Goal: Task Accomplishment & Management: Complete application form

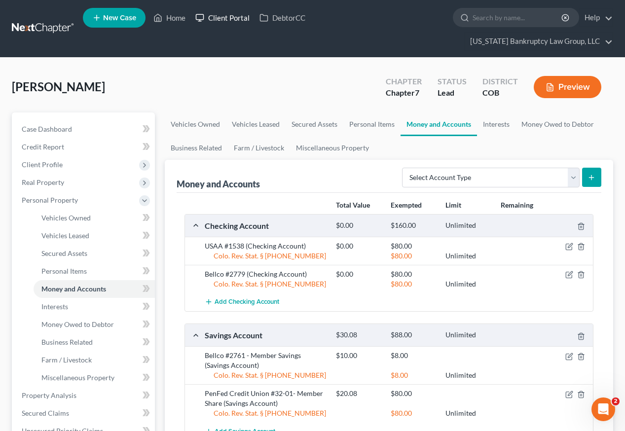
click at [234, 21] on link "Client Portal" at bounding box center [222, 18] width 64 height 18
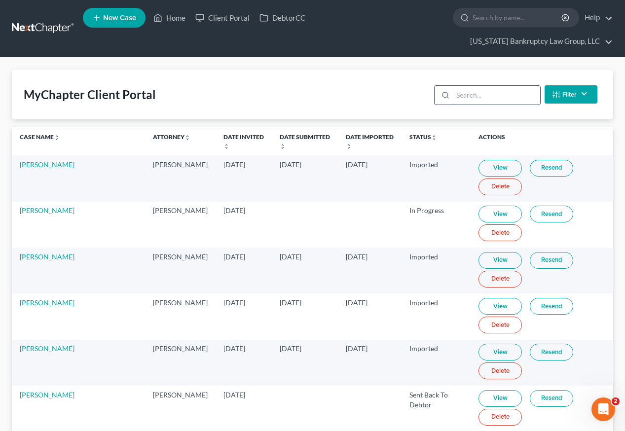
click at [502, 86] on input "search" at bounding box center [496, 95] width 87 height 19
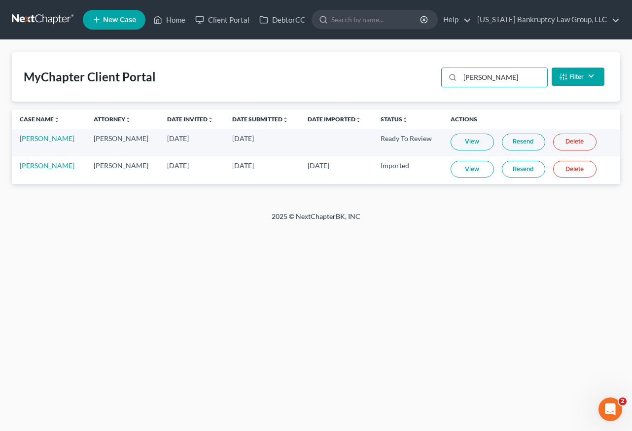
type input "[PERSON_NAME]"
click at [470, 144] on link "View" at bounding box center [472, 142] width 43 height 17
click at [181, 20] on link "Home" at bounding box center [169, 20] width 42 height 18
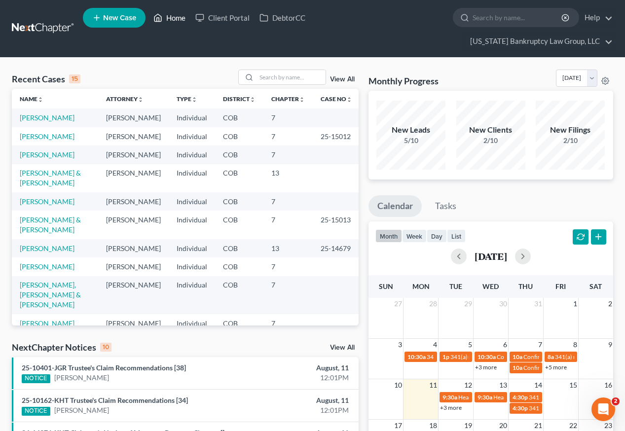
click at [176, 18] on link "Home" at bounding box center [169, 18] width 42 height 18
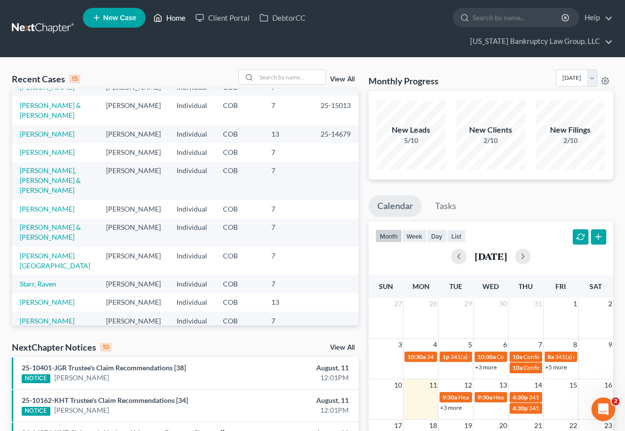
scroll to position [215, 0]
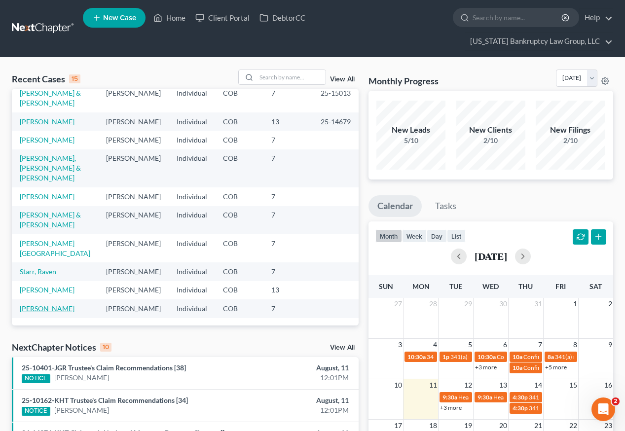
click at [40, 304] on link "[PERSON_NAME]" at bounding box center [47, 308] width 55 height 8
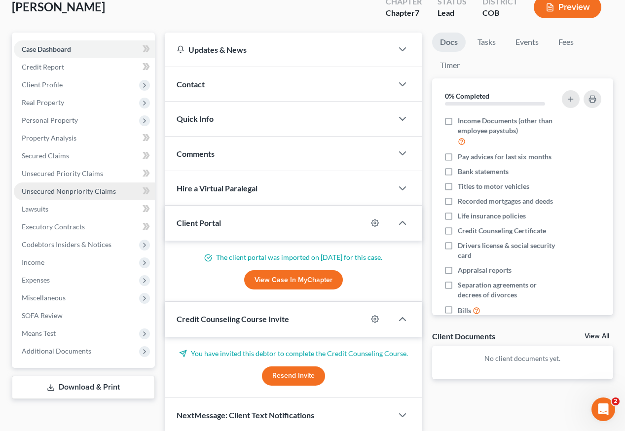
scroll to position [102, 0]
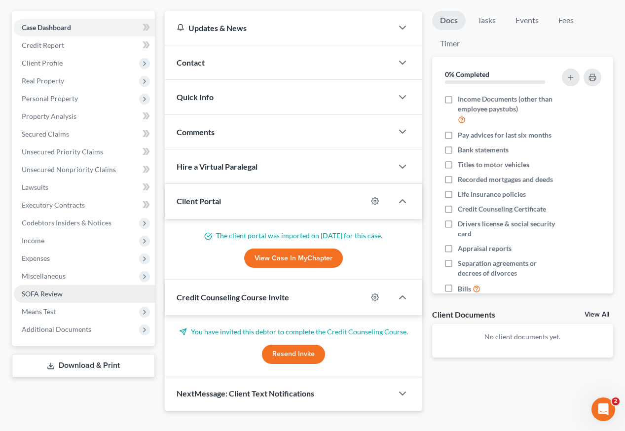
drag, startPoint x: 58, startPoint y: 257, endPoint x: 67, endPoint y: 279, distance: 23.6
click at [58, 272] on span "Miscellaneous" at bounding box center [44, 276] width 44 height 8
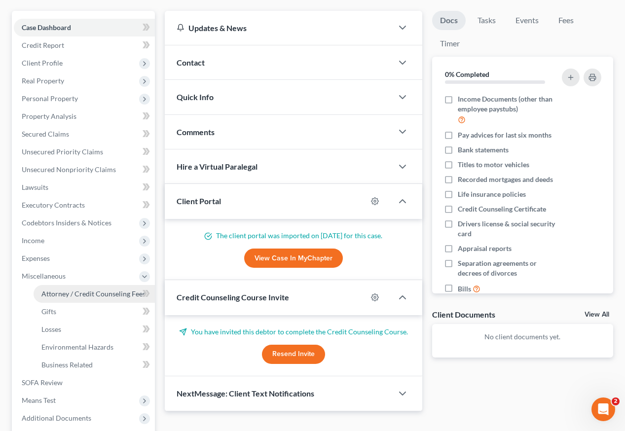
click at [69, 289] on span "Attorney / Credit Counseling Fees" at bounding box center [93, 293] width 104 height 8
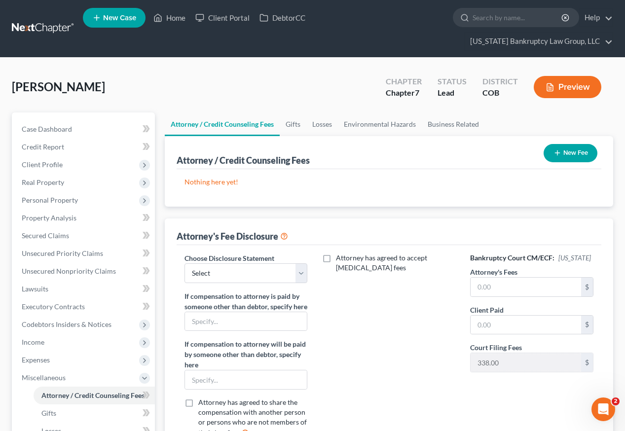
click at [567, 144] on button "New Fee" at bounding box center [570, 153] width 54 height 18
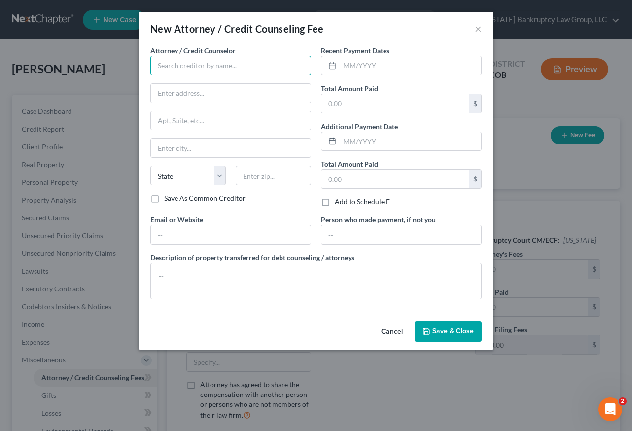
click at [194, 64] on input "text" at bounding box center [230, 66] width 161 height 20
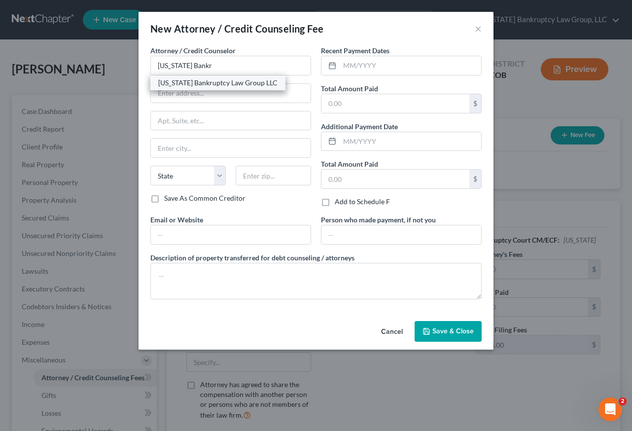
click at [201, 84] on div "[US_STATE] Bankruptcy Law Group LLC" at bounding box center [217, 83] width 119 height 10
type input "[US_STATE] Bankruptcy Law Group LLC"
type input "[STREET_ADDRESS]"
type input "[GEOGRAPHIC_DATA]"
select select "5"
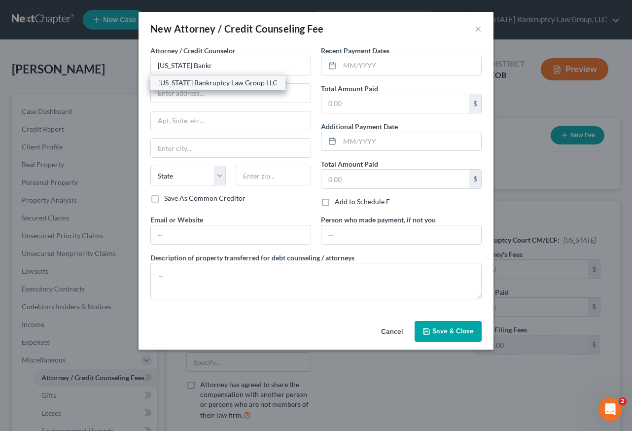
type input "80238"
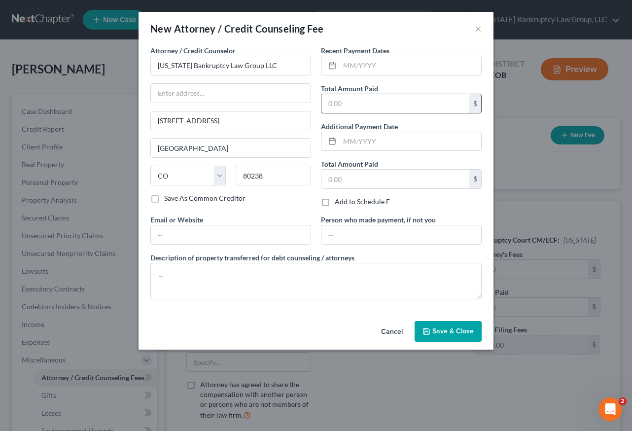
click at [356, 103] on input "text" at bounding box center [395, 103] width 148 height 19
type input "2,102"
drag, startPoint x: 455, startPoint y: 328, endPoint x: 462, endPoint y: 314, distance: 16.8
click at [455, 330] on span "Save & Close" at bounding box center [452, 331] width 41 height 8
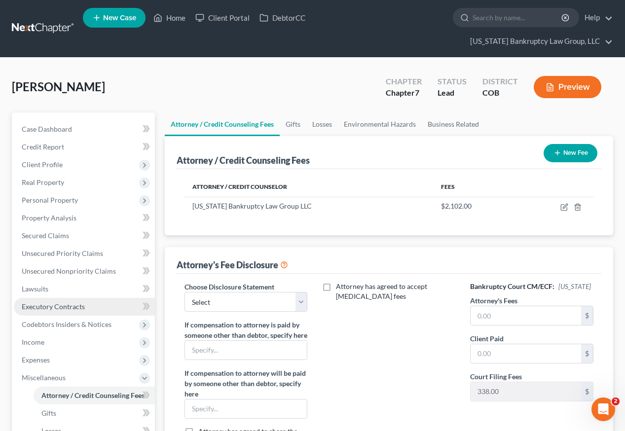
click at [73, 302] on span "Executory Contracts" at bounding box center [53, 306] width 63 height 8
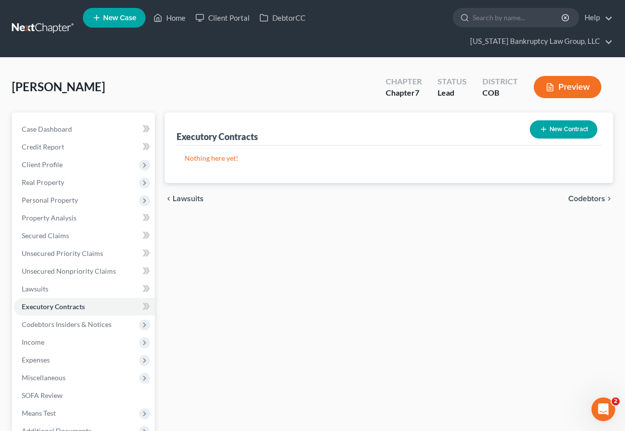
click at [590, 120] on button "New Contract" at bounding box center [564, 129] width 68 height 18
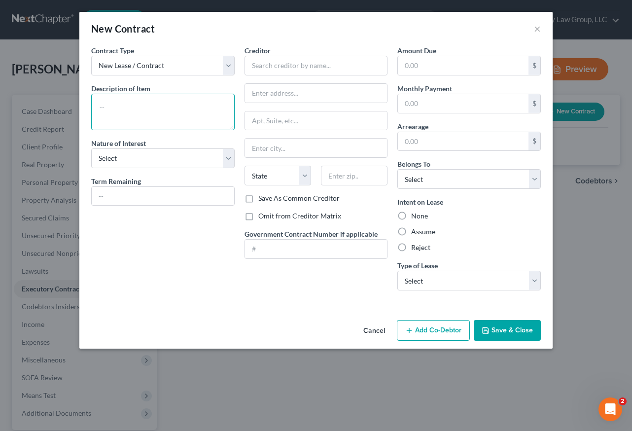
click at [127, 101] on textarea at bounding box center [162, 112] width 143 height 36
type textarea "Residential Lease Agreement"
select select "2"
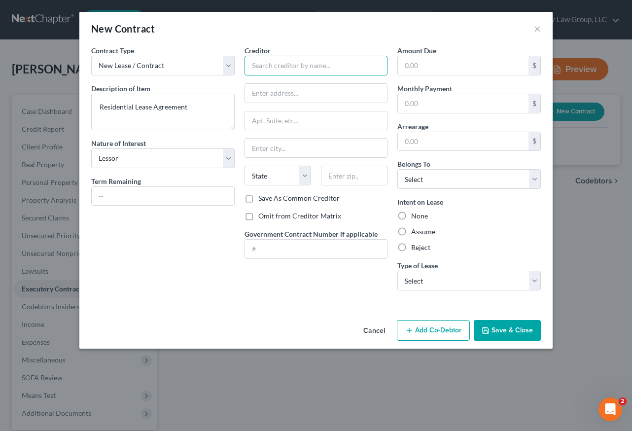
click at [288, 67] on input "text" at bounding box center [316, 66] width 143 height 20
type input "400 Interlocken Owner, LLC"
type input "[STREET_ADDRESS]"
type input "80021"
type input "Broomfield"
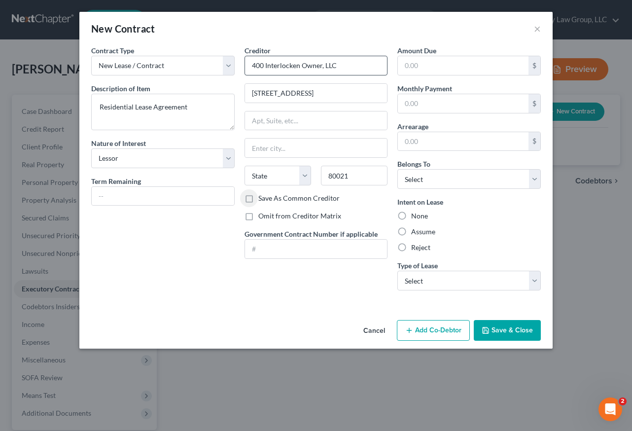
select select "5"
click at [262, 193] on input "Save As Common Creditor" at bounding box center [265, 196] width 6 height 6
checkbox input "true"
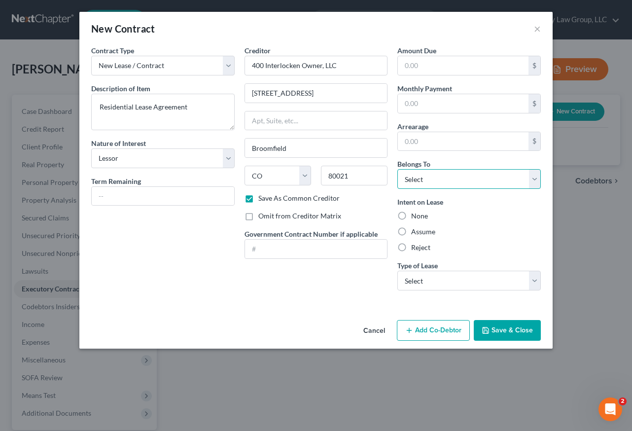
click at [442, 177] on select "Select Debtor 1 Only Debtor 2 Only Debtor 1 And Debtor 2 Only At Least One Of T…" at bounding box center [468, 179] width 143 height 20
select select "3"
click at [397, 169] on select "Select Debtor 1 Only Debtor 2 Only Debtor 1 And Debtor 2 Only At Least One Of T…" at bounding box center [468, 179] width 143 height 20
click at [417, 232] on label "Assume" at bounding box center [423, 232] width 24 height 10
click at [417, 232] on input "Assume" at bounding box center [418, 230] width 6 height 6
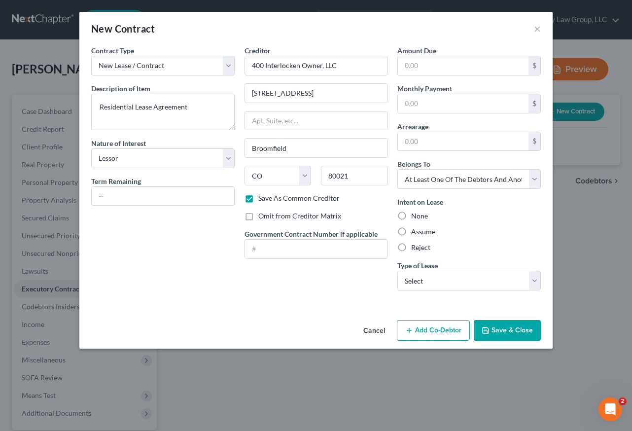
radio input "true"
click at [445, 283] on select "Select Real Estate Car Other" at bounding box center [468, 281] width 143 height 20
select select "0"
click at [397, 271] on select "Select Real Estate Car Other" at bounding box center [468, 281] width 143 height 20
click at [442, 326] on button "Add Co-Debtor" at bounding box center [433, 330] width 73 height 21
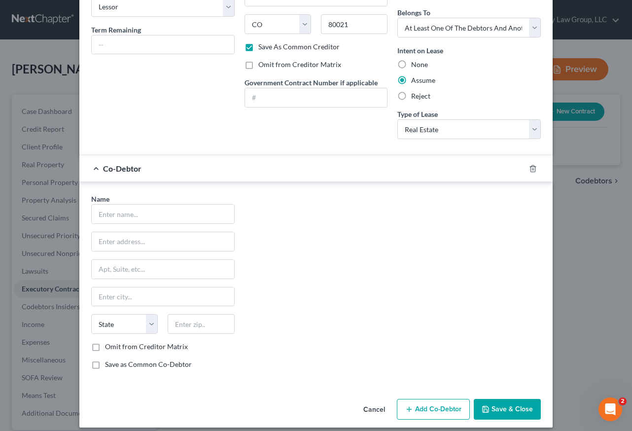
scroll to position [160, 0]
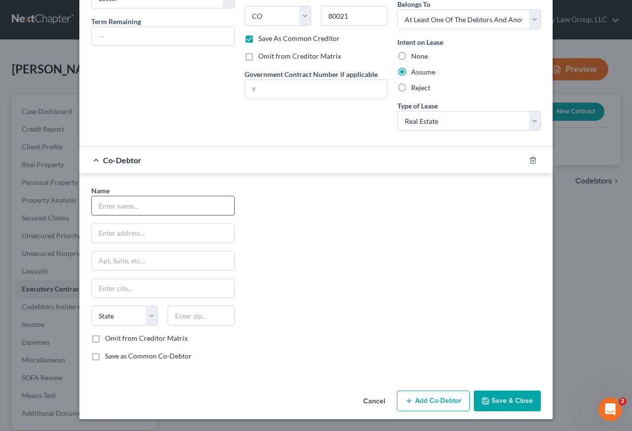
click at [161, 208] on input "text" at bounding box center [163, 205] width 142 height 19
type input "[PERSON_NAME]"
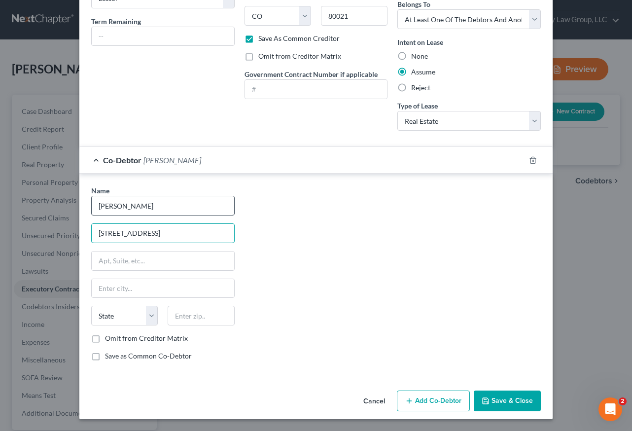
type input "[STREET_ADDRESS]"
type input "80021"
type input "Broomfield"
select select "5"
click at [109, 333] on input "Omit from Creditor Matrix" at bounding box center [112, 336] width 6 height 6
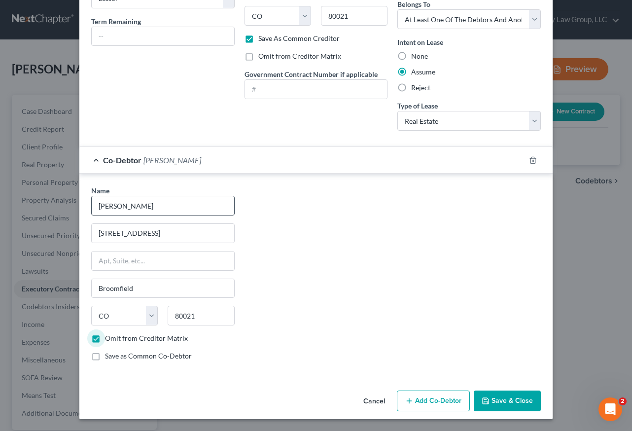
click at [109, 333] on input "Omit from Creditor Matrix" at bounding box center [112, 336] width 6 height 6
checkbox input "false"
click at [105, 356] on label "Save as Common Co-Debtor" at bounding box center [148, 356] width 87 height 10
click at [109, 356] on input "Save as Common Co-Debtor" at bounding box center [112, 354] width 6 height 6
checkbox input "true"
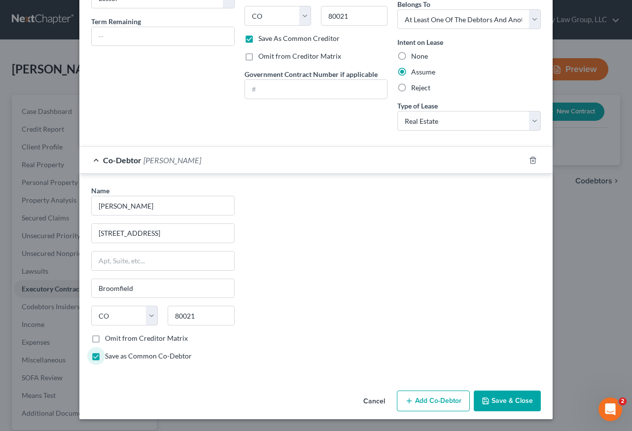
click at [509, 402] on button "Save & Close" at bounding box center [507, 400] width 67 height 21
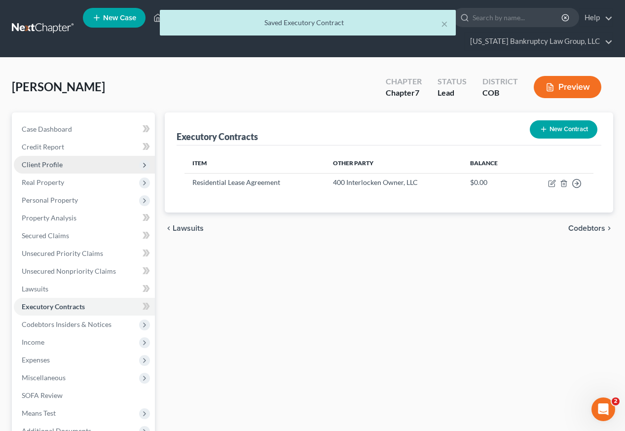
click at [45, 160] on span "Client Profile" at bounding box center [42, 164] width 41 height 8
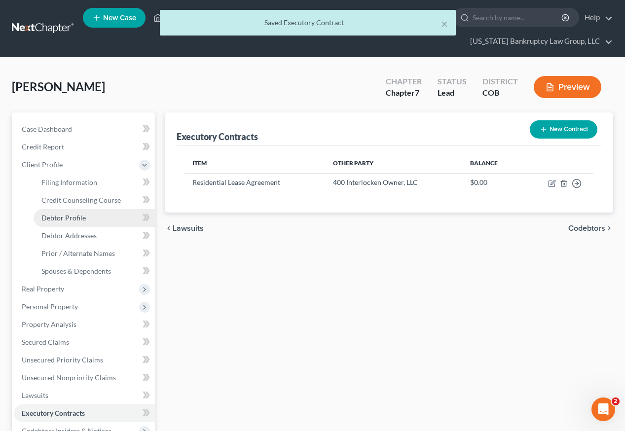
click at [71, 213] on span "Debtor Profile" at bounding box center [63, 217] width 44 height 8
select select "0"
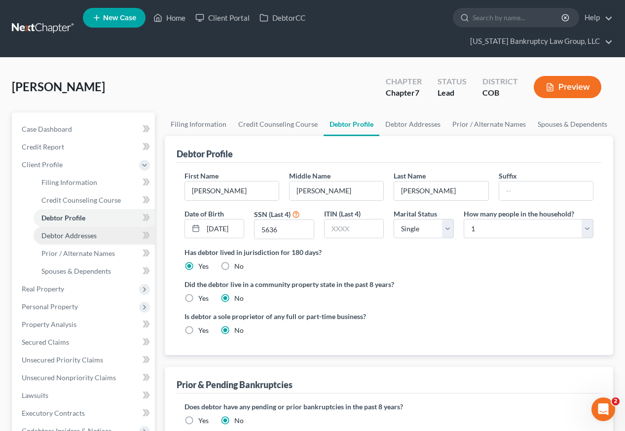
click at [86, 231] on span "Debtor Addresses" at bounding box center [68, 235] width 55 height 8
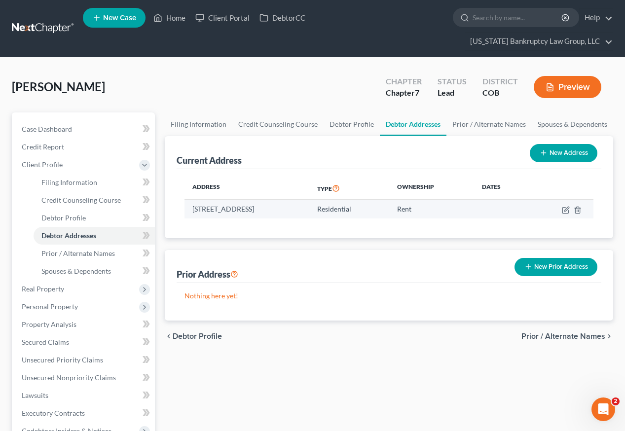
click at [258, 200] on td "[STREET_ADDRESS]" at bounding box center [246, 209] width 125 height 19
click at [567, 206] on icon "button" at bounding box center [566, 210] width 8 height 8
select select "5"
select select "7"
select select "0"
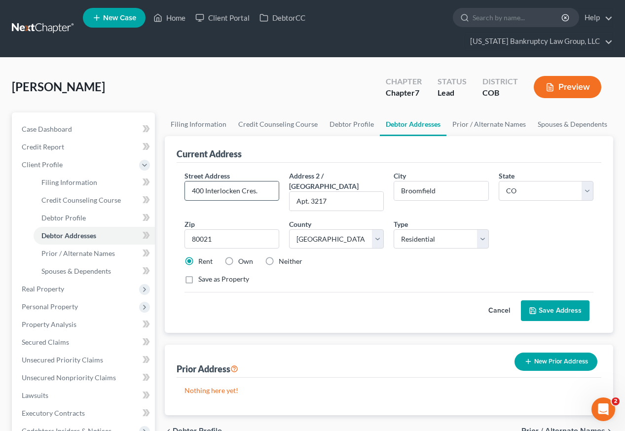
click at [257, 181] on input "400 Interlocken Cres." at bounding box center [232, 190] width 94 height 19
type input "[STREET_ADDRESS]"
click at [330, 192] on input "Apt. 3217" at bounding box center [336, 201] width 94 height 19
type input "A"
click at [384, 292] on div "Cancel Save Address" at bounding box center [388, 306] width 409 height 29
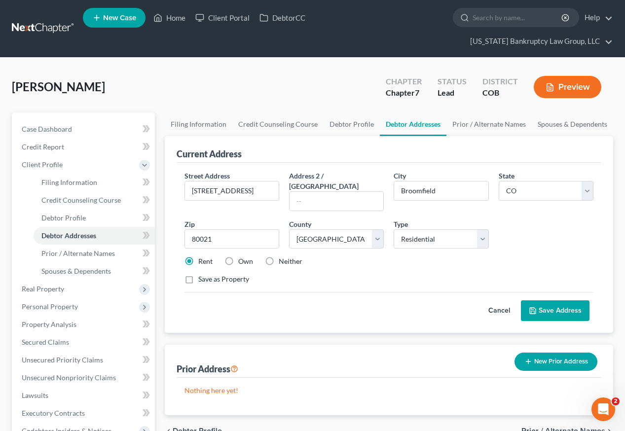
click at [559, 300] on button "Save Address" at bounding box center [555, 310] width 69 height 21
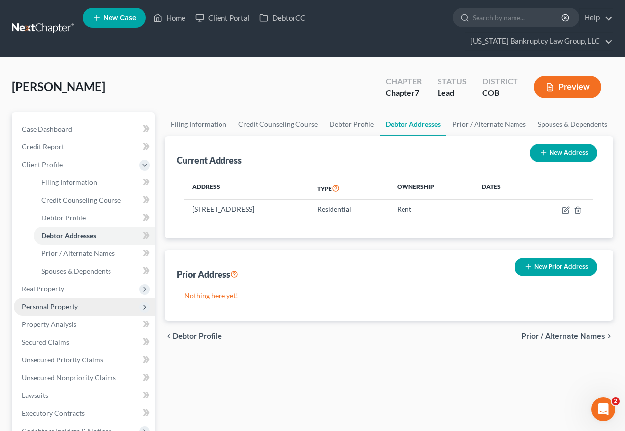
click at [64, 302] on span "Personal Property" at bounding box center [50, 306] width 56 height 8
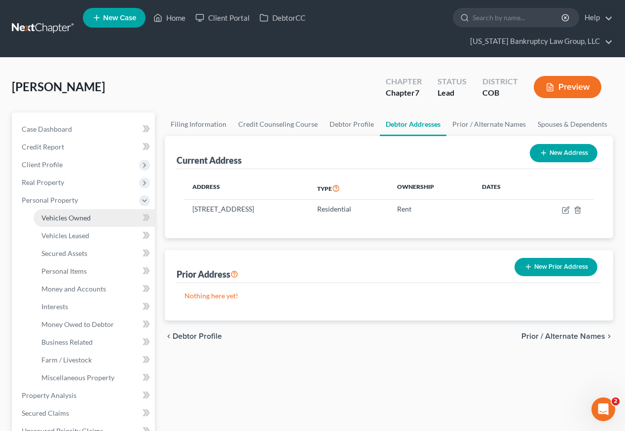
click at [68, 209] on link "Vehicles Owned" at bounding box center [94, 218] width 121 height 18
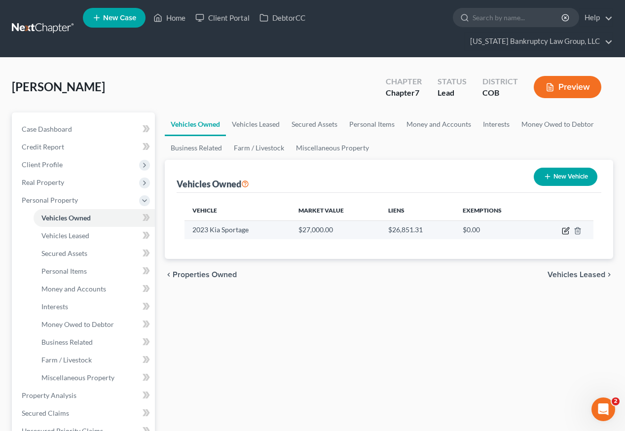
click at [567, 227] on icon "button" at bounding box center [566, 229] width 4 height 4
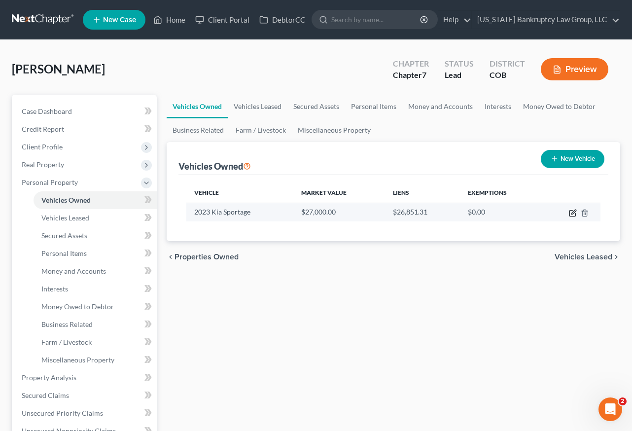
select select "0"
select select "3"
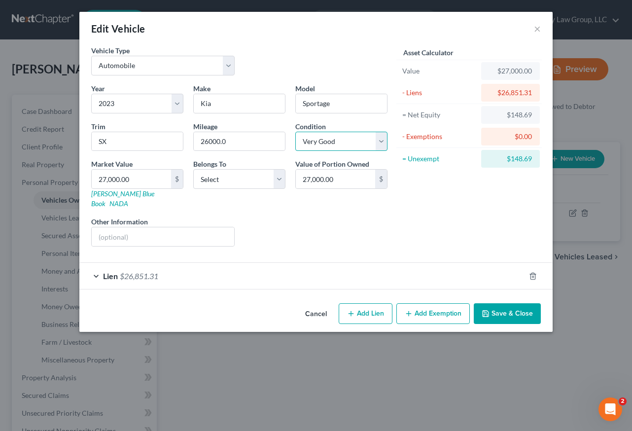
click at [355, 141] on select "Select Excellent Very Good Good Fair Poor" at bounding box center [341, 142] width 92 height 20
select select "3"
click at [295, 132] on select "Select Excellent Very Good Good Fair Poor" at bounding box center [341, 142] width 92 height 20
drag, startPoint x: 254, startPoint y: 177, endPoint x: 253, endPoint y: 187, distance: 9.9
click at [254, 177] on select "Select Debtor 1 Only Debtor 2 Only Debtor 1 And Debtor 2 Only At Least One Of T…" at bounding box center [239, 179] width 92 height 20
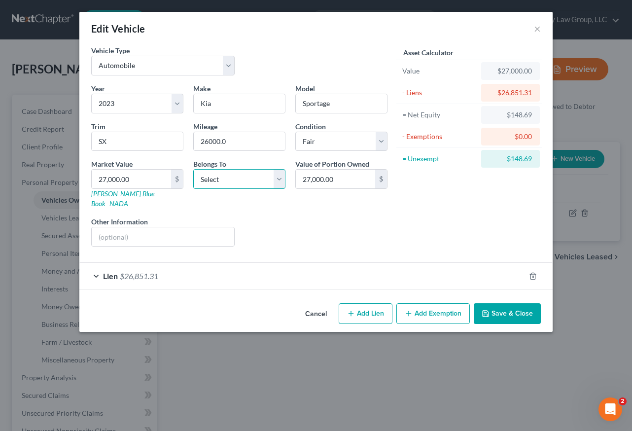
select select "0"
click at [193, 169] on select "Select Debtor 1 Only Debtor 2 Only Debtor 1 And Debtor 2 Only At Least One Of T…" at bounding box center [239, 179] width 92 height 20
click at [438, 307] on button "Add Exemption" at bounding box center [432, 313] width 73 height 21
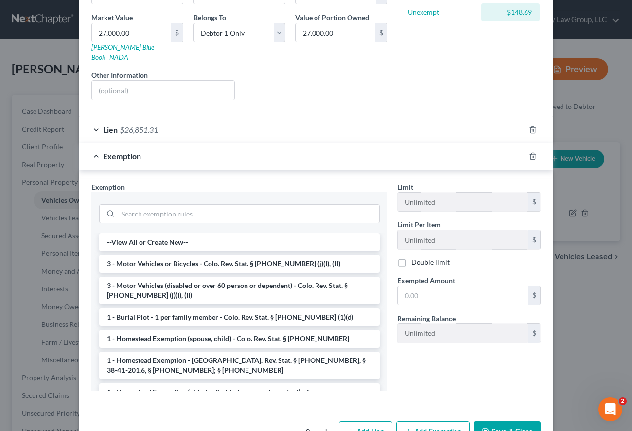
scroll to position [167, 0]
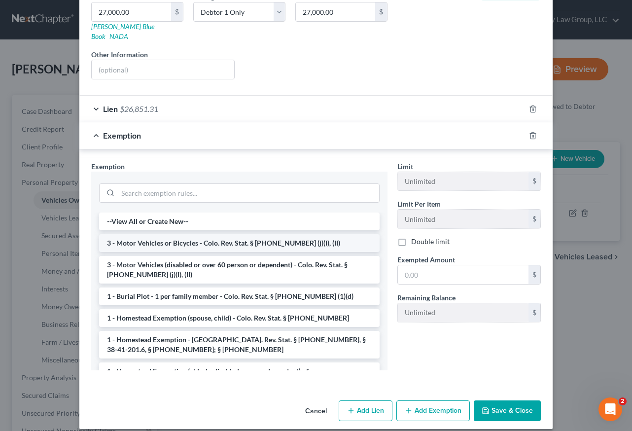
click at [188, 234] on li "3 - Motor Vehicles or Bicycles - Colo. Rev. Stat. § [PHONE_NUMBER] (j)(I), (II)" at bounding box center [239, 243] width 281 height 18
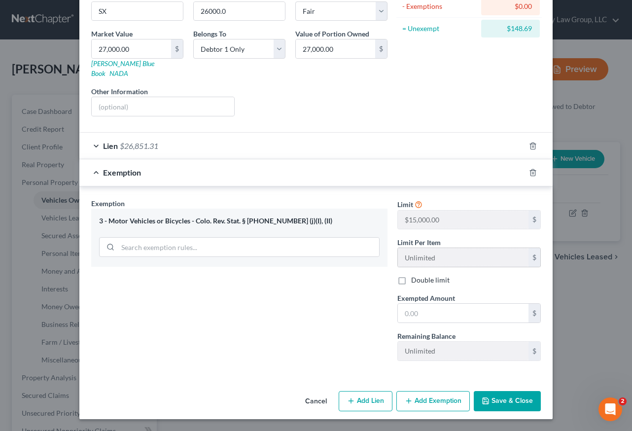
scroll to position [120, 0]
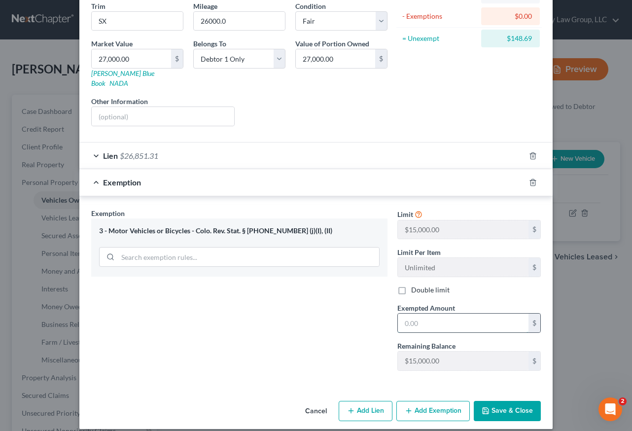
click at [437, 314] on input "text" at bounding box center [463, 323] width 131 height 19
type input "10,000"
click at [523, 403] on button "Save & Close" at bounding box center [507, 411] width 67 height 21
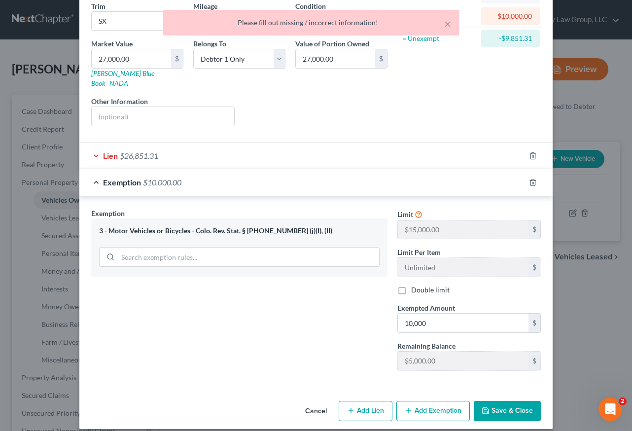
click at [137, 151] on span "$26,851.31" at bounding box center [139, 155] width 38 height 9
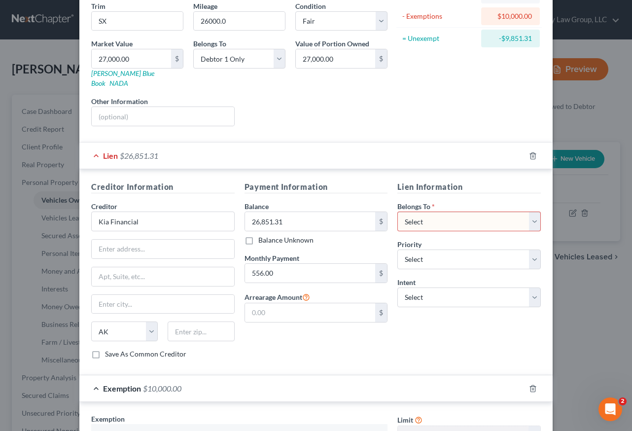
drag, startPoint x: 461, startPoint y: 209, endPoint x: 461, endPoint y: 221, distance: 11.8
click at [461, 212] on select "Select Debtor 1 Only Debtor 2 Only Debtor 1 And Debtor 2 Only At Least One Of T…" at bounding box center [468, 222] width 143 height 20
select select "0"
click at [397, 212] on select "Select Debtor 1 Only Debtor 2 Only Debtor 1 And Debtor 2 Only At Least One Of T…" at bounding box center [468, 222] width 143 height 20
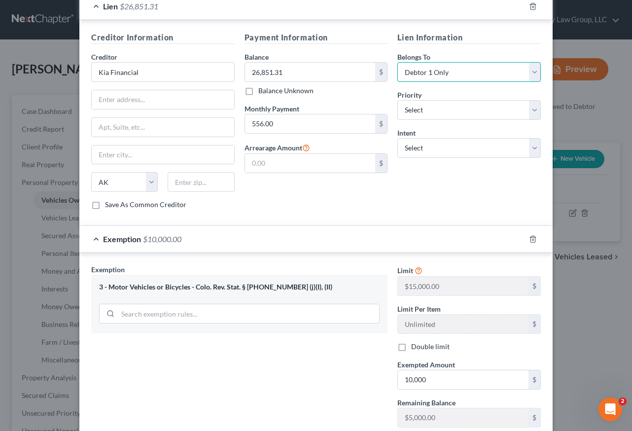
scroll to position [326, 0]
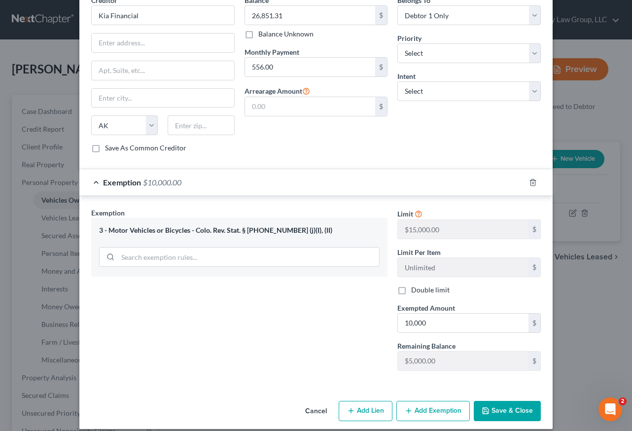
click at [496, 401] on button "Save & Close" at bounding box center [507, 411] width 67 height 21
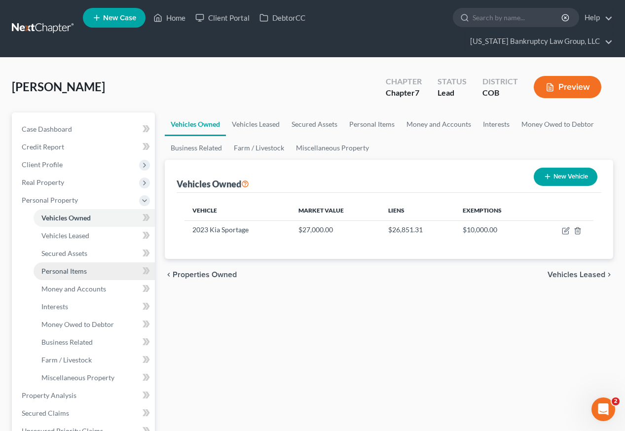
click at [49, 267] on span "Personal Items" at bounding box center [63, 271] width 45 height 8
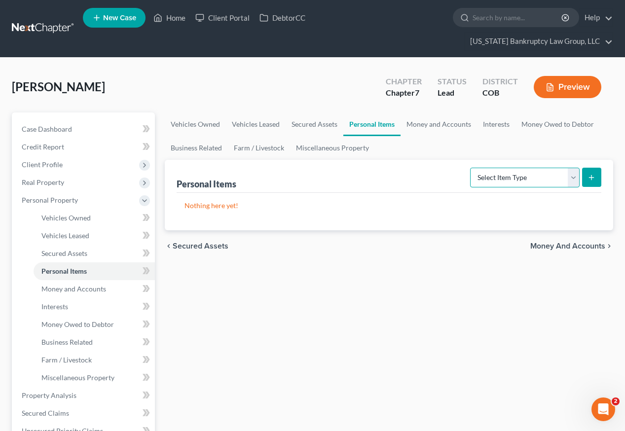
drag, startPoint x: 518, startPoint y: 162, endPoint x: 517, endPoint y: 169, distance: 6.9
click at [518, 168] on select "Select Item Type Clothing Collectibles Of Value Electronics Firearms Household …" at bounding box center [524, 178] width 109 height 20
select select "household_goods"
click at [471, 168] on select "Select Item Type Clothing Collectibles Of Value Electronics Firearms Household …" at bounding box center [524, 178] width 109 height 20
click at [591, 168] on button "submit" at bounding box center [591, 177] width 19 height 19
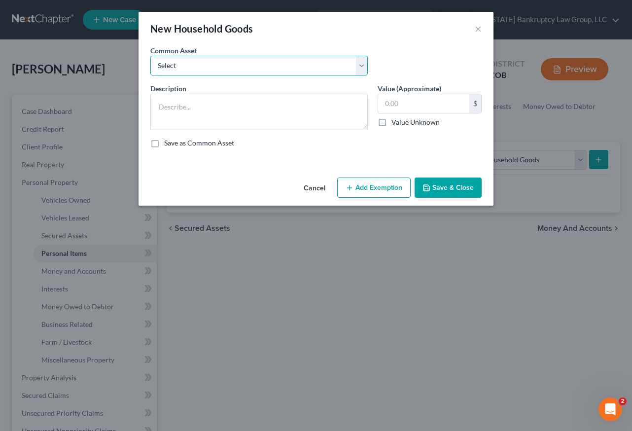
drag, startPoint x: 255, startPoint y: 62, endPoint x: 255, endPoint y: 73, distance: 11.3
click at [255, 62] on select "Select Household Goods Including:" at bounding box center [258, 66] width 217 height 20
select select "0"
click at [150, 56] on select "Select Household Goods Including:" at bounding box center [258, 66] width 217 height 20
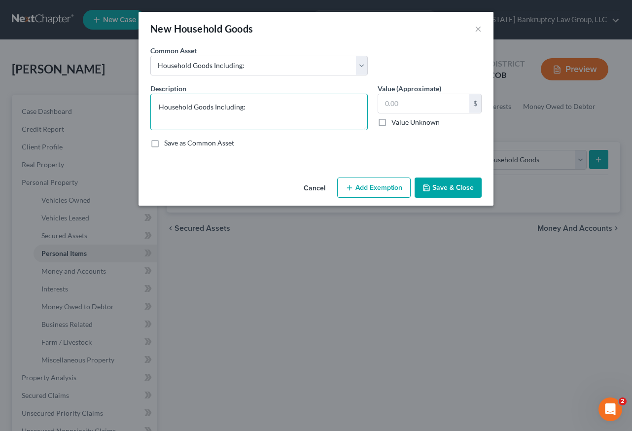
drag, startPoint x: 262, startPoint y: 107, endPoint x: 265, endPoint y: 114, distance: 7.3
click at [262, 108] on textarea "Household Goods Including:" at bounding box center [258, 112] width 217 height 36
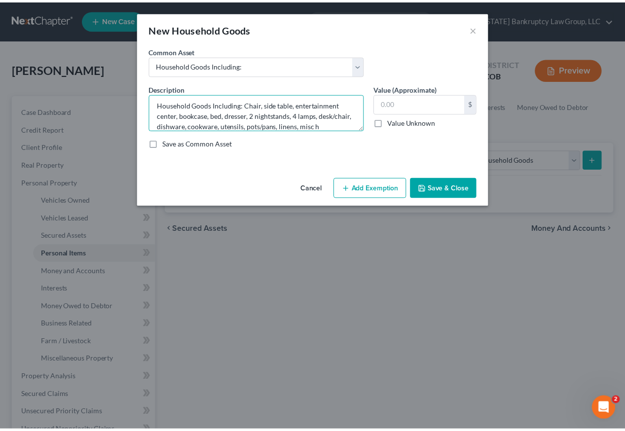
scroll to position [12, 0]
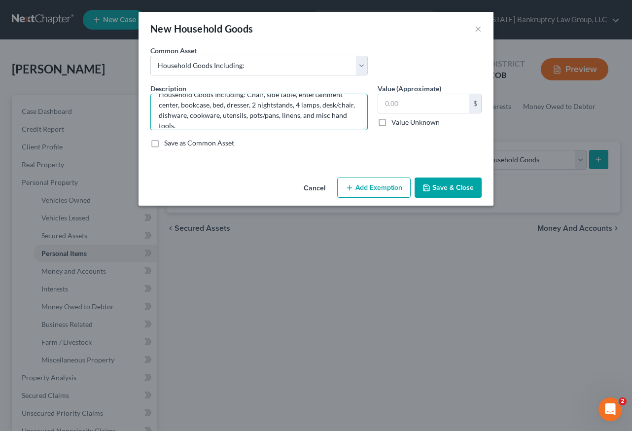
click at [335, 115] on textarea "Household Goods Including: Chair, side table, entertainment center, bookcase, b…" at bounding box center [258, 112] width 217 height 36
type textarea "Household Goods Including: Chair, side table, entertainment center, bookcase, b…"
click at [409, 106] on input "text" at bounding box center [423, 103] width 91 height 19
type input "561.00"
click at [387, 182] on button "Add Exemption" at bounding box center [373, 187] width 73 height 21
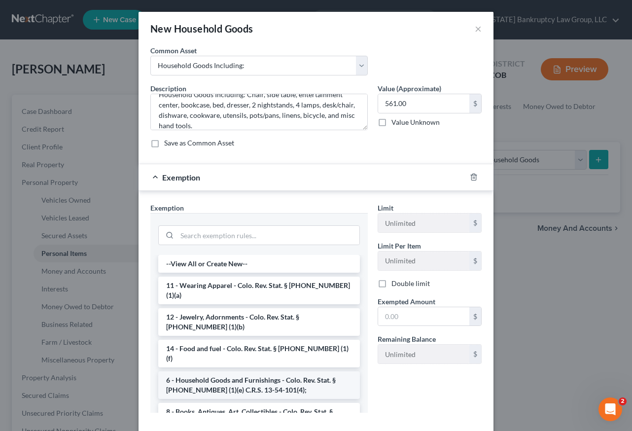
click at [247, 371] on li "6 - Household Goods and Furnishings - Colo. Rev. Stat. § [PHONE_NUMBER] (1)(e) …" at bounding box center [259, 385] width 202 height 28
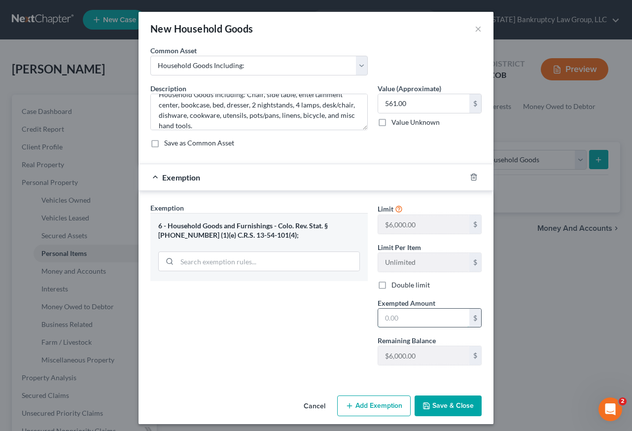
click at [441, 321] on input "text" at bounding box center [423, 318] width 91 height 19
type input "2,000"
click at [439, 407] on button "Save & Close" at bounding box center [448, 405] width 67 height 21
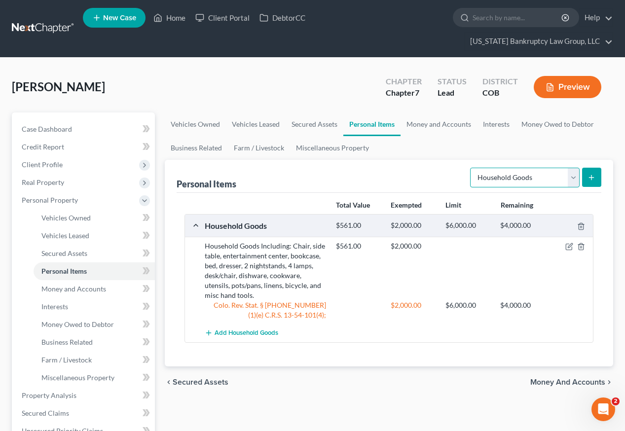
click at [532, 168] on select "Select Item Type Clothing Collectibles Of Value Electronics Firearms Household …" at bounding box center [524, 178] width 109 height 20
select select "electronics"
click at [471, 168] on select "Select Item Type Clothing Collectibles Of Value Electronics Firearms Household …" at bounding box center [524, 178] width 109 height 20
click at [591, 175] on line "submit" at bounding box center [591, 177] width 0 height 4
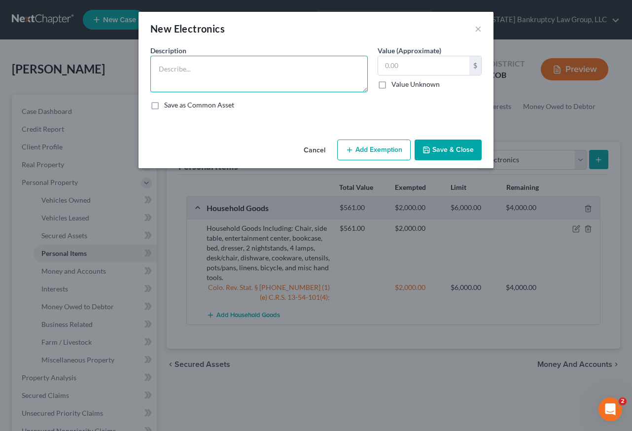
click at [215, 59] on textarea at bounding box center [258, 74] width 217 height 36
type textarea "TV, cellular telephone, and computer."
click at [445, 65] on input "text" at bounding box center [423, 65] width 91 height 19
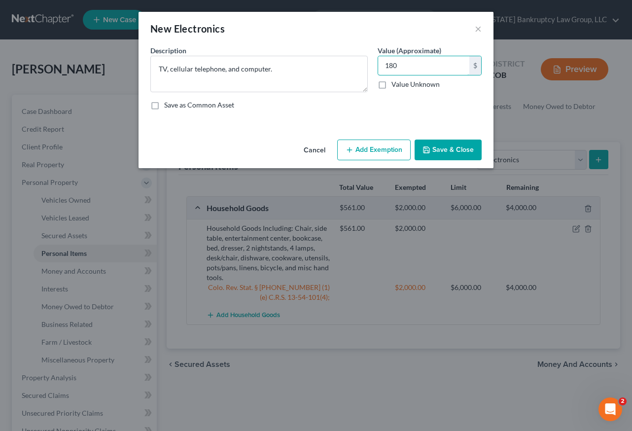
type input "180"
click at [369, 146] on button "Add Exemption" at bounding box center [373, 150] width 73 height 21
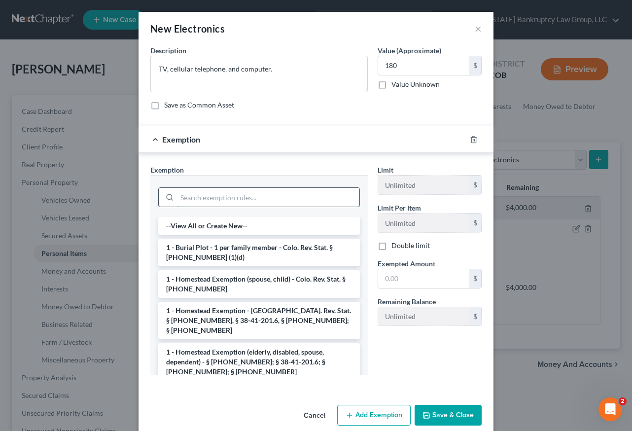
click at [258, 203] on input "search" at bounding box center [268, 197] width 182 height 19
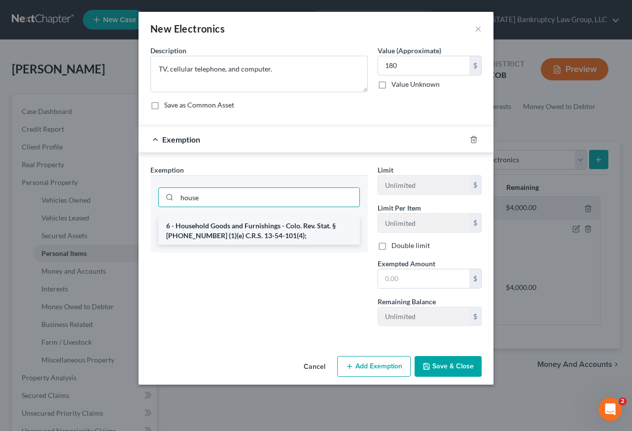
type input "house"
click at [257, 233] on li "6 - Household Goods and Furnishings - Colo. Rev. Stat. § [PHONE_NUMBER] (1)(e) …" at bounding box center [259, 231] width 202 height 28
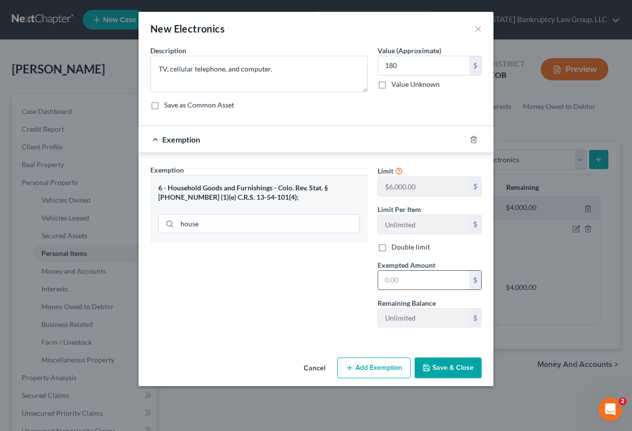
click at [438, 280] on input "text" at bounding box center [423, 280] width 91 height 19
type input "1,000"
click at [453, 367] on button "Save & Close" at bounding box center [448, 367] width 67 height 21
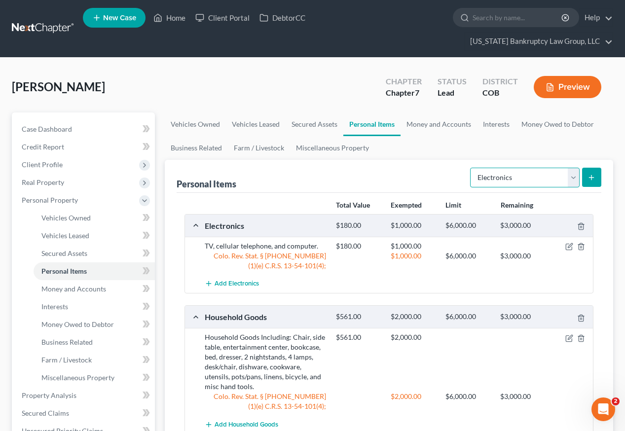
click at [497, 168] on select "Select Item Type Clothing Collectibles Of Value Electronics Firearms Household …" at bounding box center [524, 178] width 109 height 20
select select "clothing"
click at [471, 168] on select "Select Item Type Clothing Collectibles Of Value Electronics Firearms Household …" at bounding box center [524, 178] width 109 height 20
click at [595, 174] on icon "submit" at bounding box center [591, 178] width 8 height 8
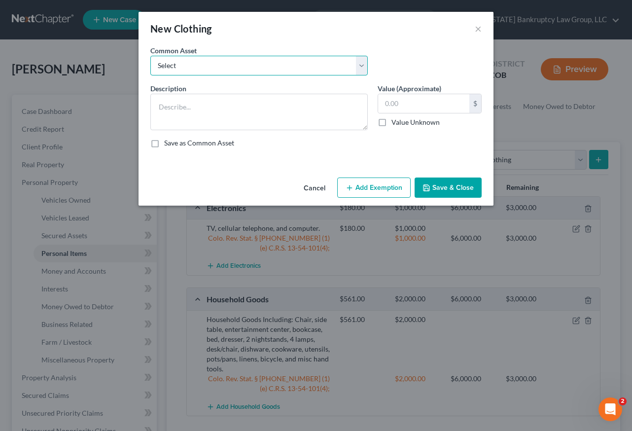
drag, startPoint x: 259, startPoint y: 64, endPoint x: 259, endPoint y: 74, distance: 9.9
click at [259, 71] on select "Select Clothing and Outerwear" at bounding box center [258, 66] width 217 height 20
select select "0"
click at [150, 56] on select "Select Clothing and Outerwear" at bounding box center [258, 66] width 217 height 20
type textarea "Clothing and Outerwear"
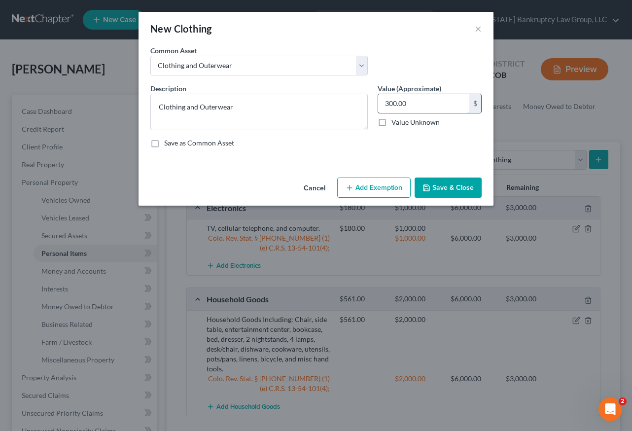
click at [414, 102] on input "300.00" at bounding box center [423, 103] width 91 height 19
type input "5"
type input "100"
click at [372, 188] on button "Add Exemption" at bounding box center [373, 187] width 73 height 21
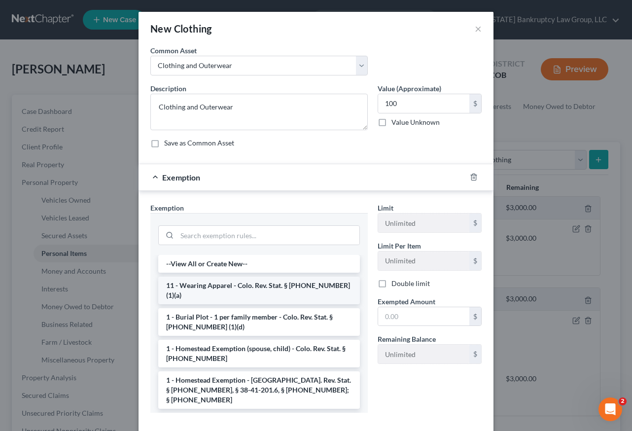
click at [270, 286] on li "11 - Wearing Apparel - Colo. Rev. Stat. § [PHONE_NUMBER] (1)(a)" at bounding box center [259, 291] width 202 height 28
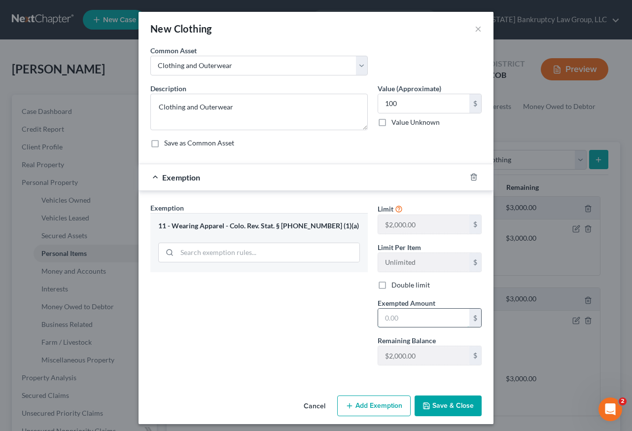
click at [402, 318] on input "text" at bounding box center [423, 318] width 91 height 19
type input "1,000"
click at [447, 403] on button "Save & Close" at bounding box center [448, 405] width 67 height 21
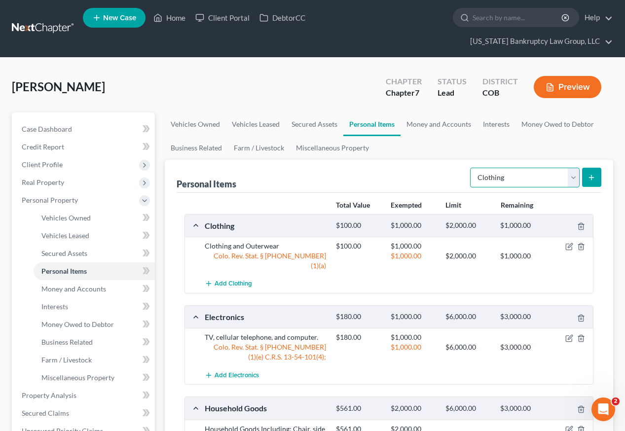
click at [541, 168] on select "Select Item Type Clothing Collectibles Of Value Electronics Firearms Household …" at bounding box center [524, 178] width 109 height 20
select select "collectibles_of_value"
click at [471, 168] on select "Select Item Type Clothing Collectibles Of Value Electronics Firearms Household …" at bounding box center [524, 178] width 109 height 20
click at [591, 168] on button "submit" at bounding box center [591, 177] width 19 height 19
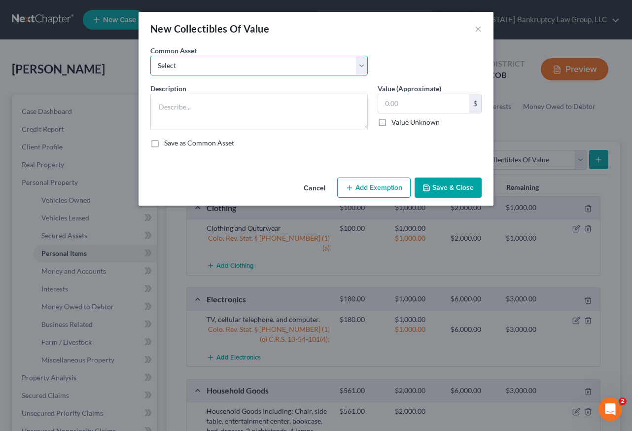
click at [218, 62] on select "Select Books" at bounding box center [258, 66] width 217 height 20
select select "0"
click at [150, 56] on select "Select Books" at bounding box center [258, 66] width 217 height 20
type textarea "Books"
click at [421, 101] on input "150.00" at bounding box center [423, 103] width 91 height 19
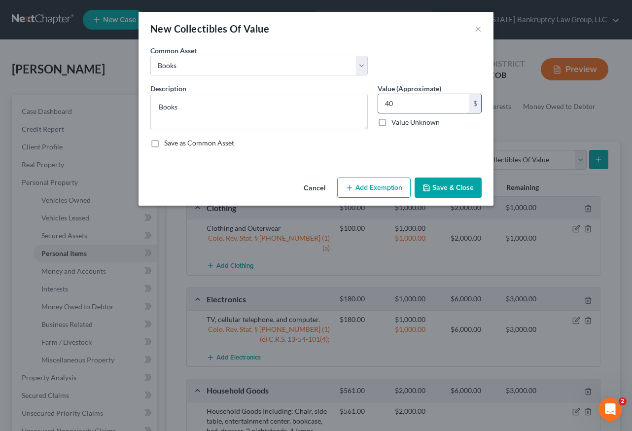
type input "4"
type input "50"
click at [394, 189] on button "Add Exemption" at bounding box center [373, 187] width 73 height 21
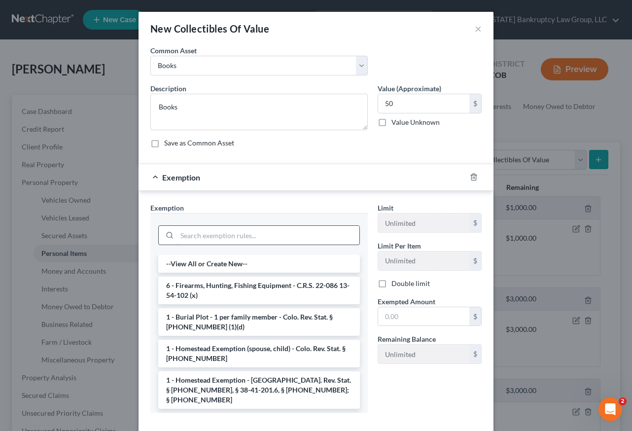
click at [243, 231] on input "search" at bounding box center [268, 235] width 182 height 19
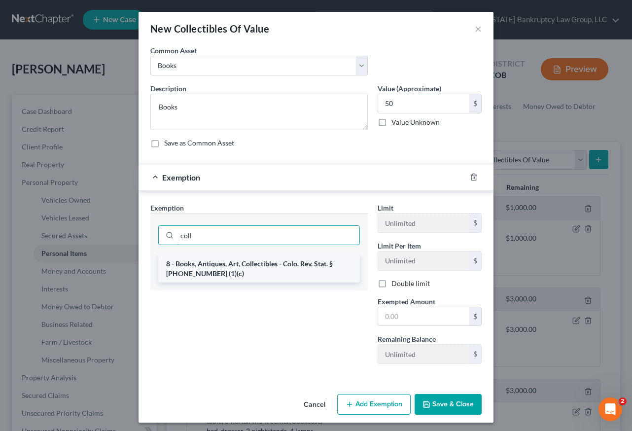
type input "coll"
click at [222, 266] on li "8 - Books, Antiques, Art, Collectibles - Colo. Rev. Stat. § [PHONE_NUMBER] (1)(…" at bounding box center [259, 269] width 202 height 28
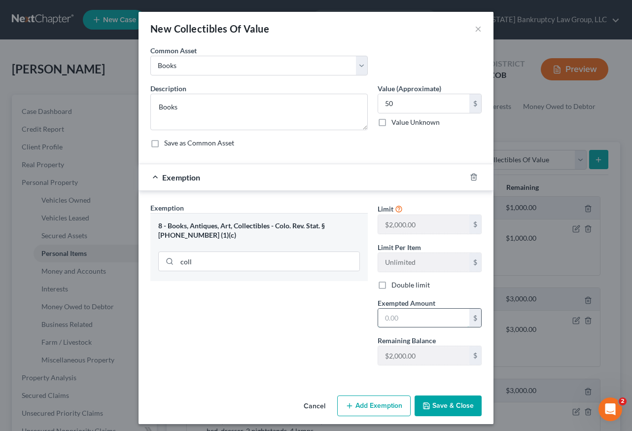
click at [401, 318] on input "text" at bounding box center [423, 318] width 91 height 19
type input "500"
click at [446, 405] on button "Save & Close" at bounding box center [448, 405] width 67 height 21
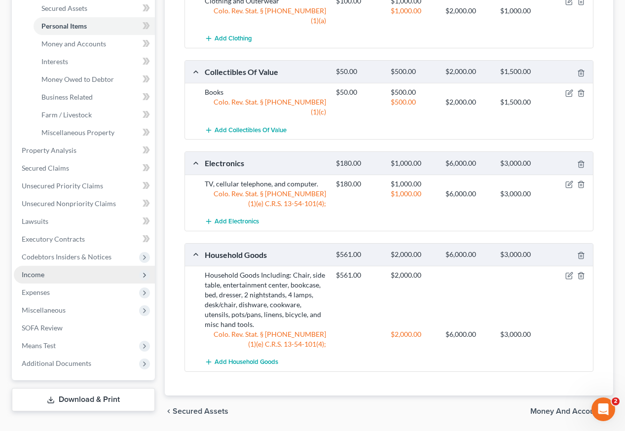
click at [41, 270] on span "Income" at bounding box center [33, 274] width 23 height 8
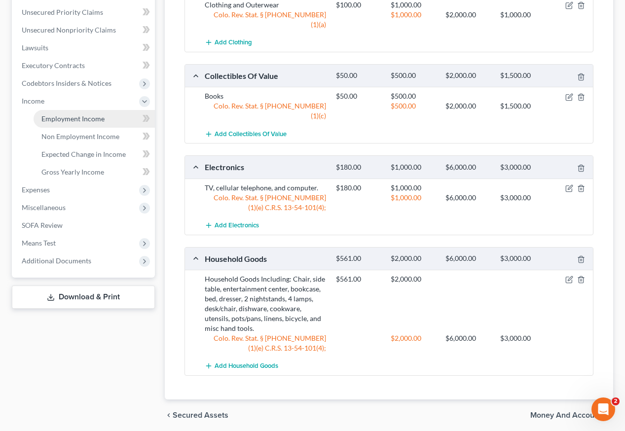
click at [82, 114] on span "Employment Income" at bounding box center [72, 118] width 63 height 8
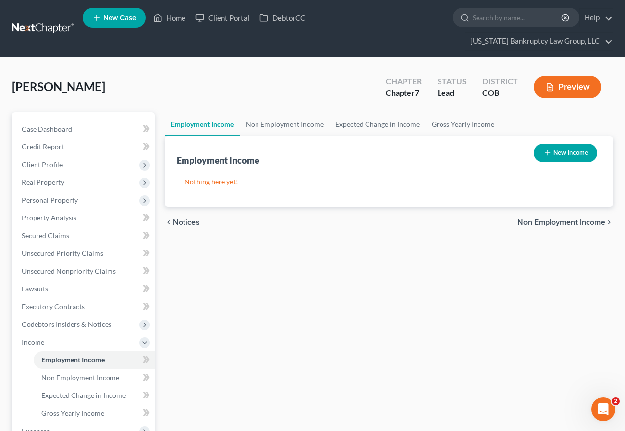
click at [554, 144] on button "New Income" at bounding box center [565, 153] width 64 height 18
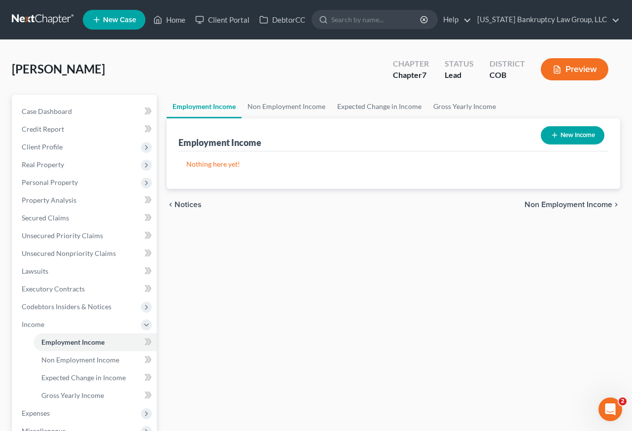
select select "0"
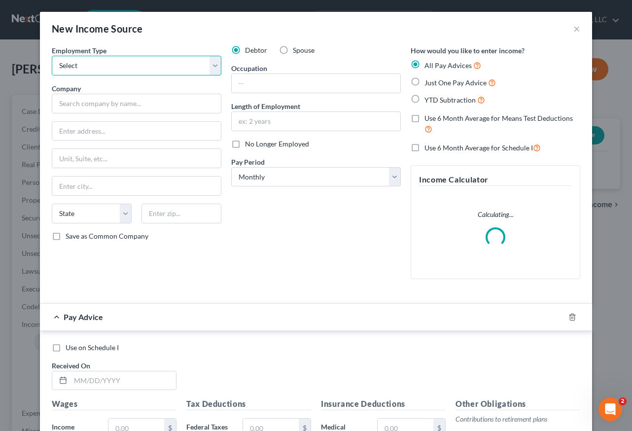
drag, startPoint x: 107, startPoint y: 65, endPoint x: 108, endPoint y: 72, distance: 7.5
click at [107, 65] on select "Select Full or [DEMOGRAPHIC_DATA] Employment Self Employment" at bounding box center [137, 66] width 170 height 20
select select "0"
click at [52, 56] on select "Select Full or [DEMOGRAPHIC_DATA] Employment Self Employment" at bounding box center [137, 66] width 170 height 20
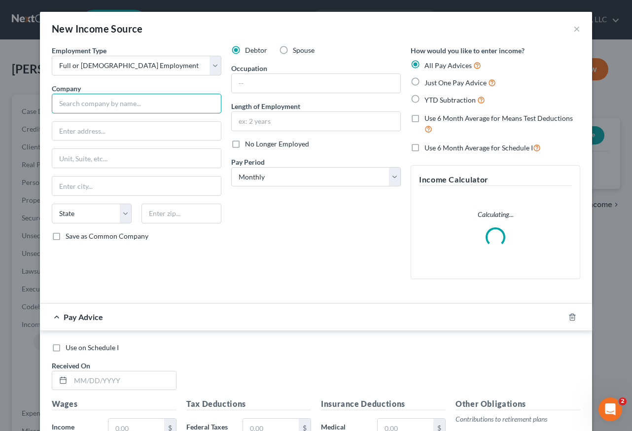
click at [117, 100] on input "text" at bounding box center [137, 104] width 170 height 20
type input "C"
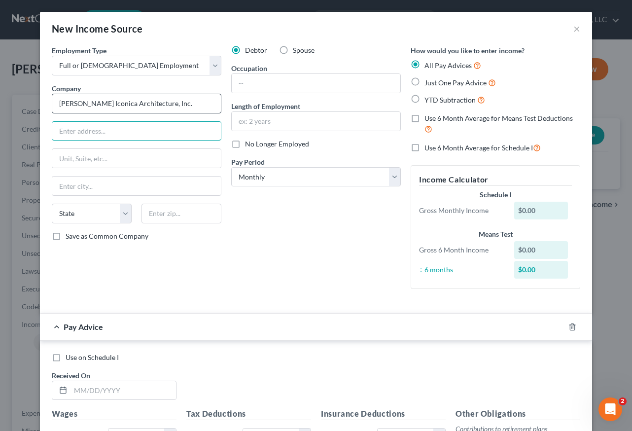
type input "[PERSON_NAME] Iconica Architecture, Inc."
type input "PO Box 4793"
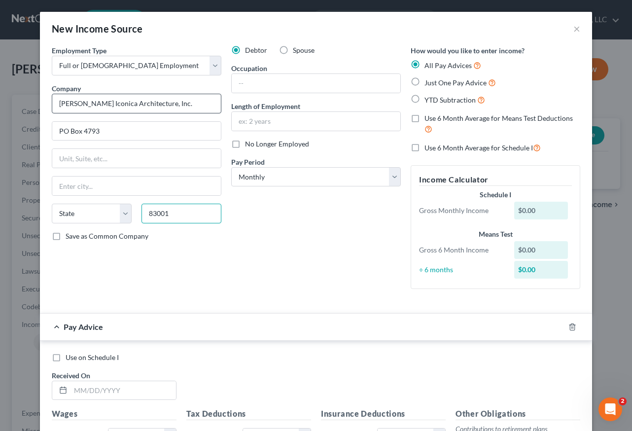
type input "83001"
type input "[PERSON_NAME]"
select select "53"
click at [70, 231] on input "Save as Common Company" at bounding box center [73, 234] width 6 height 6
checkbox input "true"
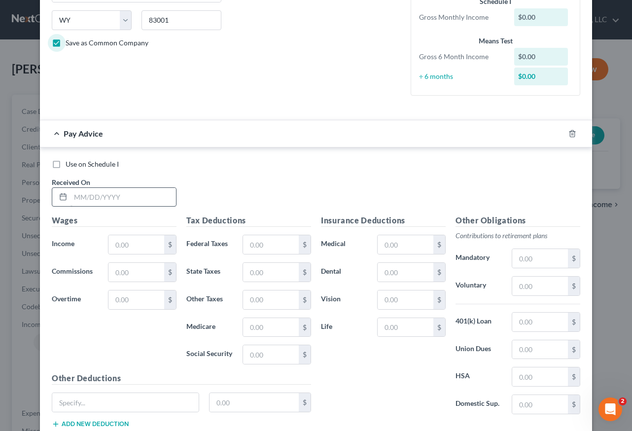
scroll to position [197, 0]
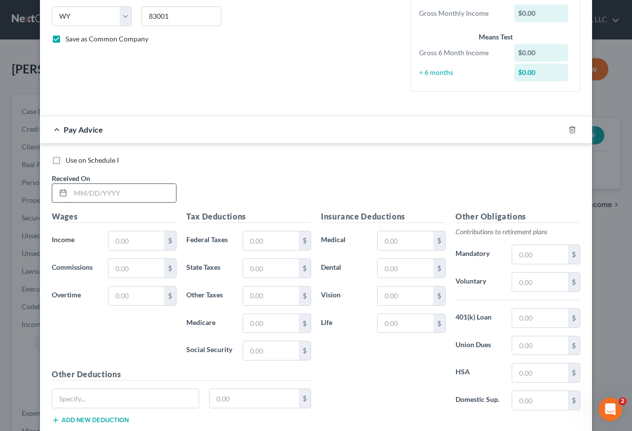
click at [142, 191] on input "text" at bounding box center [124, 193] width 106 height 19
type input "[DATE]"
type input "2,615.38"
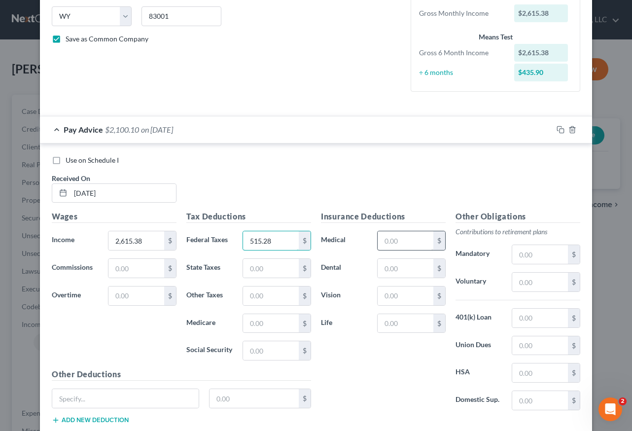
type input "515.28"
click at [418, 245] on input "text" at bounding box center [406, 240] width 56 height 19
drag, startPoint x: 404, startPoint y: 239, endPoint x: 380, endPoint y: 239, distance: 24.7
click at [381, 239] on input "298.26" at bounding box center [406, 240] width 56 height 19
click at [398, 241] on input "114" at bounding box center [406, 240] width 56 height 19
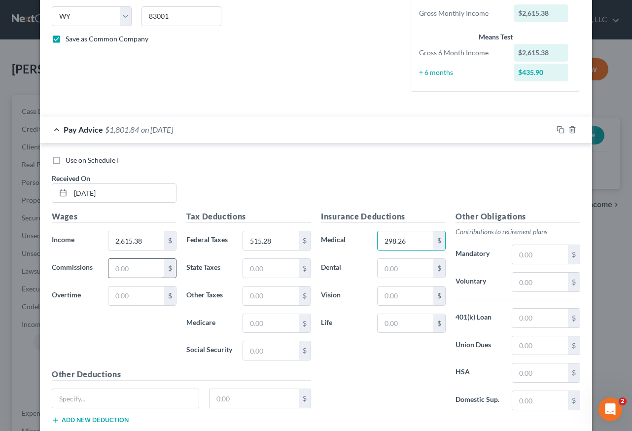
type input "298.26"
click at [131, 271] on input "text" at bounding box center [136, 268] width 56 height 19
type input "1"
type input "184.26"
click at [373, 162] on div "Use on Schedule I" at bounding box center [316, 160] width 529 height 10
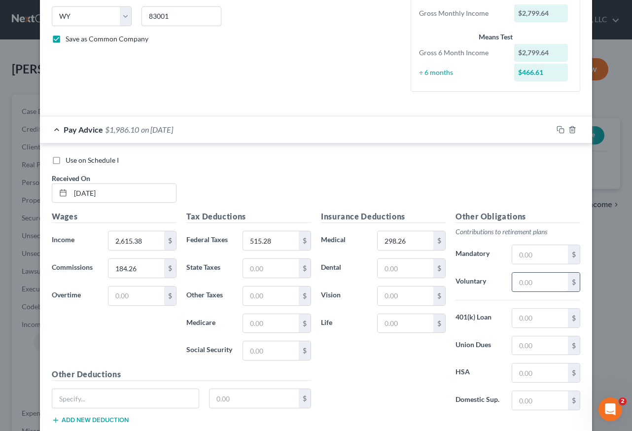
click at [536, 282] on input "text" at bounding box center [540, 282] width 56 height 19
drag, startPoint x: 549, startPoint y: 281, endPoint x: 517, endPoint y: 287, distance: 32.8
click at [517, 287] on input "71.51" at bounding box center [540, 282] width 56 height 19
type input "70.26"
drag, startPoint x: 557, startPoint y: 129, endPoint x: 565, endPoint y: 137, distance: 10.5
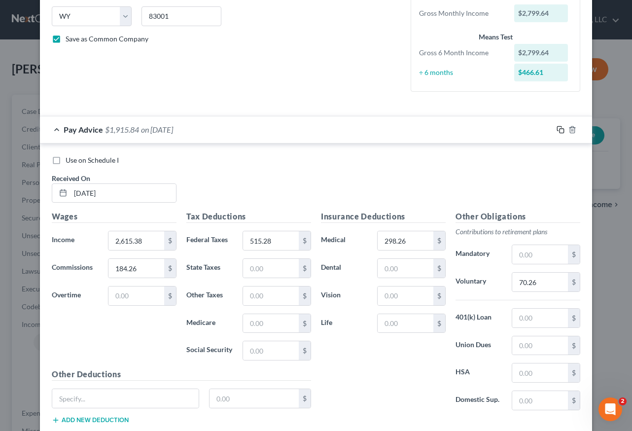
click at [557, 129] on icon "button" at bounding box center [561, 130] width 8 height 8
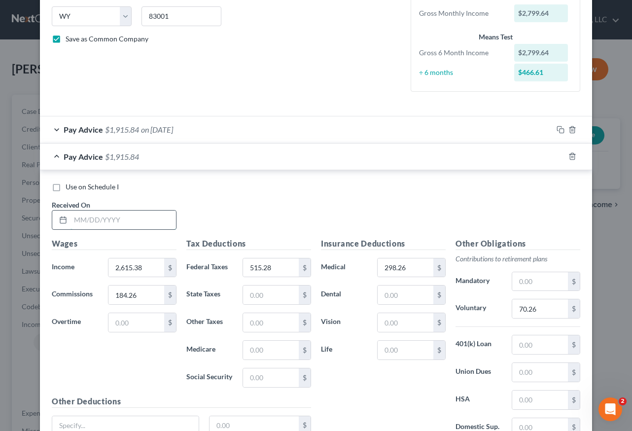
click at [111, 218] on input "text" at bounding box center [124, 220] width 106 height 19
type input "[DATE]"
click at [278, 268] on input "515.28" at bounding box center [271, 267] width 56 height 19
type input "515.27"
click at [557, 156] on icon "button" at bounding box center [561, 156] width 8 height 8
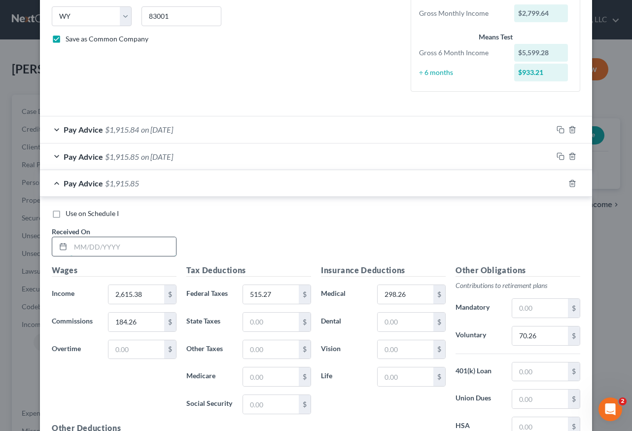
click at [137, 245] on input "text" at bounding box center [124, 246] width 106 height 19
type input "[DATE]"
click at [558, 180] on icon "button" at bounding box center [559, 182] width 4 height 4
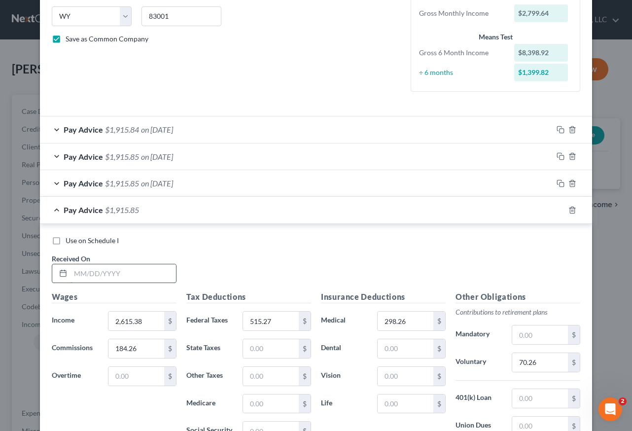
click at [143, 272] on input "text" at bounding box center [124, 273] width 106 height 19
type input "[DATE]"
type input "515.28"
type input "41.50"
click at [549, 368] on input "70.26" at bounding box center [540, 362] width 56 height 19
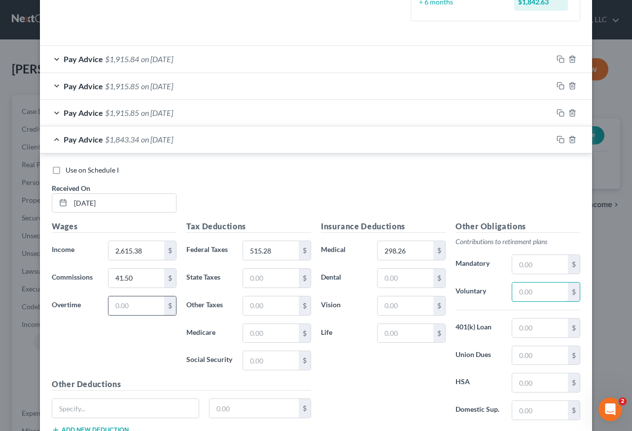
scroll to position [296, 0]
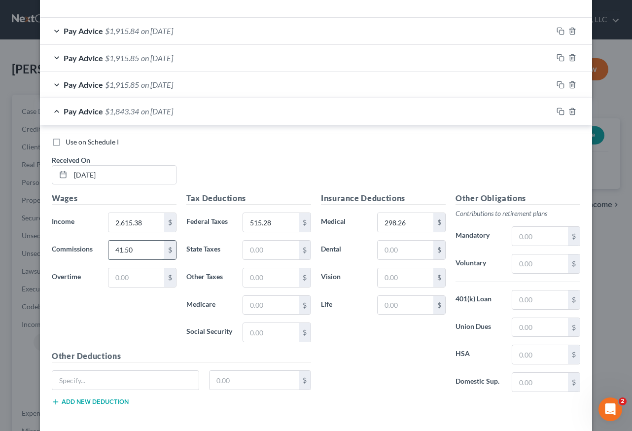
click at [137, 245] on input "41.50" at bounding box center [136, 250] width 56 height 19
type input "340"
type input "18.85"
type input "6.95"
type input "78.46"
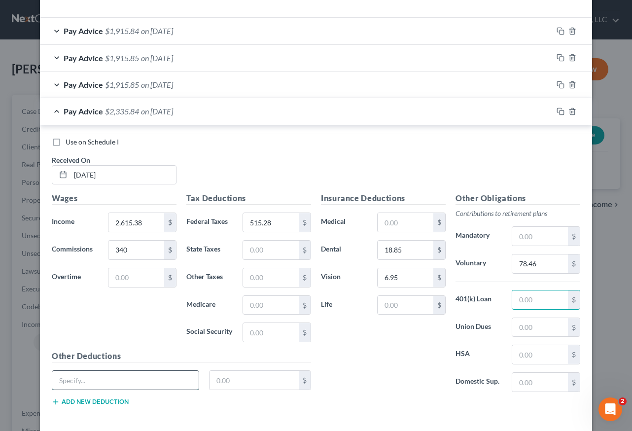
click at [126, 382] on input "text" at bounding box center [125, 380] width 146 height 19
type input "Reimbursement"
type input "142.76"
click at [134, 247] on input "340" at bounding box center [136, 250] width 56 height 19
type input "298.25"
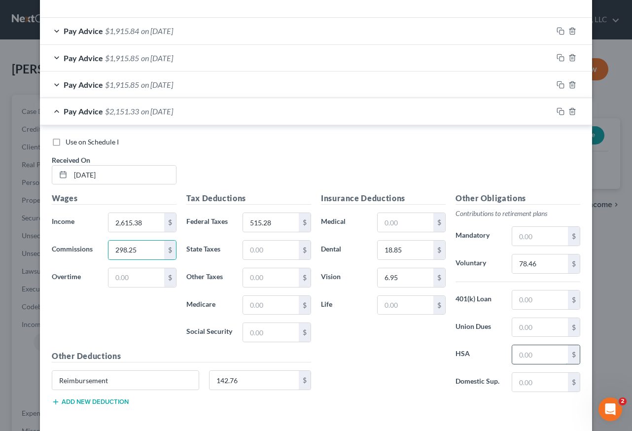
click at [532, 356] on input "text" at bounding box center [540, 354] width 56 height 19
type input "80"
click at [130, 276] on input "text" at bounding box center [136, 277] width 56 height 19
type input "142.76"
type input "0"
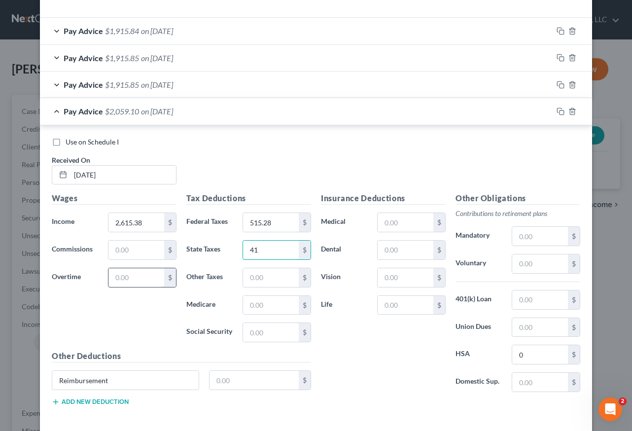
type input "4"
click at [523, 265] on input "text" at bounding box center [540, 263] width 56 height 19
type input "41.50"
click at [150, 83] on span "on [DATE]" at bounding box center [157, 84] width 32 height 9
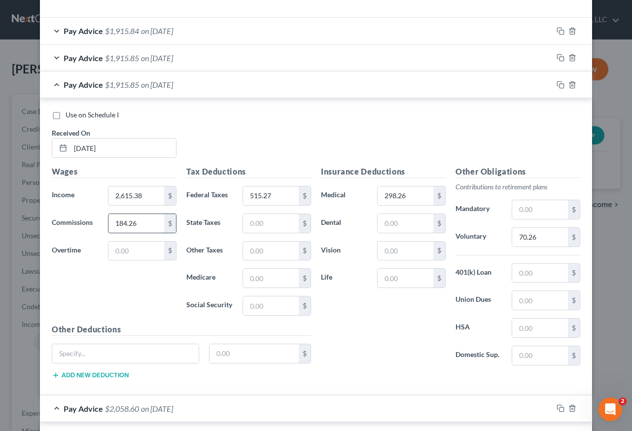
click at [144, 224] on input "184.26" at bounding box center [136, 223] width 56 height 19
click at [405, 197] on input "298.26" at bounding box center [406, 195] width 56 height 19
click at [537, 234] on input "70.26" at bounding box center [540, 237] width 56 height 19
type input "184.26"
click at [150, 56] on span "on [DATE]" at bounding box center [157, 57] width 32 height 9
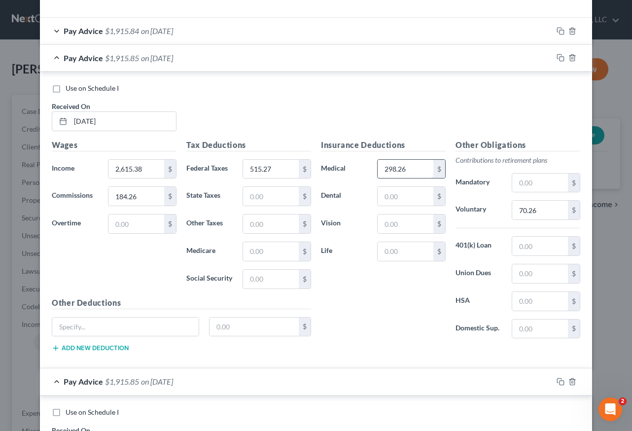
click at [417, 169] on input "298.26" at bounding box center [406, 169] width 56 height 19
click at [133, 199] on input "184.26" at bounding box center [136, 196] width 56 height 19
click at [543, 206] on input "70.26" at bounding box center [540, 210] width 56 height 19
type input "184.26"
click at [132, 29] on span "$1,915.84" at bounding box center [122, 30] width 34 height 9
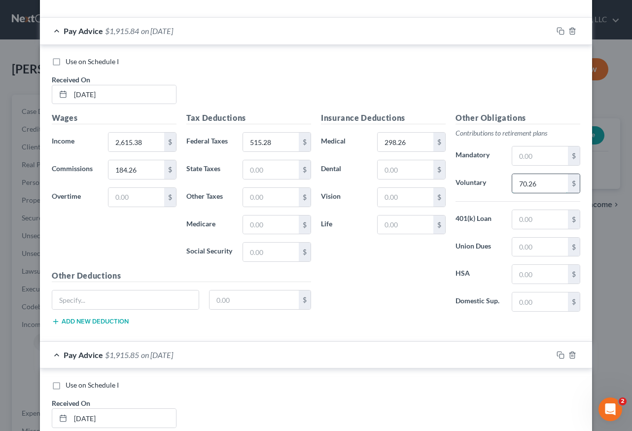
click at [537, 185] on input "70.26" at bounding box center [540, 183] width 56 height 19
type input "184.26"
click at [139, 170] on input "184.26" at bounding box center [136, 169] width 56 height 19
click at [417, 138] on input "298.26" at bounding box center [406, 142] width 56 height 19
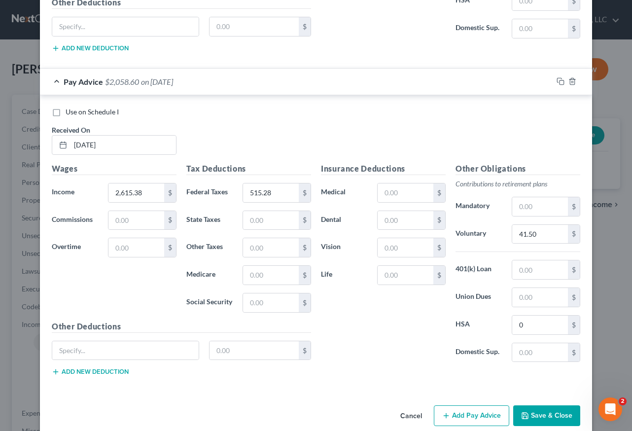
scroll to position [1232, 0]
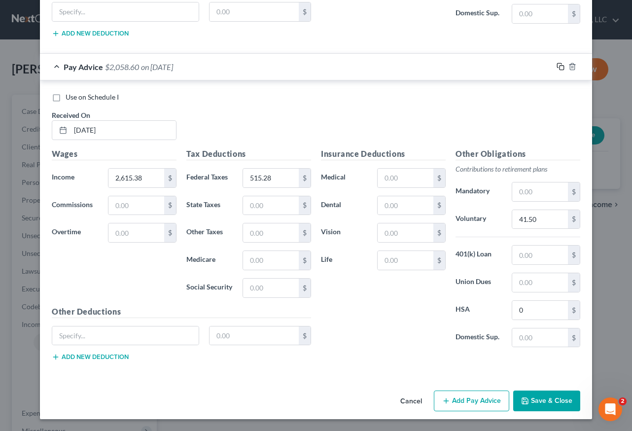
click at [560, 66] on rect "button" at bounding box center [562, 68] width 4 height 4
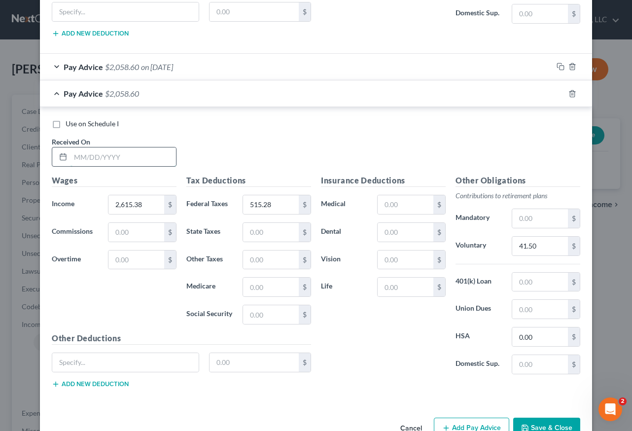
click at [103, 156] on input "text" at bounding box center [124, 156] width 106 height 19
type input "[DATE]"
click at [541, 246] on input "41.50" at bounding box center [540, 246] width 56 height 19
click at [549, 248] on input "184.26" at bounding box center [540, 246] width 56 height 19
type input "1"
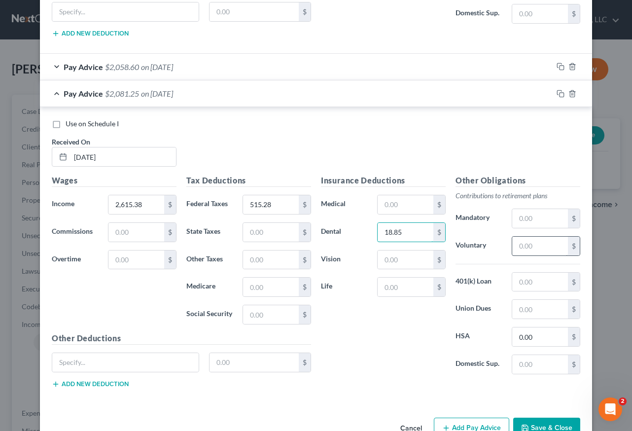
type input "18.85"
type input "6.95"
type input "78.46"
type input "80"
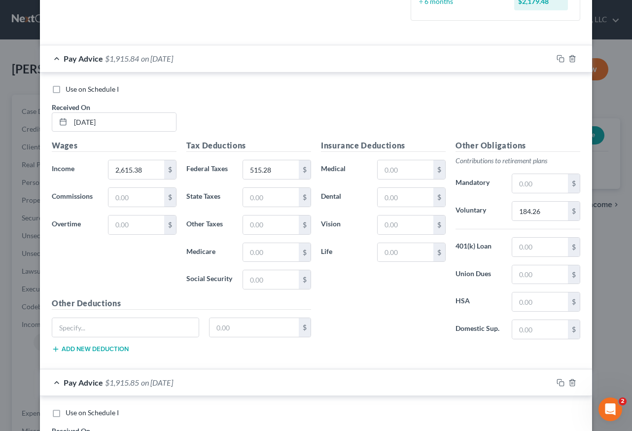
scroll to position [296, 0]
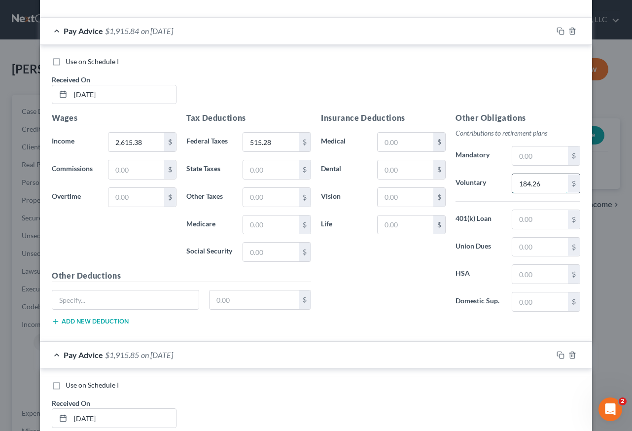
click at [543, 184] on input "184.26" at bounding box center [540, 183] width 56 height 19
click at [559, 184] on input "184.26" at bounding box center [540, 183] width 56 height 19
type input "1"
type input "78.46"
type input "80"
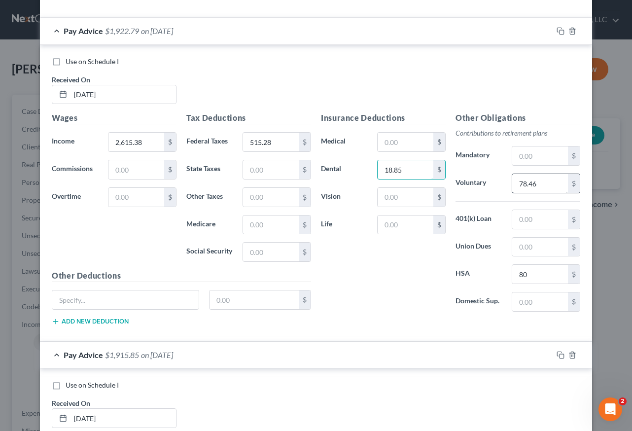
type input "18.85"
type input "6.95"
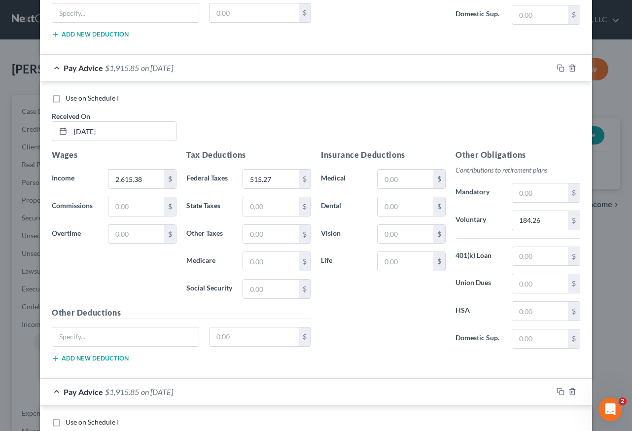
scroll to position [592, 0]
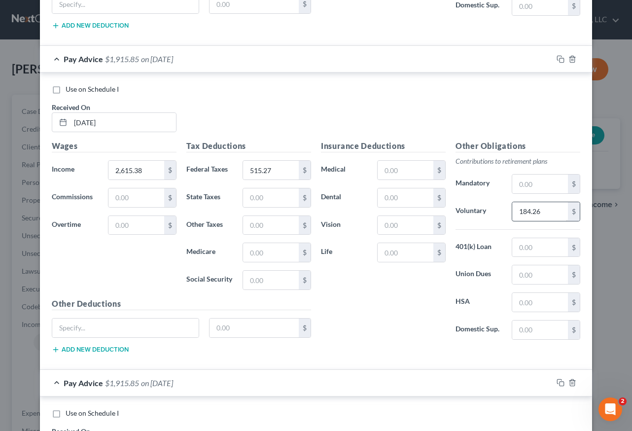
drag, startPoint x: 546, startPoint y: 197, endPoint x: 551, endPoint y: 209, distance: 12.6
click at [546, 197] on div "Other Obligations Contributions to retirement plans Mandatory $ Voluntary 184.2…" at bounding box center [518, 244] width 135 height 208
click at [551, 209] on input "184.26" at bounding box center [540, 211] width 56 height 19
type input "78.46"
type input "80"
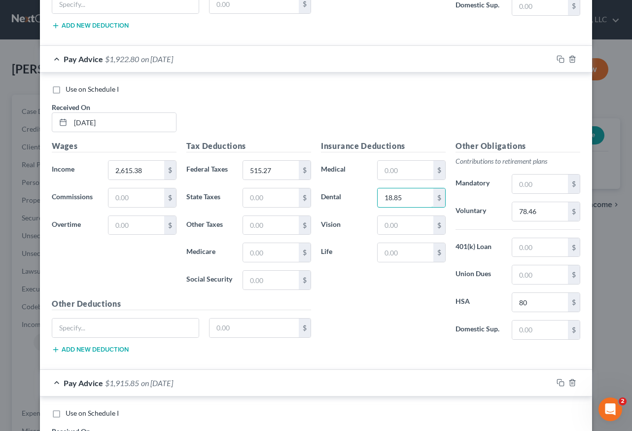
type input "18.85"
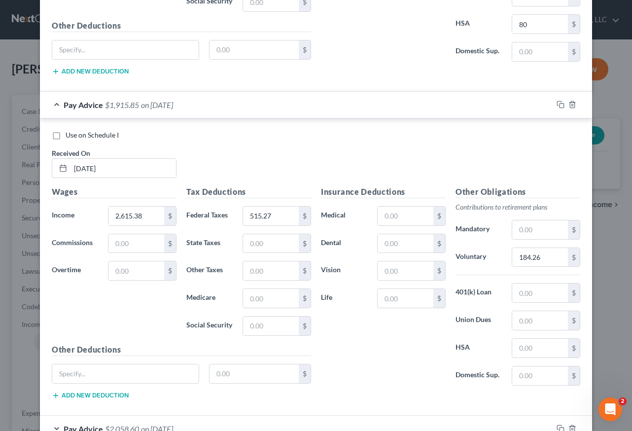
scroll to position [887, 0]
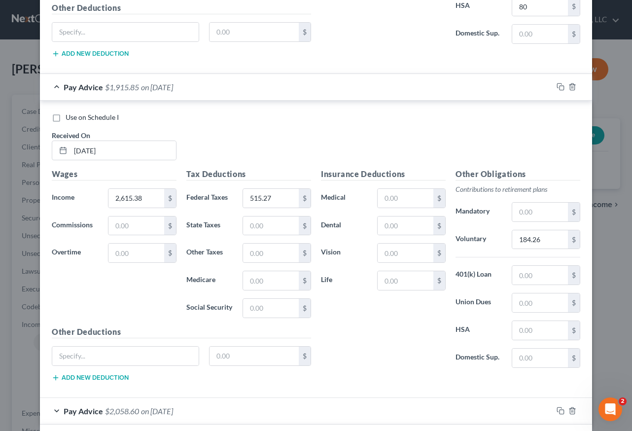
type input "6.95"
click at [541, 236] on input "184.26" at bounding box center [540, 239] width 56 height 19
type input "78.46"
type input "80"
type input "18.85"
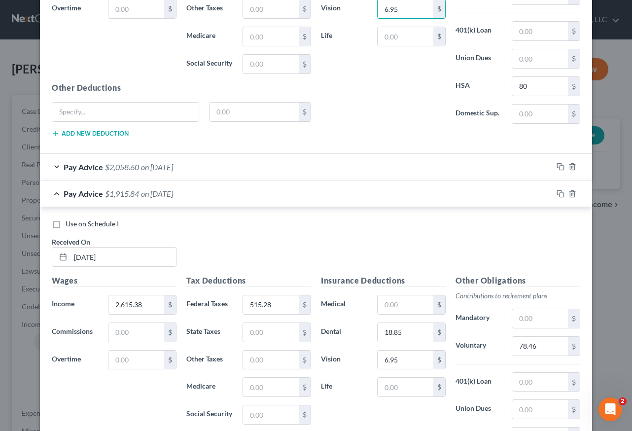
scroll to position [1134, 0]
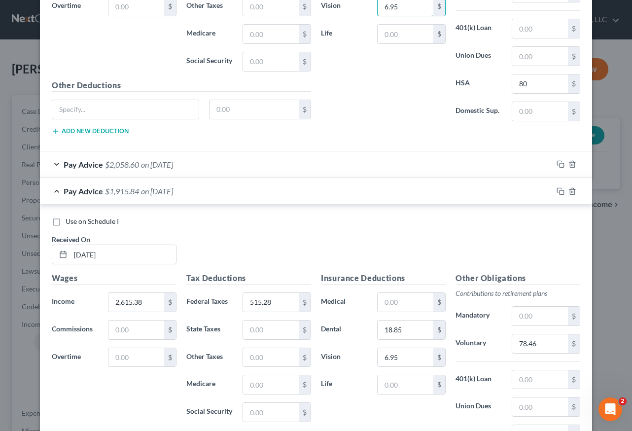
type input "6.95"
click at [153, 162] on span "on [DATE]" at bounding box center [157, 164] width 32 height 9
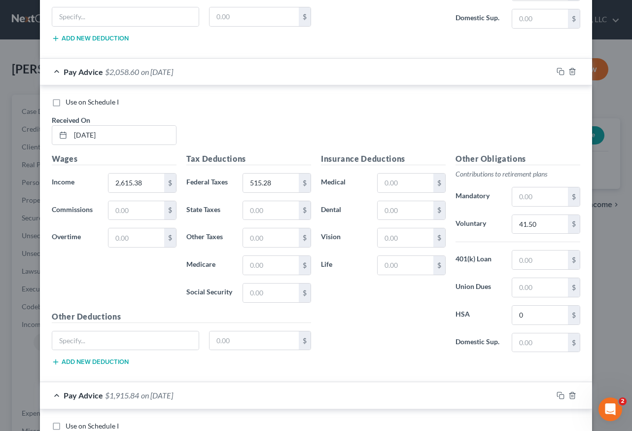
scroll to position [1282, 0]
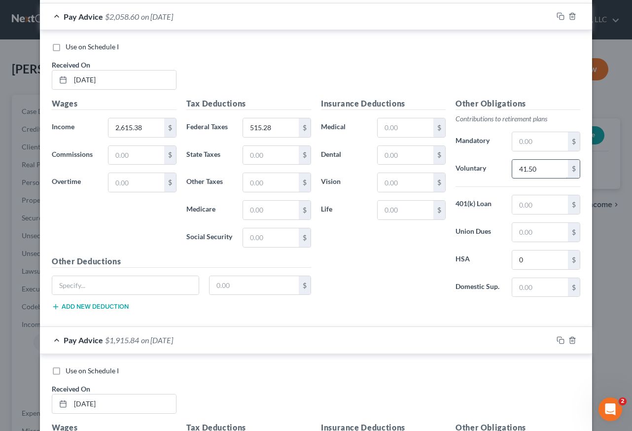
click at [539, 173] on input "41.50" at bounding box center [540, 169] width 56 height 19
type input "78.46"
type input "80"
type input "18.85"
type input "6.95"
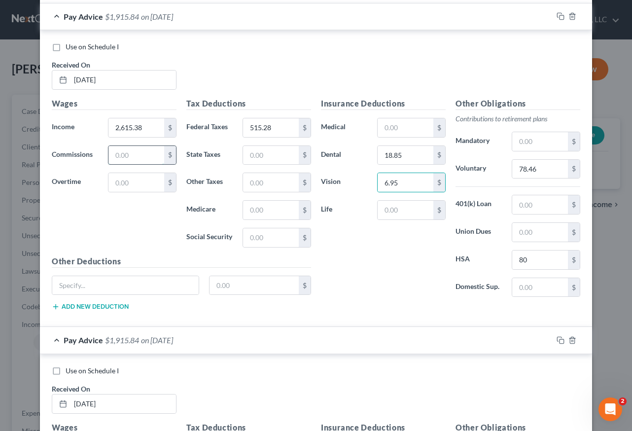
click at [125, 152] on input "text" at bounding box center [136, 155] width 56 height 19
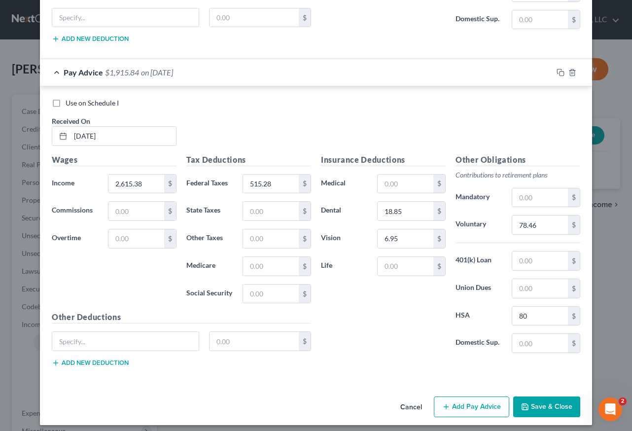
scroll to position [1556, 0]
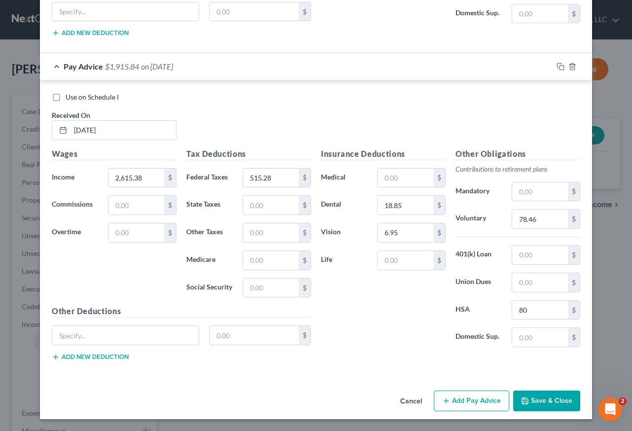
type input "142.76"
click at [557, 64] on icon "button" at bounding box center [561, 67] width 8 height 8
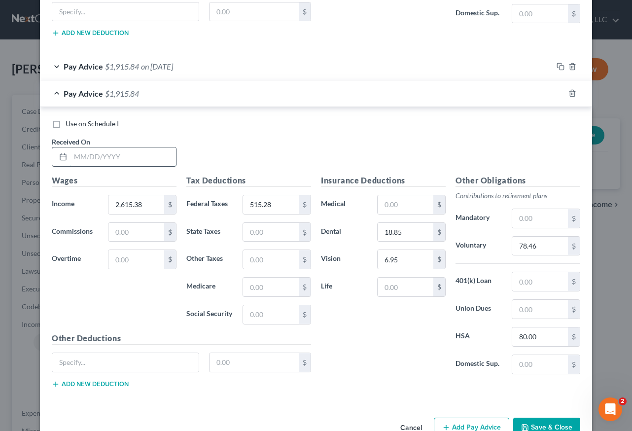
click at [150, 157] on input "text" at bounding box center [124, 156] width 106 height 19
type input "[DATE]"
type input "515.27"
click at [558, 93] on icon "button" at bounding box center [561, 93] width 8 height 8
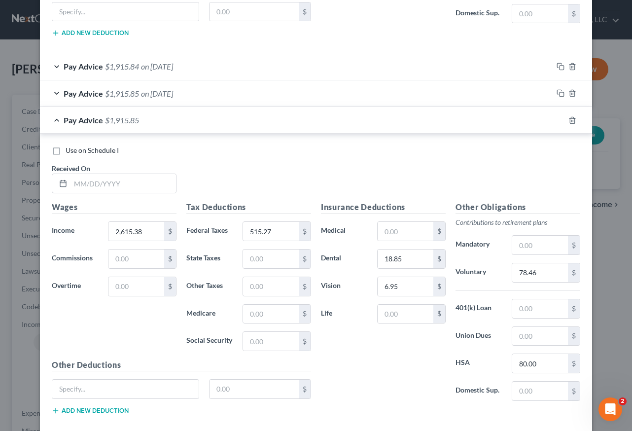
click at [176, 182] on div "Received On *" at bounding box center [114, 178] width 135 height 30
click at [167, 183] on input "text" at bounding box center [124, 183] width 106 height 19
type input "[DATE]"
click at [557, 121] on icon "button" at bounding box center [561, 120] width 8 height 8
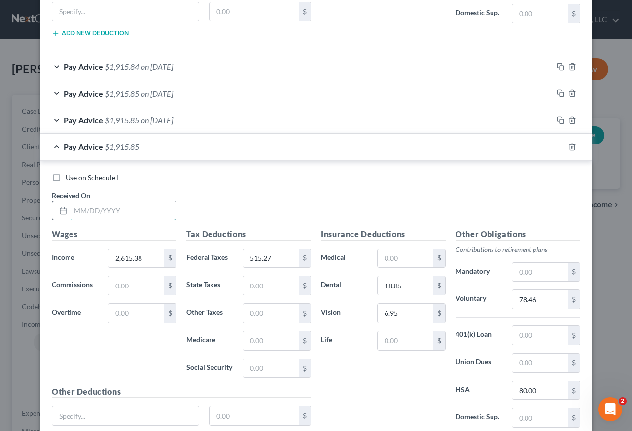
click at [91, 210] on input "text" at bounding box center [124, 210] width 106 height 19
type input "[DATE]"
click at [560, 66] on rect "button" at bounding box center [562, 68] width 4 height 4
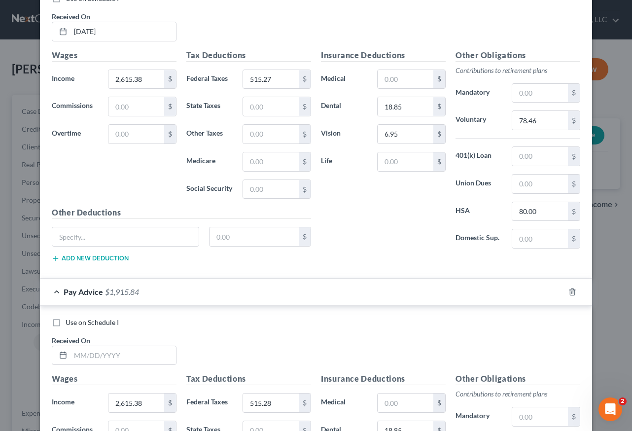
scroll to position [1802, 0]
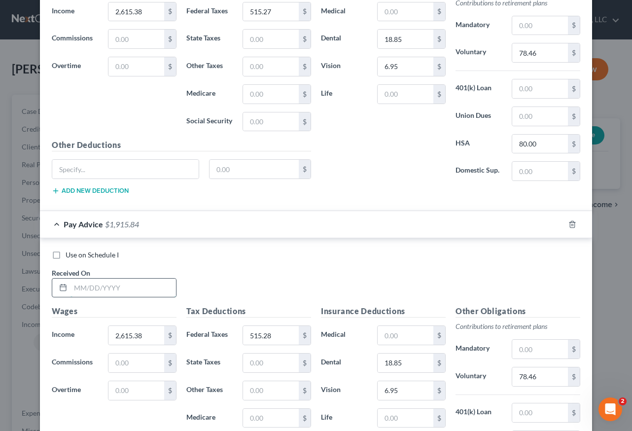
click at [127, 282] on input "text" at bounding box center [124, 288] width 106 height 19
type input "[DATE]"
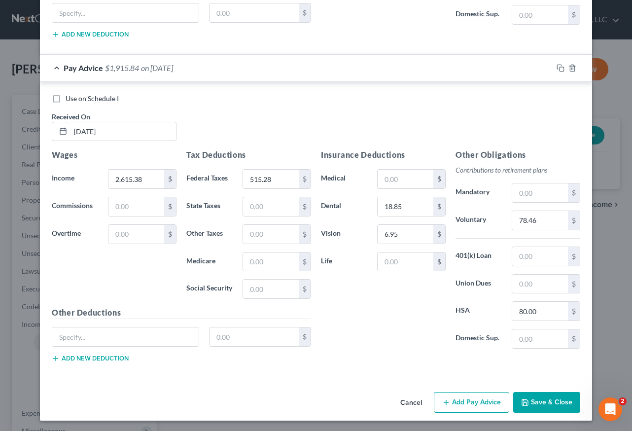
scroll to position [1960, 0]
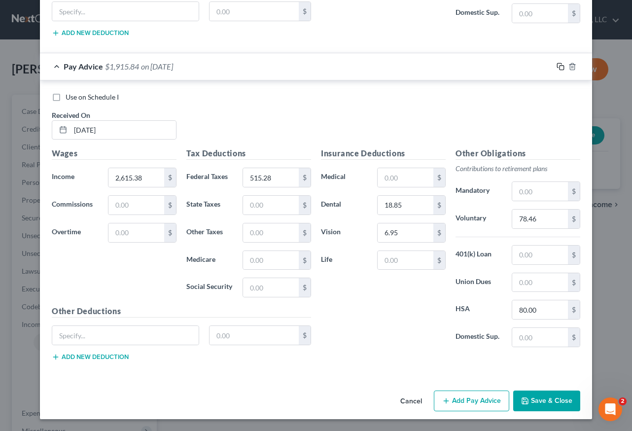
click at [557, 66] on icon "button" at bounding box center [561, 67] width 8 height 8
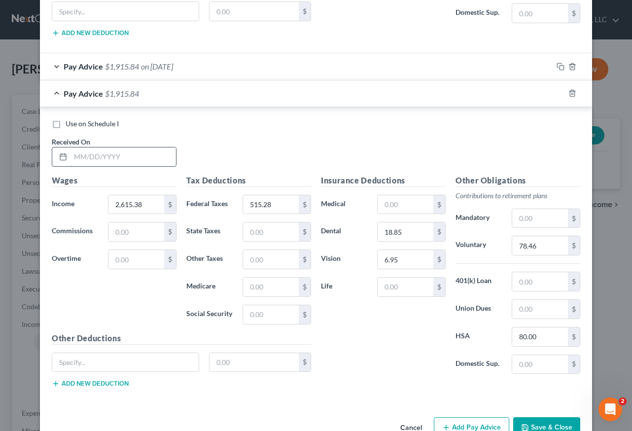
click at [137, 162] on input "text" at bounding box center [124, 156] width 106 height 19
type input "[DATE]"
type input "515.27"
type input "159.93"
click at [557, 66] on icon "button" at bounding box center [561, 67] width 8 height 8
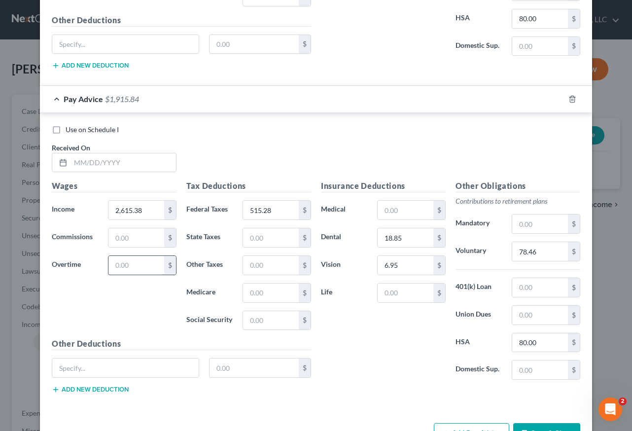
scroll to position [2305, 0]
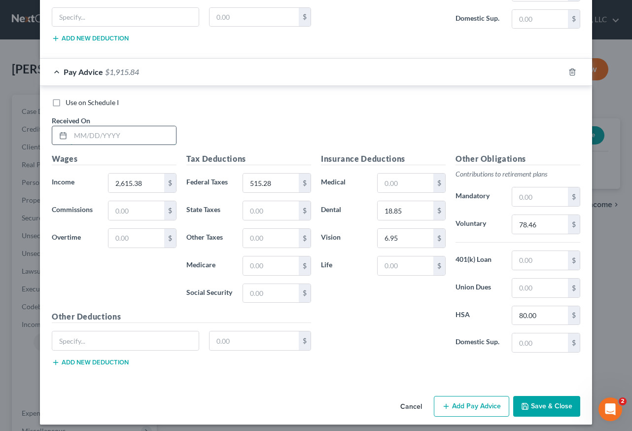
click at [129, 138] on input "text" at bounding box center [124, 135] width 106 height 19
type input "[DATE]"
click at [560, 71] on rect "button" at bounding box center [562, 73] width 4 height 4
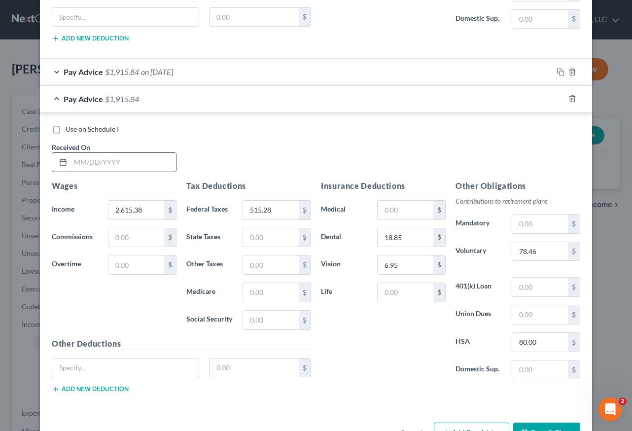
click at [106, 158] on input "text" at bounding box center [124, 162] width 106 height 19
type input "[DATE]"
type input "179.40"
type input "5"
type input "515.27"
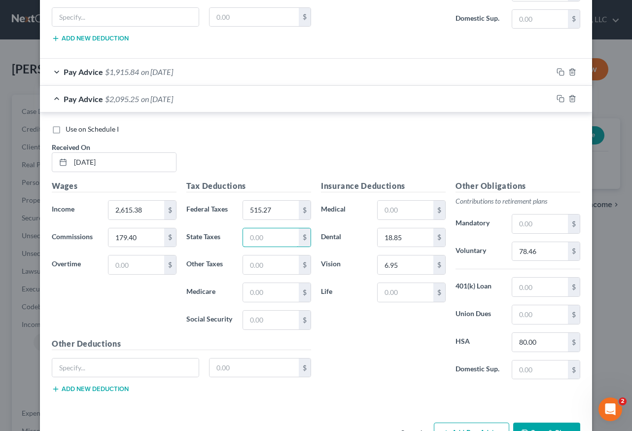
scroll to position [2337, 0]
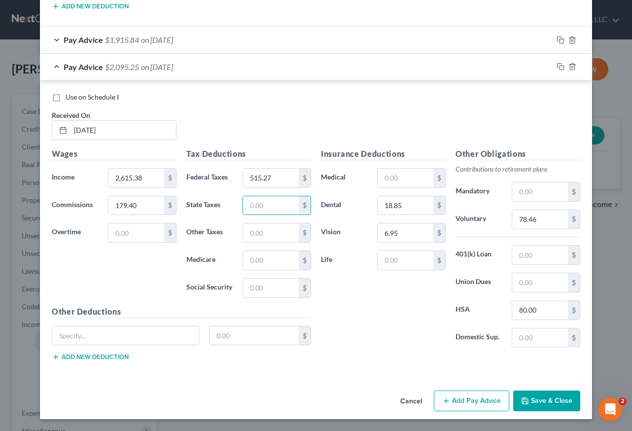
click at [563, 404] on button "Save & Close" at bounding box center [546, 400] width 67 height 21
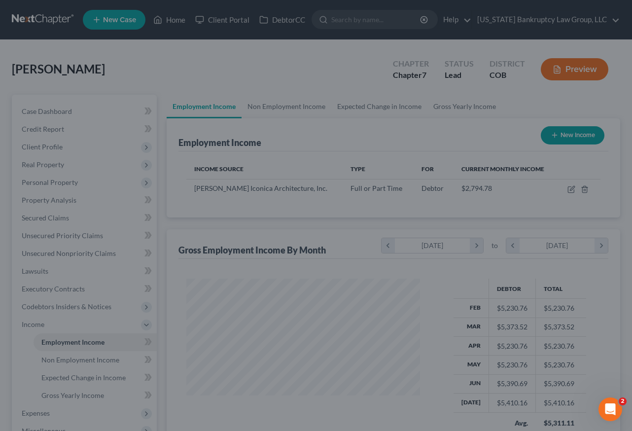
scroll to position [177, 250]
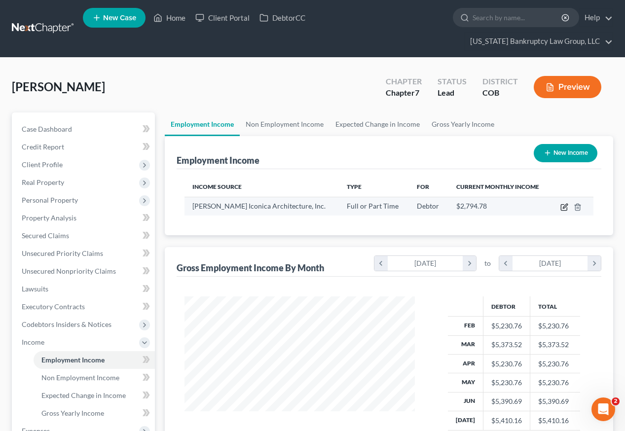
click at [564, 204] on icon "button" at bounding box center [565, 206] width 4 height 4
select select "0"
select select "53"
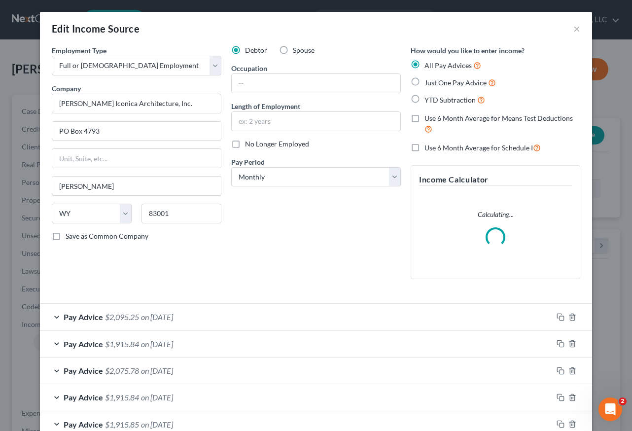
scroll to position [177, 253]
drag, startPoint x: 297, startPoint y: 178, endPoint x: 296, endPoint y: 184, distance: 6.4
click at [297, 178] on select "Select Monthly Twice Monthly Every Other Week Weekly" at bounding box center [316, 177] width 170 height 20
select select "2"
click at [231, 167] on select "Select Monthly Twice Monthly Every Other Week Weekly" at bounding box center [316, 177] width 170 height 20
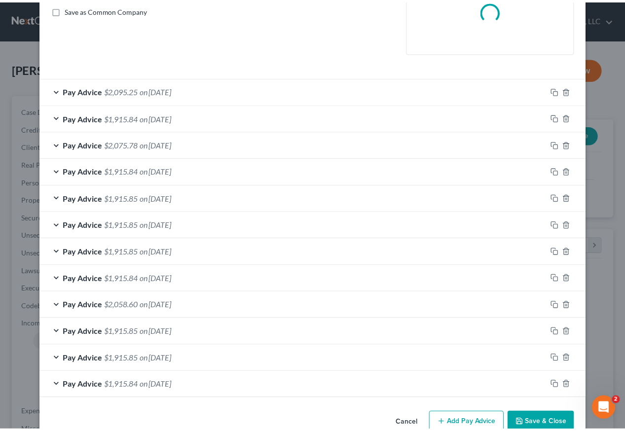
scroll to position [248, 0]
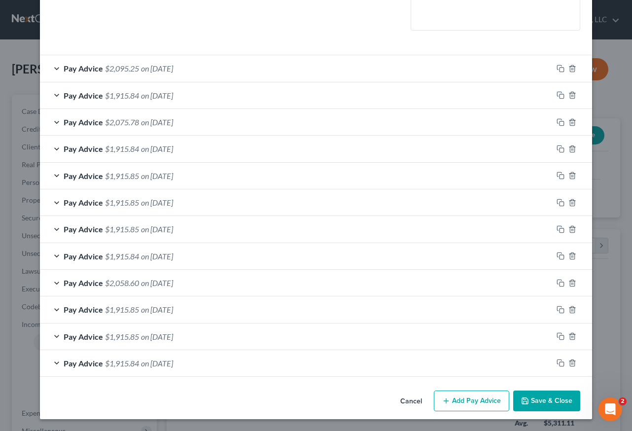
click at [559, 401] on button "Save & Close" at bounding box center [546, 400] width 67 height 21
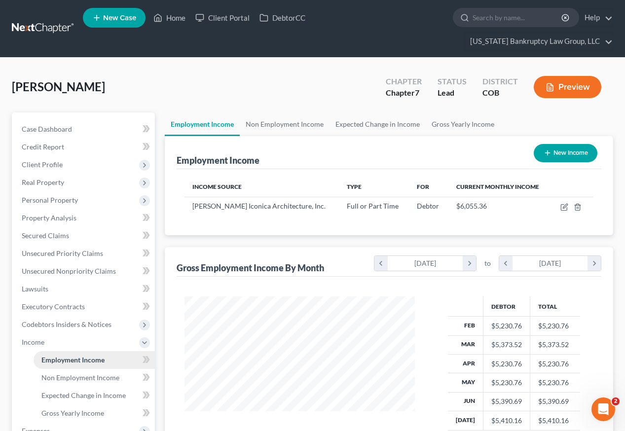
scroll to position [49, 0]
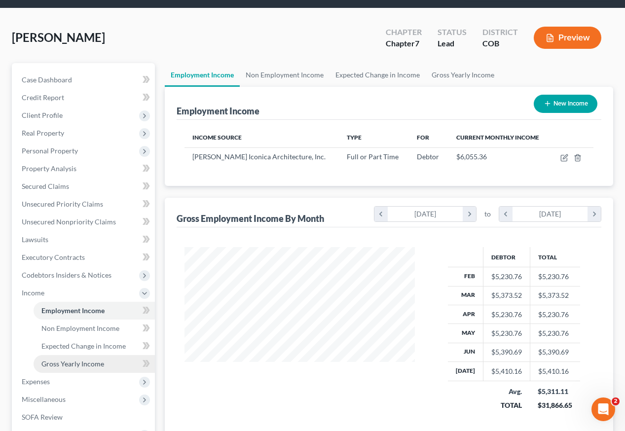
click at [85, 359] on span "Gross Yearly Income" at bounding box center [72, 363] width 63 height 8
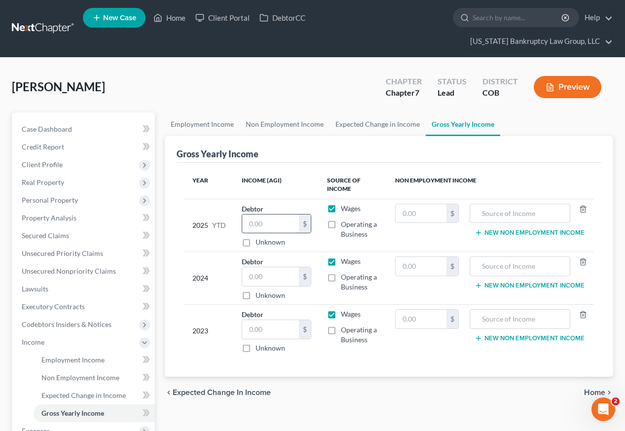
click at [274, 214] on input "text" at bounding box center [270, 223] width 57 height 19
type input "39,230.70"
click at [270, 267] on input "text" at bounding box center [270, 276] width 57 height 19
type input "56,791"
click at [281, 320] on input "text" at bounding box center [270, 329] width 57 height 19
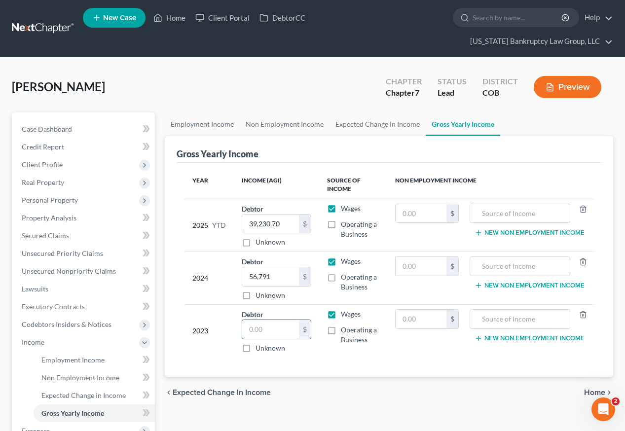
type input "2"
type input "58,020"
click at [54, 196] on span "Personal Property" at bounding box center [50, 200] width 56 height 8
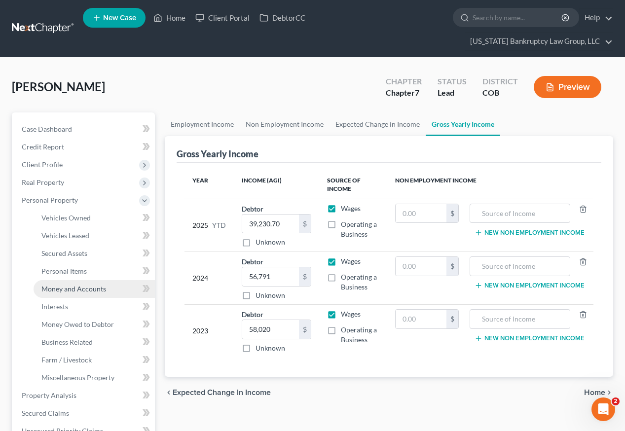
click at [82, 284] on span "Money and Accounts" at bounding box center [73, 288] width 65 height 8
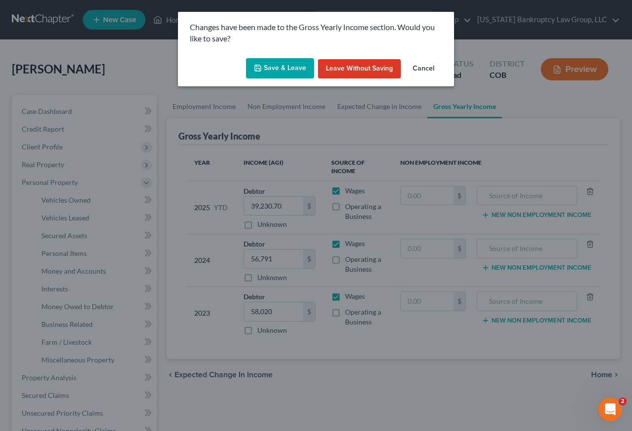
click at [254, 73] on button "Save & Leave" at bounding box center [280, 68] width 68 height 21
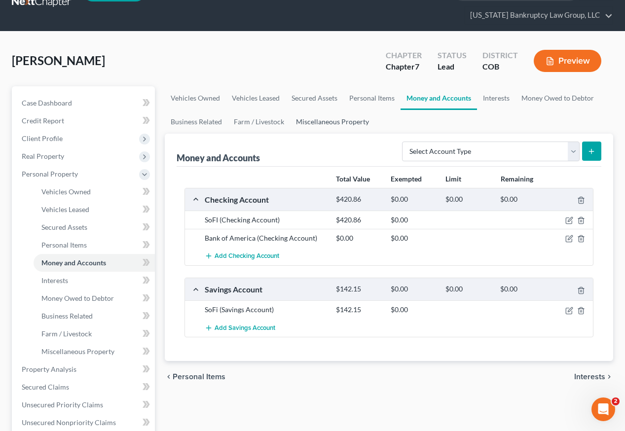
scroll to position [49, 0]
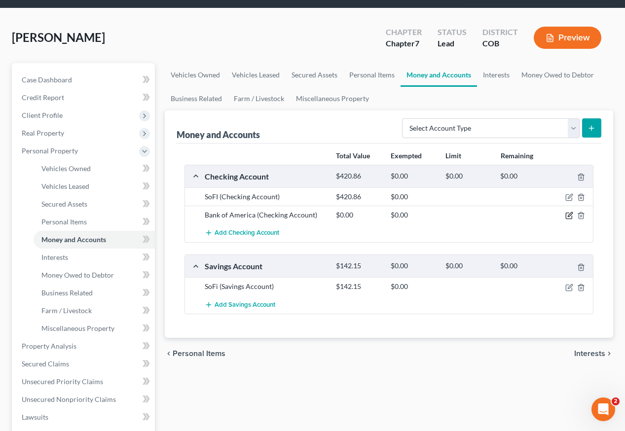
click at [567, 212] on icon "button" at bounding box center [569, 216] width 8 height 8
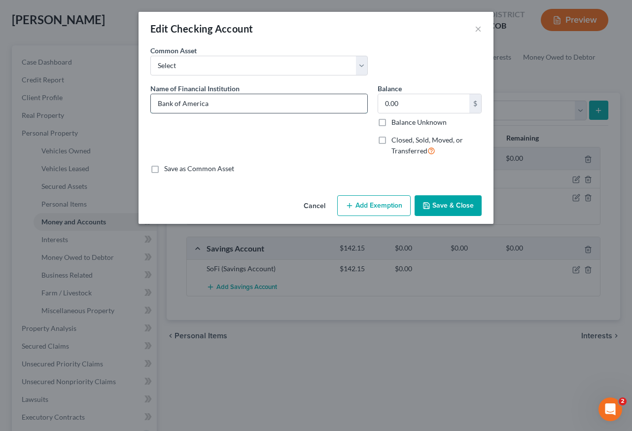
click at [276, 106] on input "Bank of America" at bounding box center [259, 103] width 216 height 19
type input "Bank of America #4466"
click at [397, 198] on button "Add Exemption" at bounding box center [373, 205] width 73 height 21
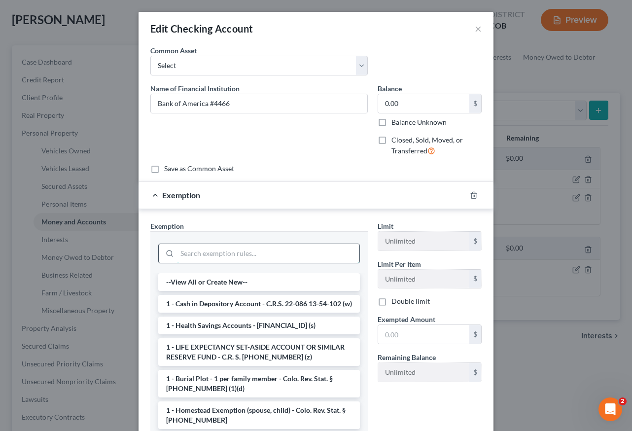
click at [284, 262] on input "search" at bounding box center [268, 253] width 182 height 19
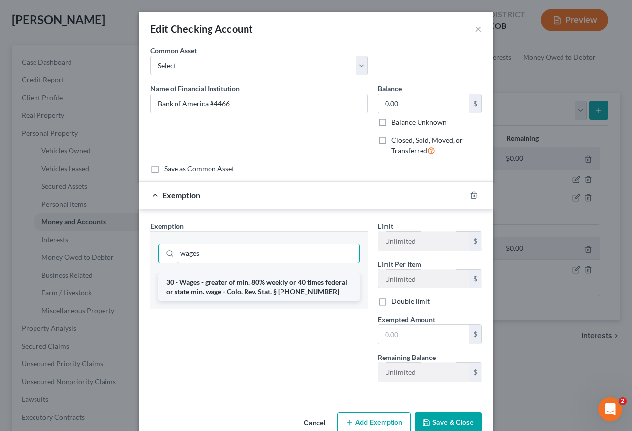
type input "wages"
click at [279, 291] on li "30 - Wages - greater of min. 80% weekly or 40 times federal or state min. wage …" at bounding box center [259, 287] width 202 height 28
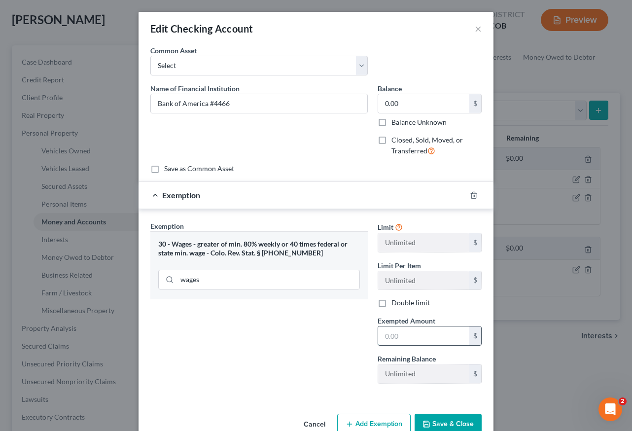
click at [409, 344] on input "text" at bounding box center [423, 335] width 91 height 19
type input "80"
click at [258, 323] on div "Exemption Set must be selected for CA. Exemption * 30 - Wages - greater of min.…" at bounding box center [258, 306] width 227 height 171
click at [445, 424] on button "Save & Close" at bounding box center [448, 424] width 67 height 21
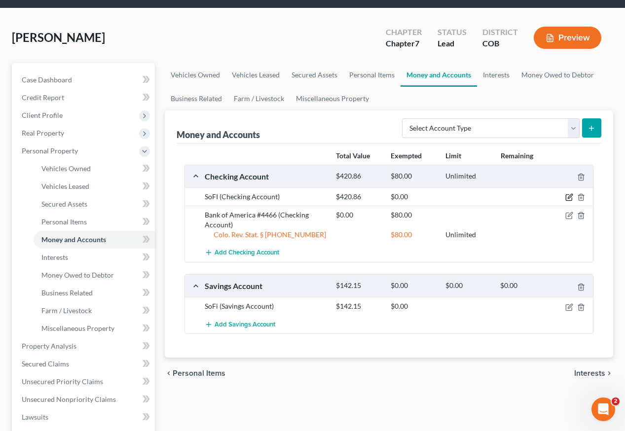
click at [568, 194] on icon "button" at bounding box center [569, 196] width 4 height 4
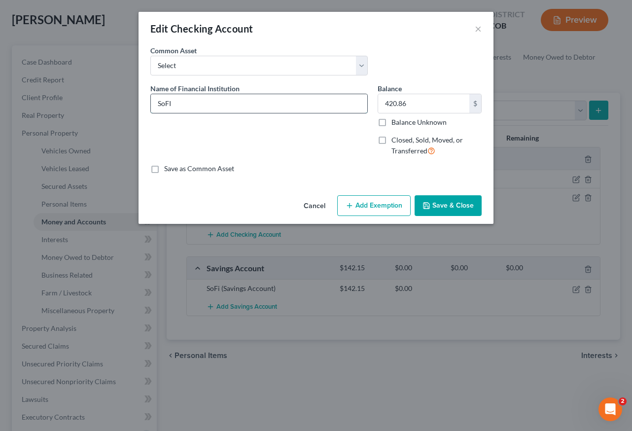
drag, startPoint x: 177, startPoint y: 107, endPoint x: 188, endPoint y: 107, distance: 11.8
click at [177, 107] on input "SoFI" at bounding box center [259, 103] width 216 height 19
type input "SoFi #7402"
click at [391, 123] on label "Balance Unknown" at bounding box center [418, 122] width 55 height 10
click at [395, 123] on input "Balance Unknown" at bounding box center [398, 120] width 6 height 6
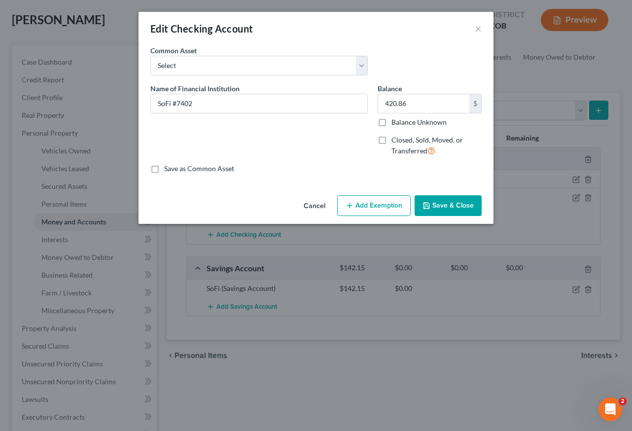
checkbox input "true"
type input "0.00"
click at [381, 199] on button "Add Exemption" at bounding box center [373, 205] width 73 height 21
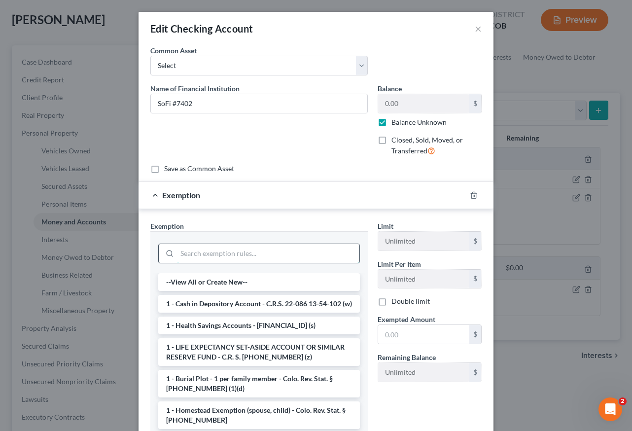
click at [292, 246] on input "search" at bounding box center [268, 253] width 182 height 19
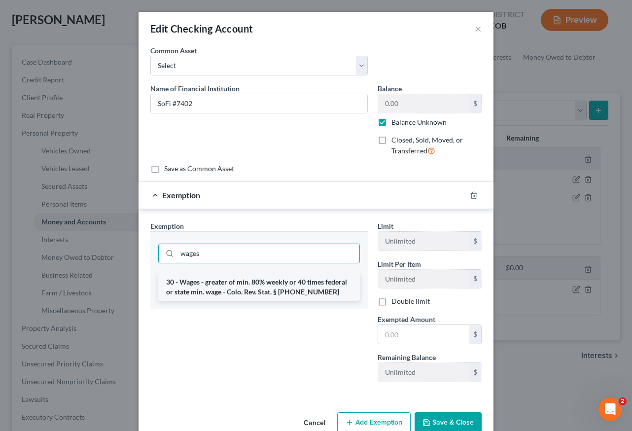
type input "wages"
click at [251, 289] on li "30 - Wages - greater of min. 80% weekly or 40 times federal or state min. wage …" at bounding box center [259, 287] width 202 height 28
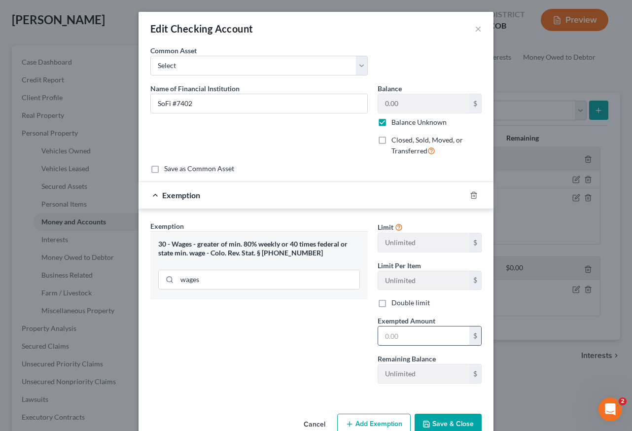
click at [416, 336] on input "text" at bounding box center [423, 335] width 91 height 19
type input "80"
click at [256, 386] on div "Exemption Set must be selected for CA. Exemption * 30 - Wages - greater of min.…" at bounding box center [258, 306] width 227 height 171
click at [439, 424] on button "Save & Close" at bounding box center [448, 424] width 67 height 21
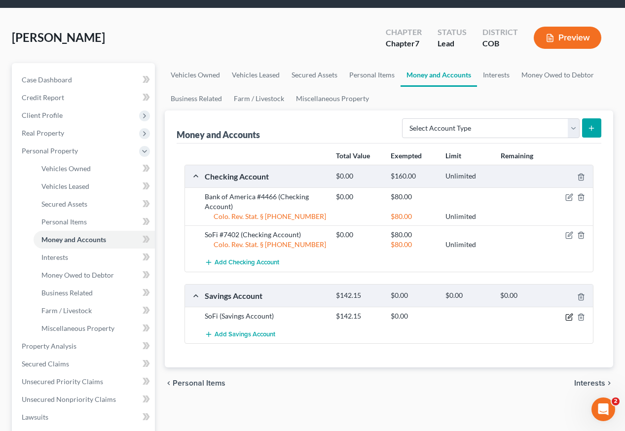
click at [567, 313] on icon "button" at bounding box center [569, 317] width 8 height 8
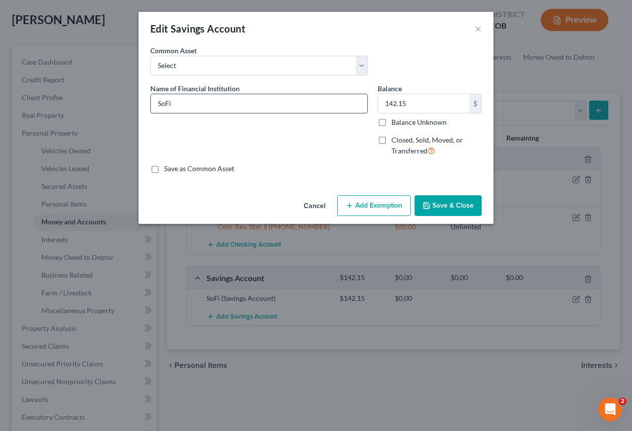
click at [183, 107] on input "SoFi" at bounding box center [259, 103] width 216 height 19
type input "SoFi #0593"
type input "0"
click at [395, 117] on input "Balance Unknown" at bounding box center [398, 120] width 6 height 6
checkbox input "true"
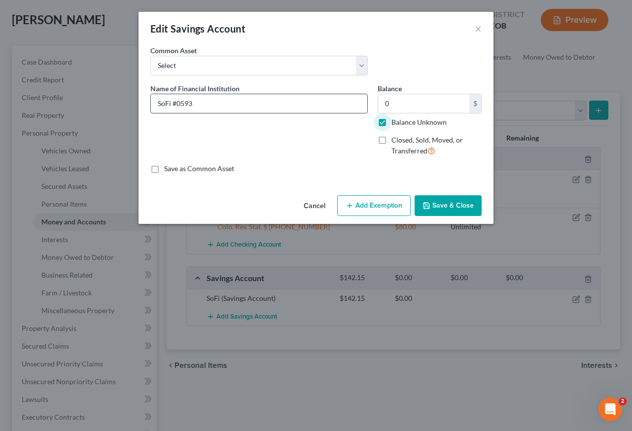
type input "0.00"
click at [375, 211] on button "Add Exemption" at bounding box center [373, 205] width 73 height 21
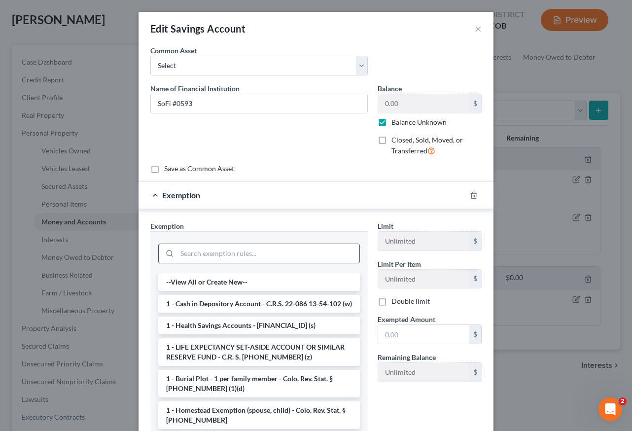
click at [206, 259] on input "search" at bounding box center [268, 253] width 182 height 19
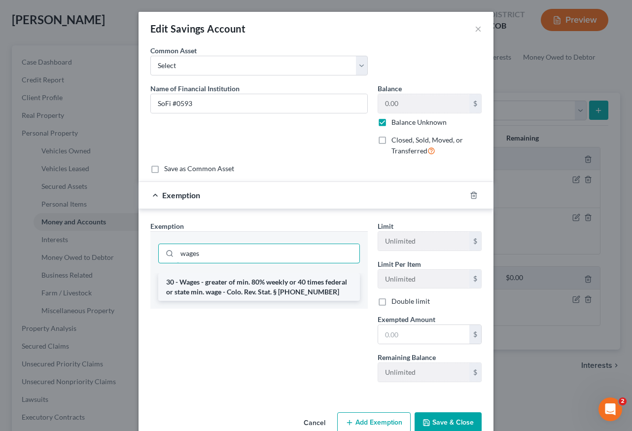
type input "wages"
click at [215, 290] on li "30 - Wages - greater of min. 80% weekly or 40 times federal or state min. wage …" at bounding box center [259, 287] width 202 height 28
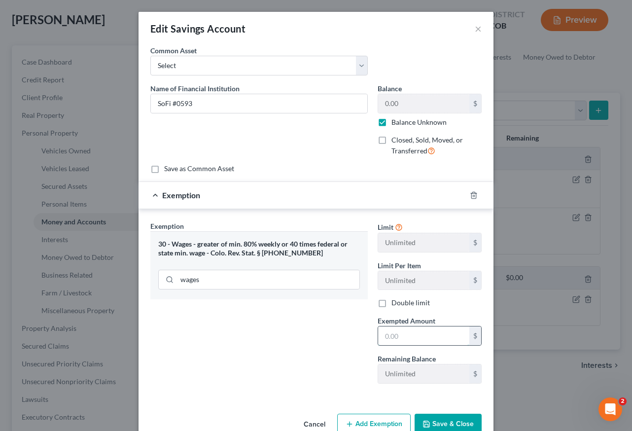
click at [398, 333] on input "text" at bounding box center [423, 335] width 91 height 19
type input "80"
click at [317, 334] on div "Exemption Set must be selected for CA. Exemption * 30 - Wages - greater of min.…" at bounding box center [258, 306] width 227 height 171
click at [459, 418] on button "Save & Close" at bounding box center [448, 424] width 67 height 21
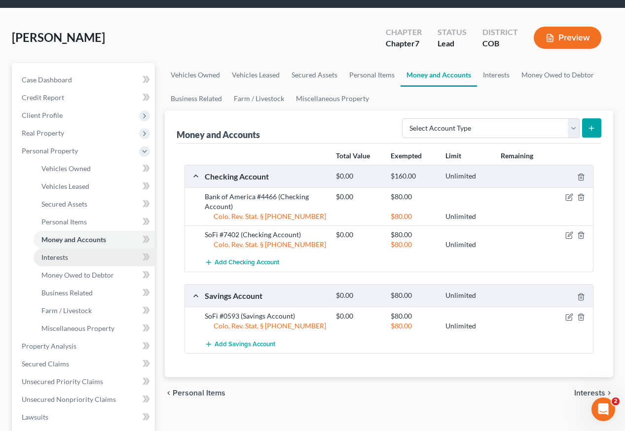
click at [67, 253] on span "Interests" at bounding box center [54, 257] width 27 height 8
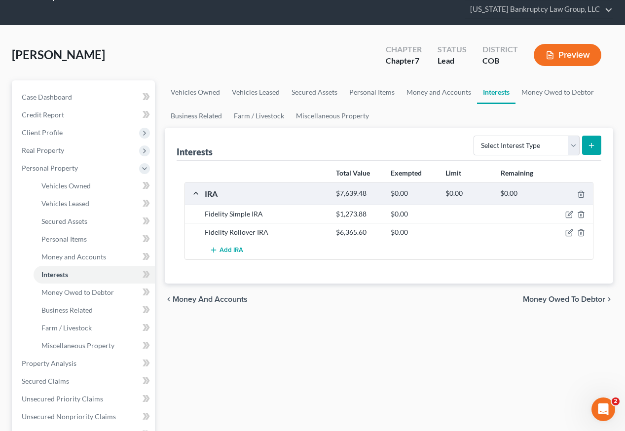
scroll to position [49, 0]
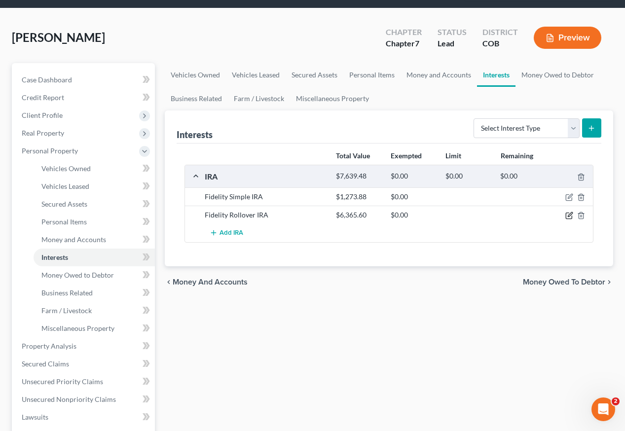
click at [569, 212] on icon "button" at bounding box center [569, 216] width 8 height 8
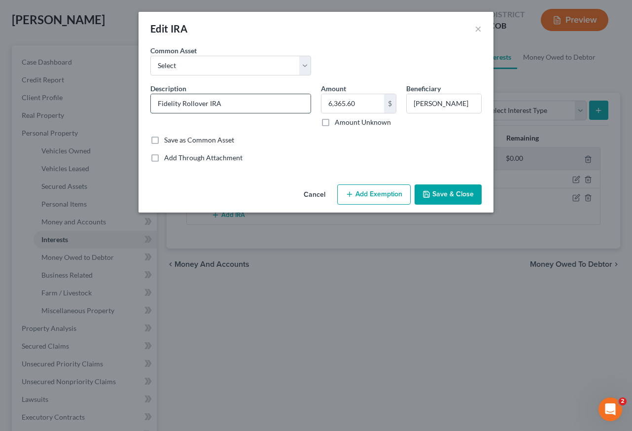
click at [236, 103] on input "Fidelity Rollover IRA" at bounding box center [231, 103] width 160 height 19
type input "Fidelity Rollover IRA #7461"
click at [363, 194] on button "Add Exemption" at bounding box center [373, 194] width 73 height 21
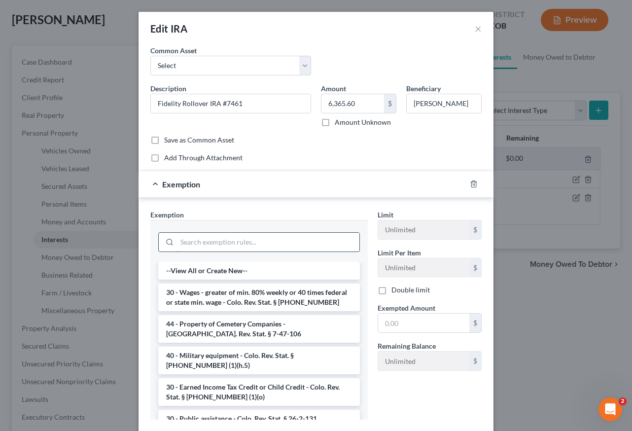
click at [282, 241] on input "search" at bounding box center [268, 242] width 182 height 19
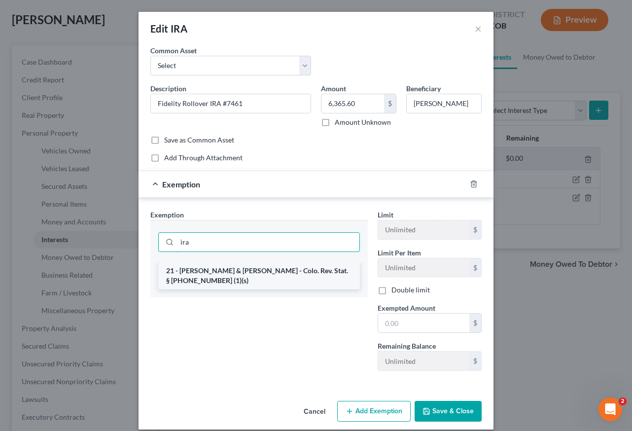
type input "ira"
click at [277, 269] on li "21 - [PERSON_NAME] & [PERSON_NAME] - Colo. Rev. Stat. § [PHONE_NUMBER] (1)(s)" at bounding box center [259, 276] width 202 height 28
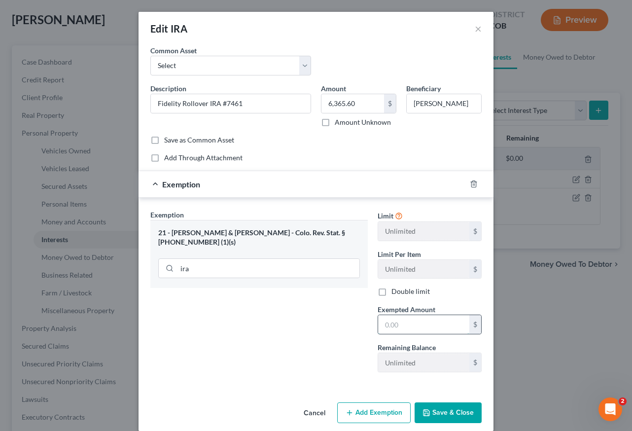
click at [399, 320] on input "text" at bounding box center [423, 324] width 91 height 19
type input "100"
drag, startPoint x: 445, startPoint y: 410, endPoint x: 437, endPoint y: 406, distance: 9.3
click at [445, 410] on button "Save & Close" at bounding box center [448, 412] width 67 height 21
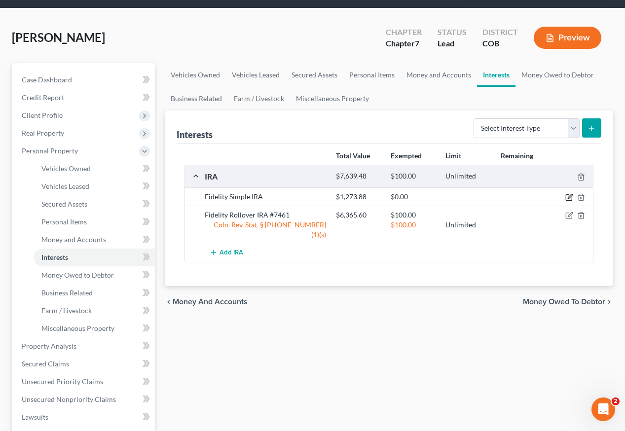
click at [570, 193] on icon "button" at bounding box center [569, 197] width 8 height 8
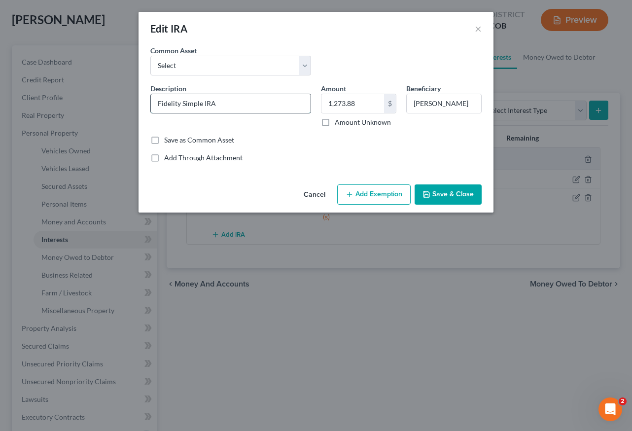
click at [257, 106] on input "Fidelity Simple IRA" at bounding box center [231, 103] width 160 height 19
type input "Fidelity Simple IRA #8462"
click at [405, 194] on button "Add Exemption" at bounding box center [373, 194] width 73 height 21
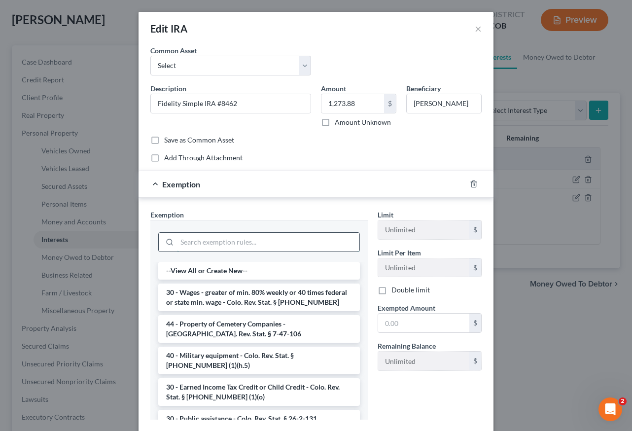
click at [229, 242] on input "search" at bounding box center [268, 242] width 182 height 19
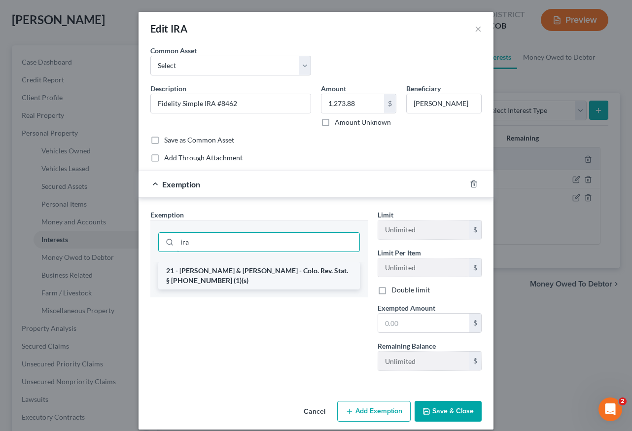
type input "ira"
click at [237, 268] on li "21 - [PERSON_NAME] & [PERSON_NAME] - Colo. Rev. Stat. § [PHONE_NUMBER] (1)(s)" at bounding box center [259, 276] width 202 height 28
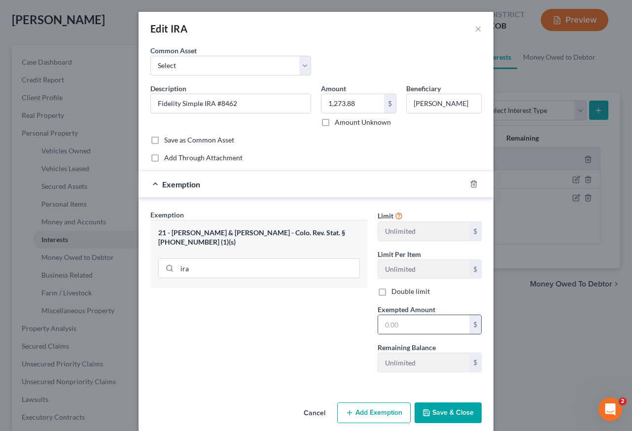
click at [472, 326] on div "$" at bounding box center [475, 324] width 12 height 19
click at [442, 329] on input "text" at bounding box center [423, 324] width 91 height 19
type input "100"
click at [458, 415] on button "Save & Close" at bounding box center [448, 412] width 67 height 21
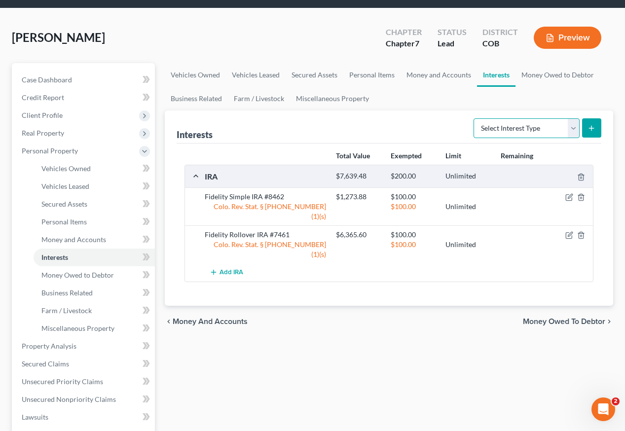
click at [566, 118] on select "Select Interest Type 401K Annuity Bond Education IRA Government Bond Government…" at bounding box center [526, 128] width 106 height 20
select select "ira"
click at [474, 118] on select "Select Interest Type 401K Annuity Bond Education IRA Government Bond Government…" at bounding box center [526, 128] width 106 height 20
click at [585, 118] on button "submit" at bounding box center [591, 127] width 19 height 19
click at [227, 263] on button "Add IRA" at bounding box center [226, 272] width 43 height 18
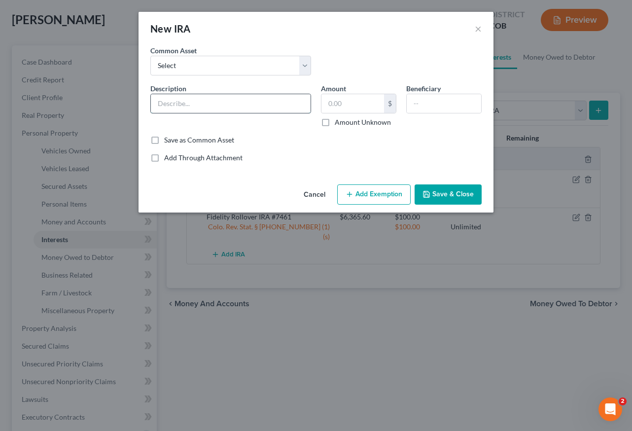
click at [229, 105] on input "text" at bounding box center [231, 103] width 160 height 19
type input "Acorn Securities Traditional IRA #235T"
type input "1,731.53"
click at [358, 189] on button "Add Exemption" at bounding box center [373, 194] width 73 height 21
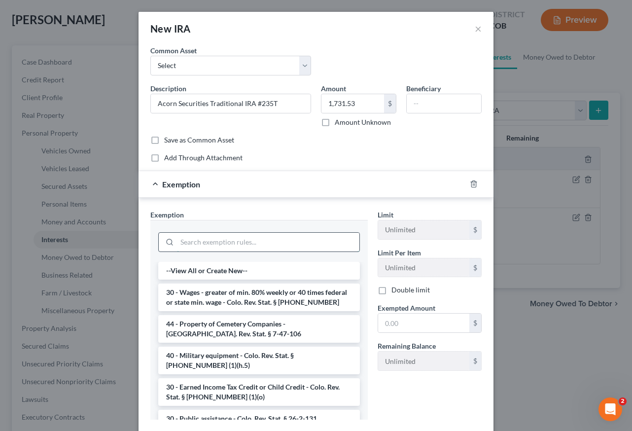
click at [256, 246] on input "search" at bounding box center [268, 242] width 182 height 19
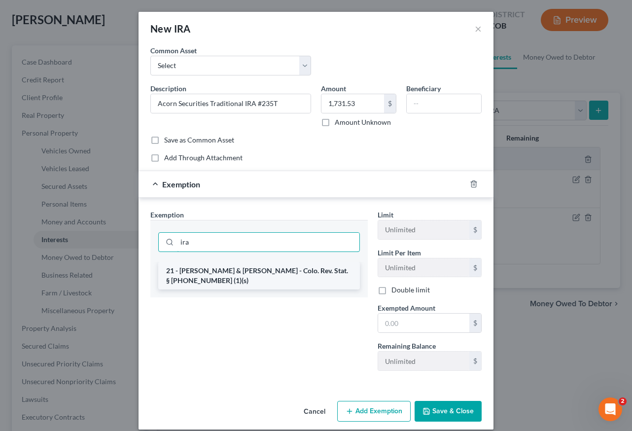
type input "ira"
click at [251, 270] on li "21 - [PERSON_NAME] & [PERSON_NAME] - Colo. Rev. Stat. § [PHONE_NUMBER] (1)(s)" at bounding box center [259, 276] width 202 height 28
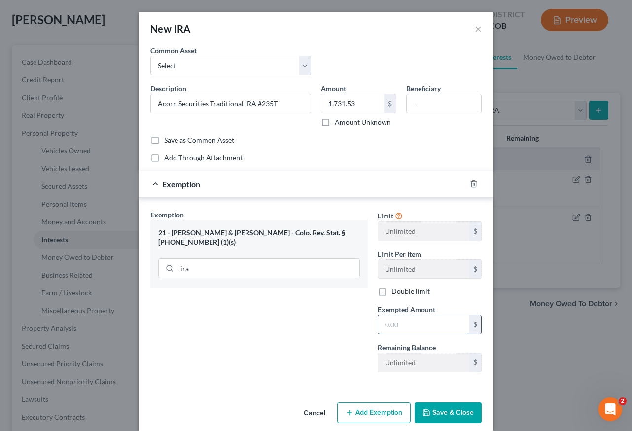
click at [414, 328] on input "text" at bounding box center [423, 324] width 91 height 19
type input "100"
drag, startPoint x: 262, startPoint y: 368, endPoint x: 400, endPoint y: 414, distance: 145.6
click at [262, 368] on div "Exemption Set must be selected for CA. Exemption * 21 - IRA & [PERSON_NAME] - C…" at bounding box center [258, 295] width 227 height 171
click at [438, 413] on button "Save & Close" at bounding box center [448, 412] width 67 height 21
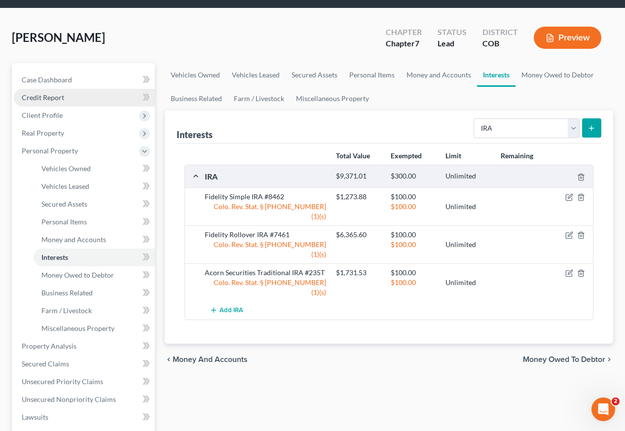
click at [48, 93] on span "Credit Report" at bounding box center [43, 97] width 42 height 8
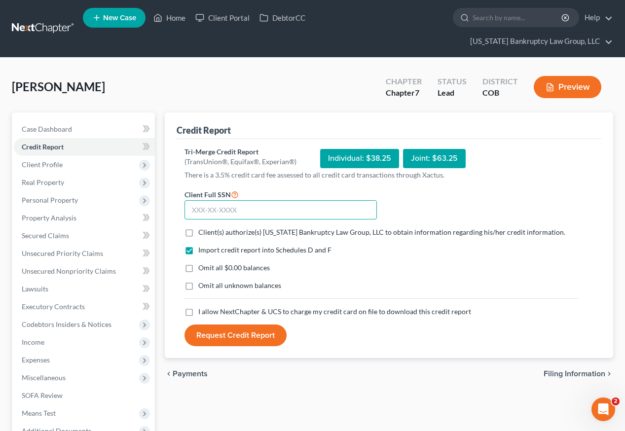
click at [278, 200] on input "text" at bounding box center [280, 210] width 192 height 20
type input "098-84-5636"
click at [198, 227] on label "Client(s) authorize(s) [US_STATE] Bankruptcy Law Group, LLC to obtain informati…" at bounding box center [381, 232] width 367 height 10
click at [202, 227] on input "Client(s) authorize(s) [US_STATE] Bankruptcy Law Group, LLC to obtain informati…" at bounding box center [205, 230] width 6 height 6
checkbox input "true"
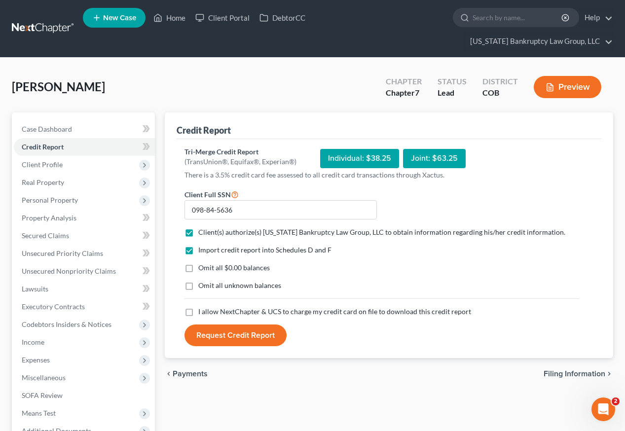
click at [198, 263] on label "Omit all $0.00 balances" at bounding box center [233, 268] width 71 height 10
click at [202, 263] on input "Omit all $0.00 balances" at bounding box center [205, 266] width 6 height 6
checkbox input "true"
click at [198, 281] on label "Omit all unknown balances" at bounding box center [239, 286] width 83 height 10
click at [202, 281] on input "Omit all unknown balances" at bounding box center [205, 284] width 6 height 6
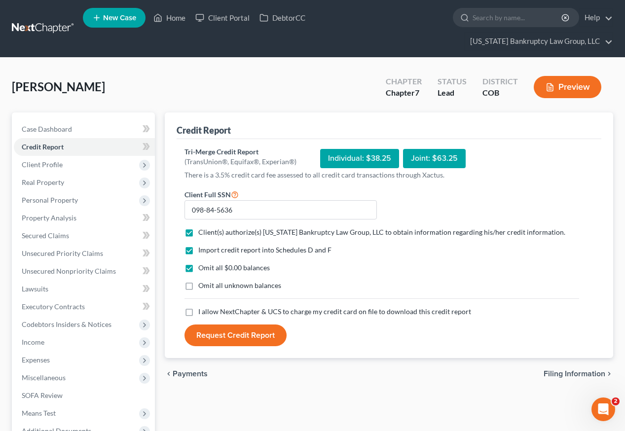
checkbox input "true"
click at [198, 307] on label "I allow NextChapter & UCS to charge my credit card on file to download this cre…" at bounding box center [334, 312] width 273 height 10
click at [202, 307] on input "I allow NextChapter & UCS to charge my credit card on file to download this cre…" at bounding box center [205, 310] width 6 height 6
checkbox input "true"
click at [213, 324] on button "Request Credit Report" at bounding box center [235, 335] width 102 height 22
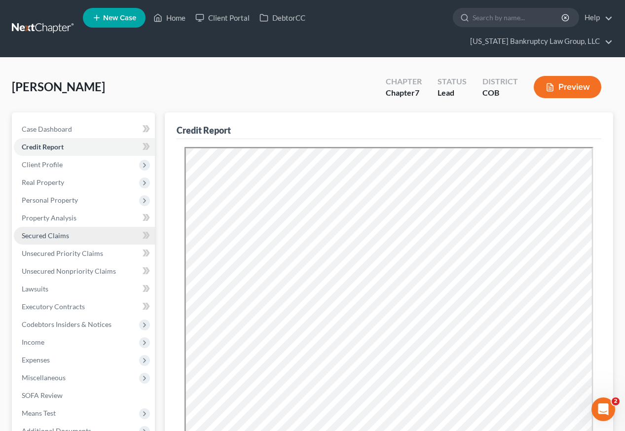
click at [49, 227] on link "Secured Claims" at bounding box center [84, 236] width 141 height 18
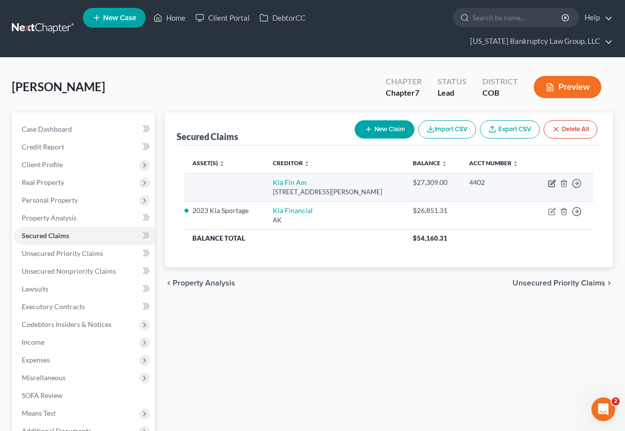
click at [552, 179] on icon "button" at bounding box center [552, 183] width 8 height 8
select select "4"
select select "0"
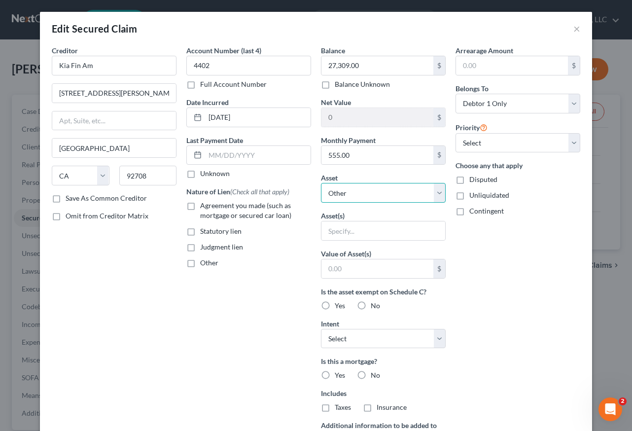
click at [355, 194] on select "Select Other Multiple Assets Electronics - TV, cellular telephone, and computer…" at bounding box center [383, 193] width 125 height 20
select select "9"
click at [321, 183] on select "Select Other Multiple Assets Electronics - TV, cellular telephone, and computer…" at bounding box center [383, 193] width 125 height 20
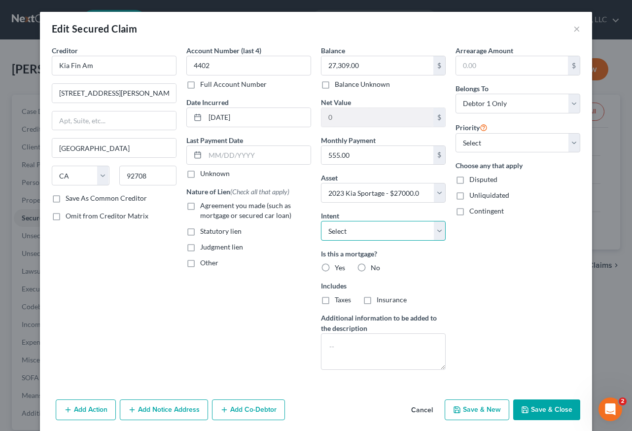
click at [377, 237] on select "Select Surrender Redeem Reaffirm Avoid Other" at bounding box center [383, 231] width 125 height 20
select select "4"
click at [321, 221] on select "Select Surrender Redeem Reaffirm Avoid Other" at bounding box center [383, 231] width 125 height 20
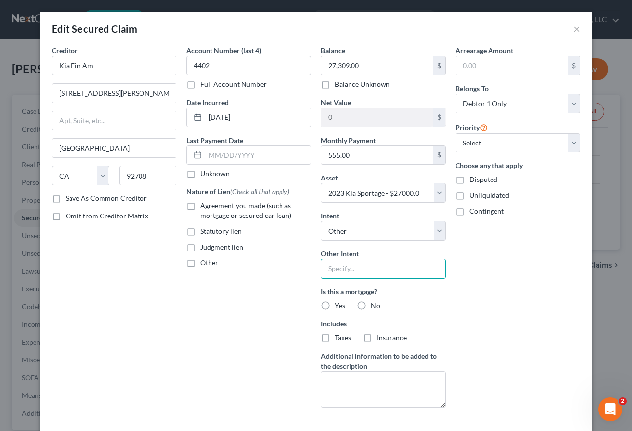
drag, startPoint x: 346, startPoint y: 272, endPoint x: 363, endPoint y: 283, distance: 20.8
click at [346, 272] on input "text" at bounding box center [383, 269] width 125 height 20
type input "Retain and Pay as Agreed"
click at [371, 304] on label "No" at bounding box center [375, 306] width 9 height 10
click at [375, 304] on input "No" at bounding box center [378, 304] width 6 height 6
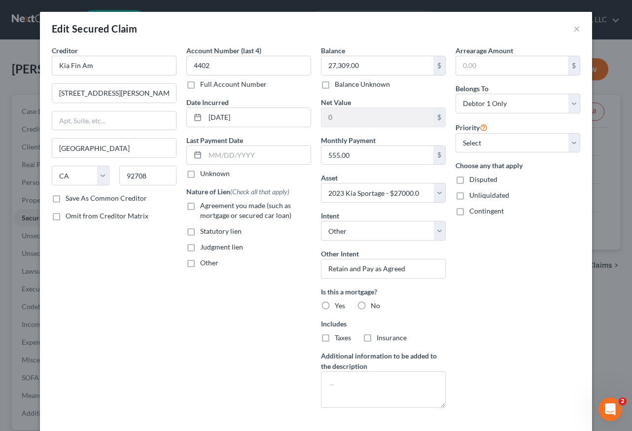
radio input "true"
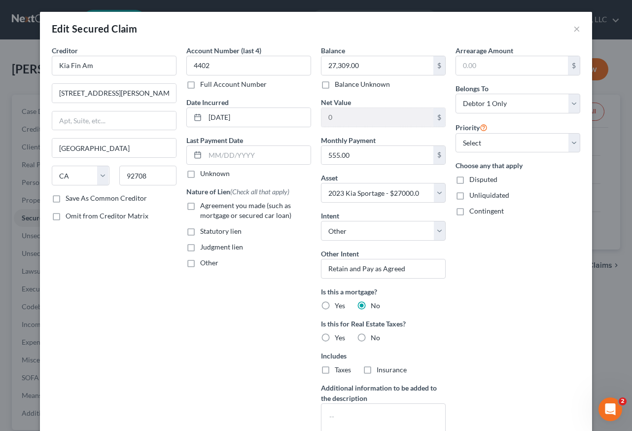
click at [200, 204] on label "Agreement you made (such as mortgage or secured car loan)" at bounding box center [255, 211] width 111 height 20
click at [204, 204] on input "Agreement you made (such as mortgage or secured car loan)" at bounding box center [207, 204] width 6 height 6
click at [507, 273] on div "Arrearage Amount $ Belongs To * Select Debtor 1 Only Debtor 2 Only Debtor 1 And…" at bounding box center [518, 246] width 135 height 402
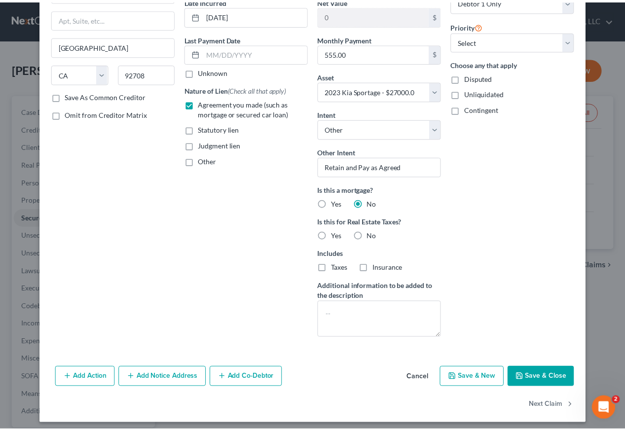
scroll to position [107, 0]
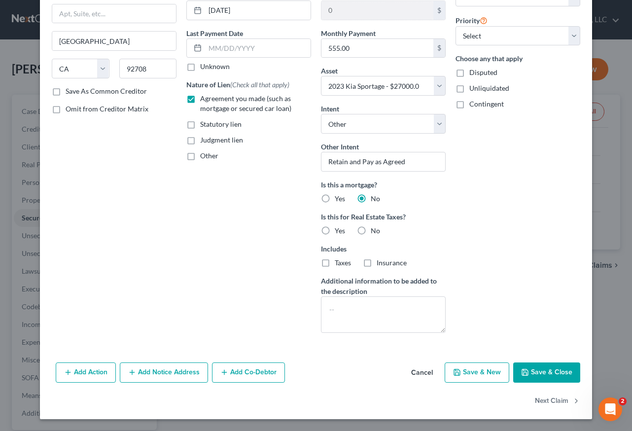
click at [558, 367] on button "Save & Close" at bounding box center [546, 372] width 67 height 21
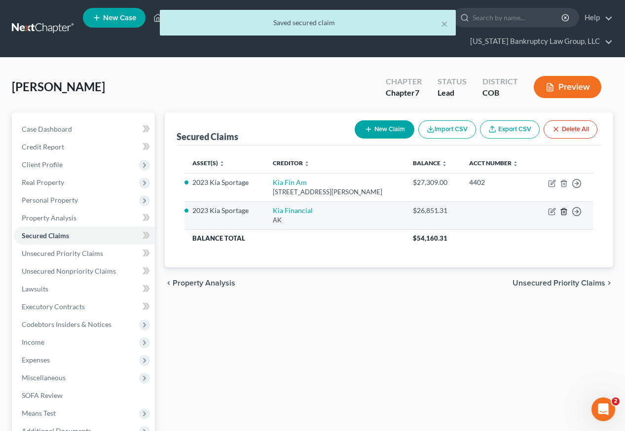
click at [565, 208] on icon "button" at bounding box center [563, 211] width 4 height 6
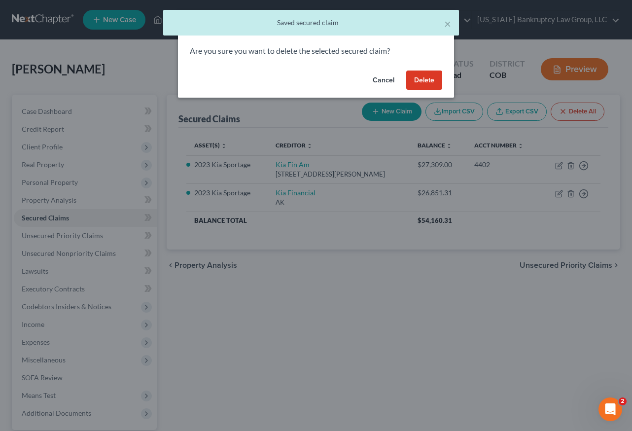
click at [428, 74] on button "Delete" at bounding box center [424, 81] width 36 height 20
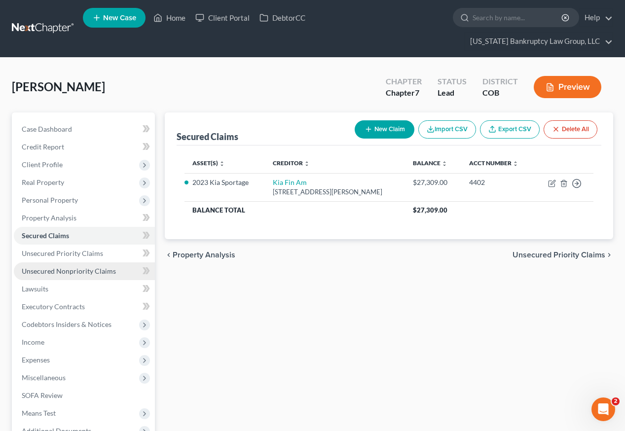
click at [89, 267] on span "Unsecured Nonpriority Claims" at bounding box center [69, 271] width 94 height 8
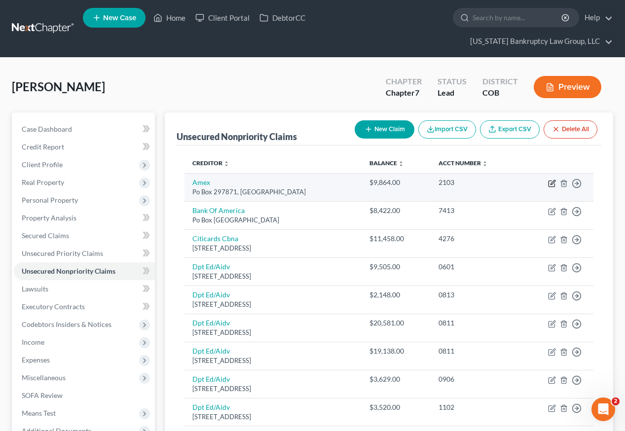
click at [549, 179] on icon "button" at bounding box center [552, 183] width 8 height 8
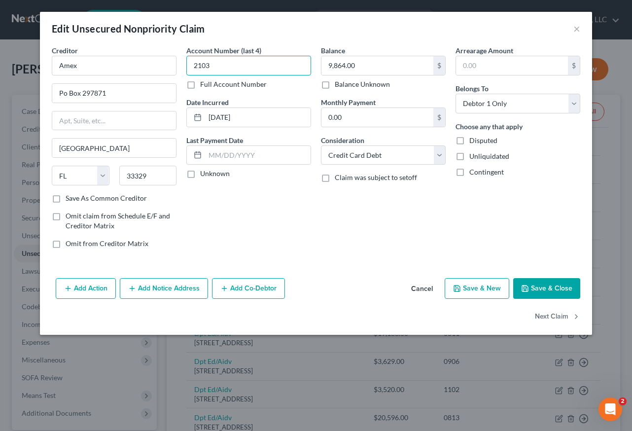
click at [229, 70] on input "2103" at bounding box center [248, 66] width 125 height 20
click at [551, 284] on button "Save & Close" at bounding box center [546, 288] width 67 height 21
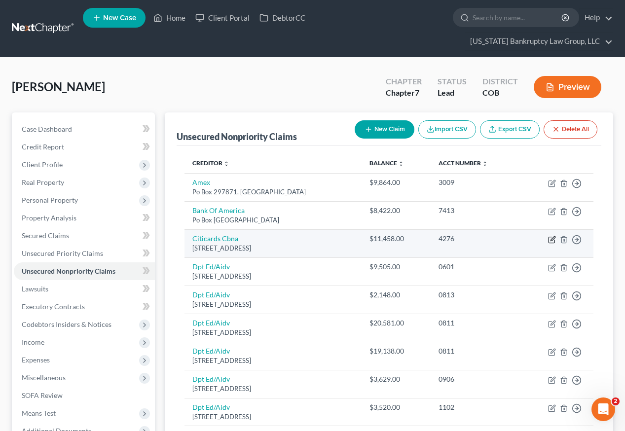
click at [552, 236] on icon "button" at bounding box center [552, 238] width 4 height 4
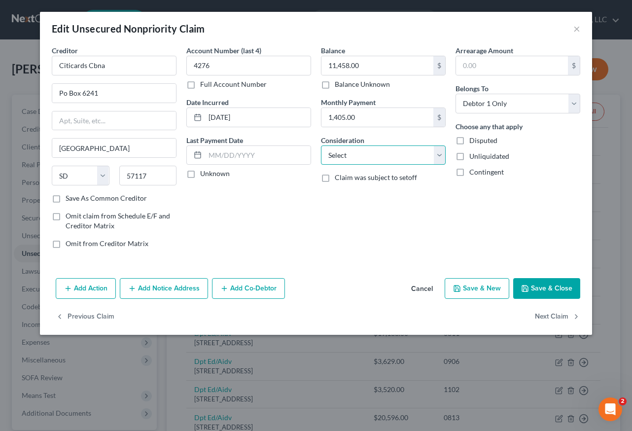
click at [374, 156] on select "Select Cable / Satellite Services Collection Agency Credit Card Debt Debt Couns…" at bounding box center [383, 155] width 125 height 20
click at [321, 145] on select "Select Cable / Satellite Services Collection Agency Credit Card Debt Debt Couns…" at bounding box center [383, 155] width 125 height 20
click at [550, 288] on button "Save & Close" at bounding box center [546, 288] width 67 height 21
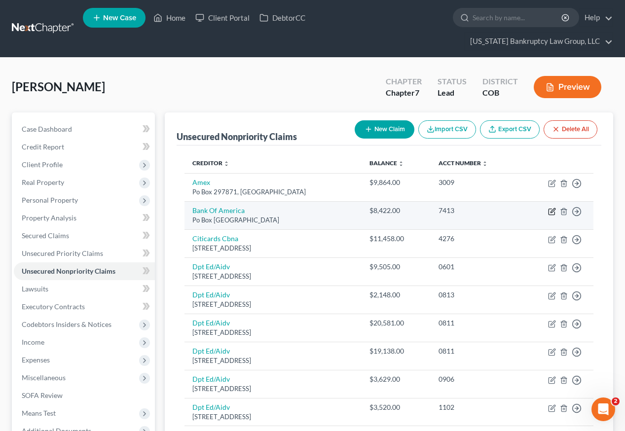
click at [551, 208] on icon "button" at bounding box center [552, 212] width 8 height 8
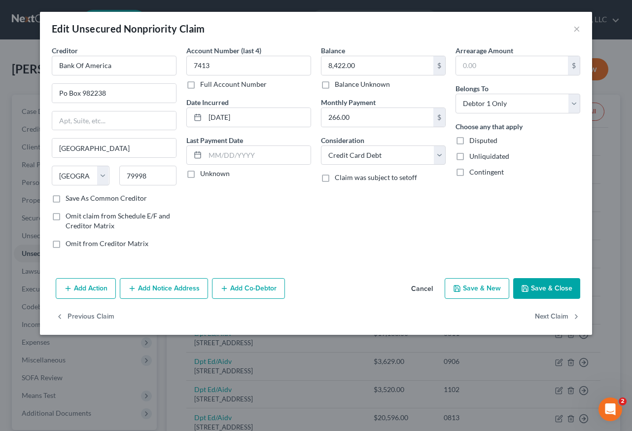
click at [562, 285] on button "Save & Close" at bounding box center [546, 288] width 67 height 21
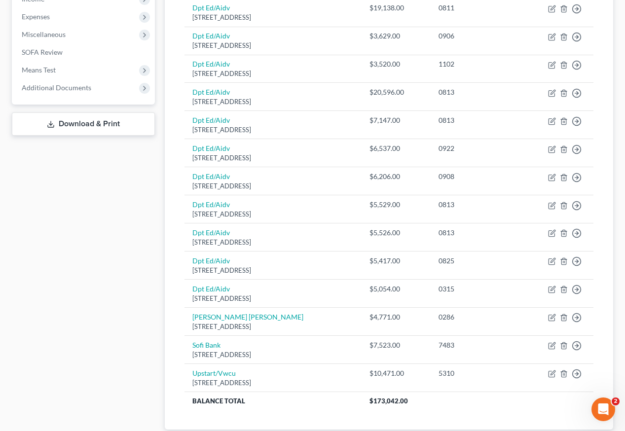
scroll to position [345, 0]
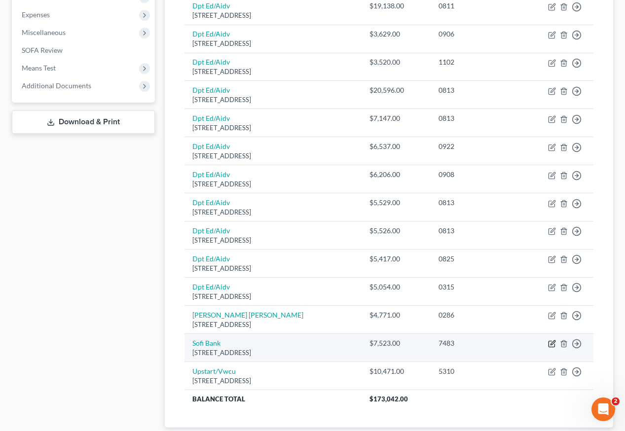
click at [551, 340] on icon "button" at bounding box center [552, 344] width 8 height 8
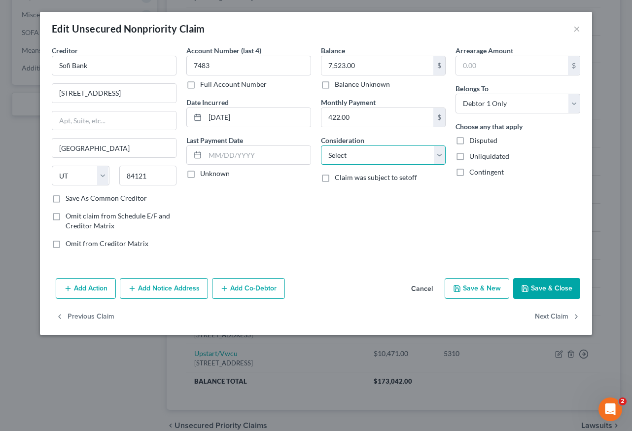
click at [358, 152] on select "Select Cable / Satellite Services Collection Agency Credit Card Debt Debt Couns…" at bounding box center [383, 155] width 125 height 20
click at [321, 145] on select "Select Cable / Satellite Services Collection Agency Credit Card Debt Debt Couns…" at bounding box center [383, 155] width 125 height 20
click at [561, 290] on button "Save & Close" at bounding box center [546, 288] width 67 height 21
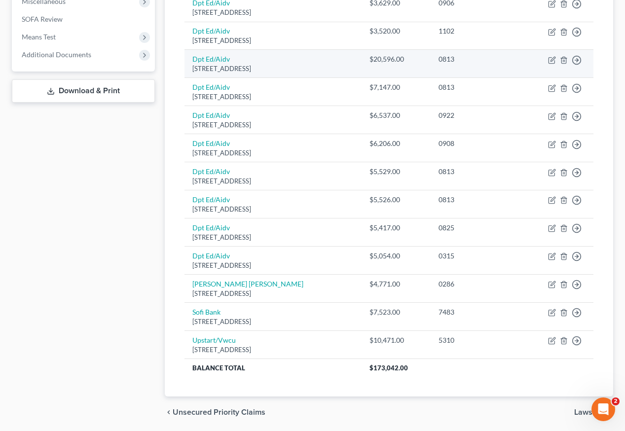
scroll to position [393, 0]
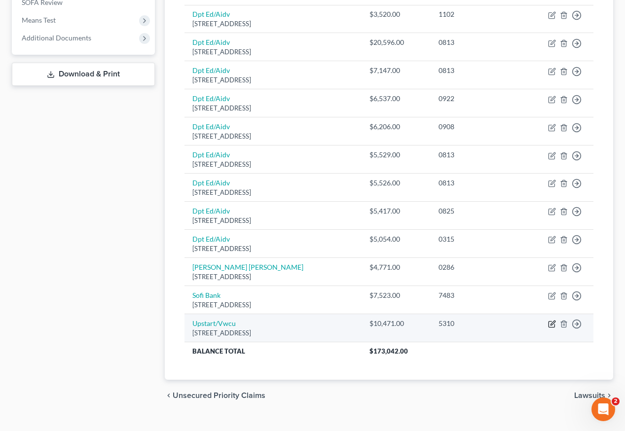
click at [552, 321] on icon "button" at bounding box center [552, 323] width 4 height 4
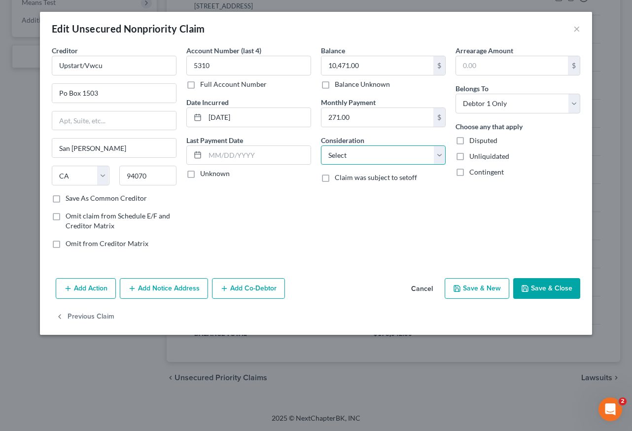
click at [350, 154] on select "Select Cable / Satellite Services Collection Agency Credit Card Debt Debt Couns…" at bounding box center [383, 155] width 125 height 20
click at [321, 145] on select "Select Cable / Satellite Services Collection Agency Credit Card Debt Debt Couns…" at bounding box center [383, 155] width 125 height 20
click at [543, 295] on button "Save & Close" at bounding box center [546, 288] width 67 height 21
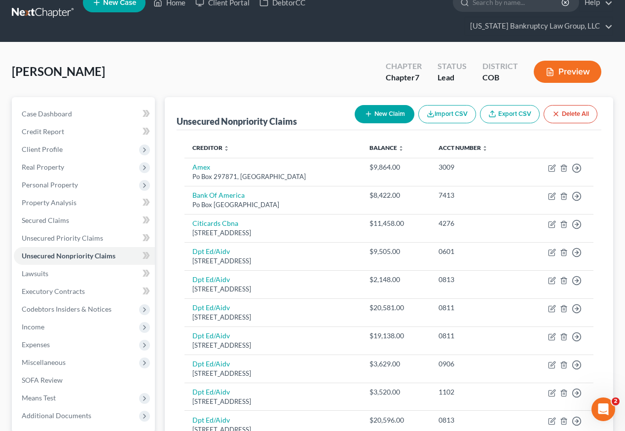
scroll to position [0, 0]
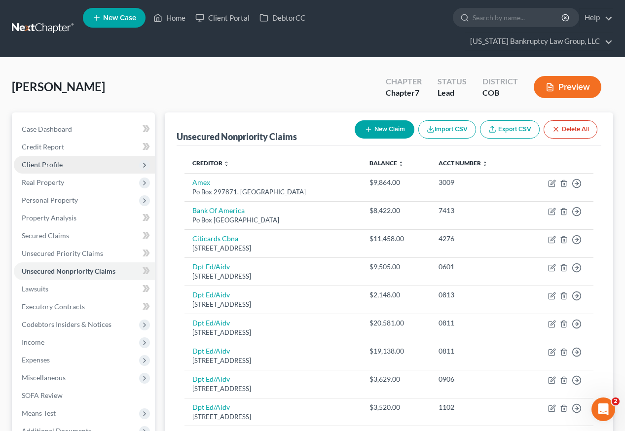
click at [51, 160] on span "Client Profile" at bounding box center [42, 164] width 41 height 8
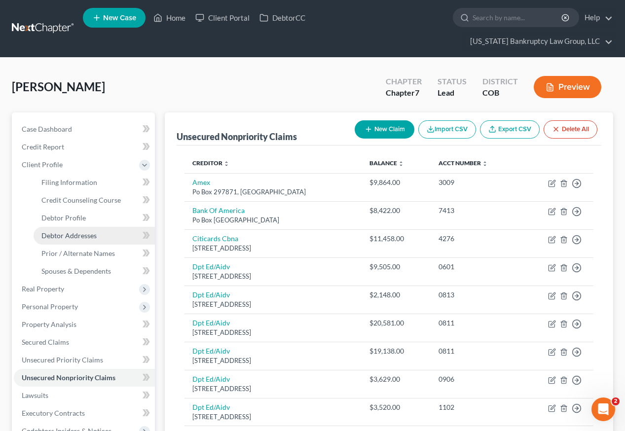
click at [78, 231] on span "Debtor Addresses" at bounding box center [68, 235] width 55 height 8
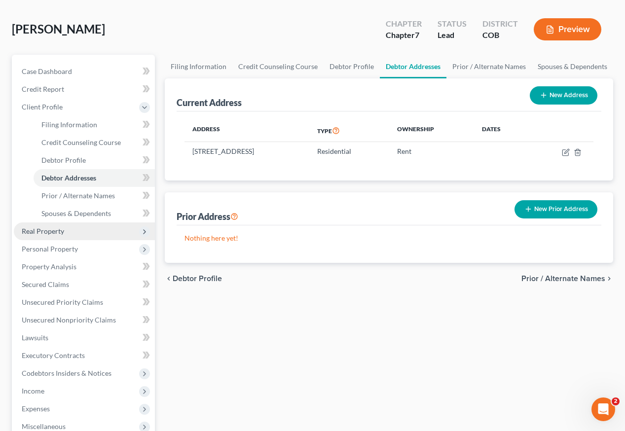
scroll to position [174, 0]
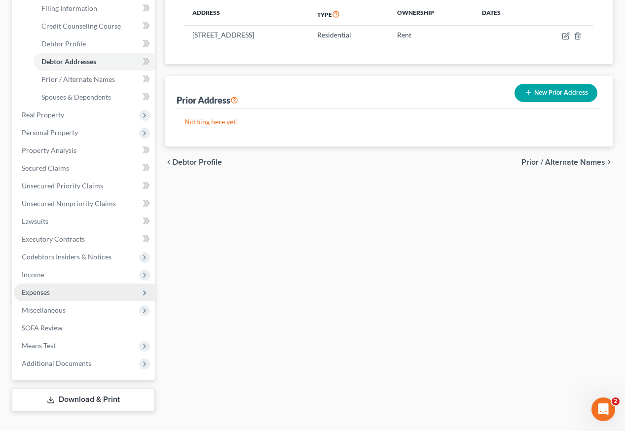
click at [29, 288] on span "Expenses" at bounding box center [36, 292] width 28 height 8
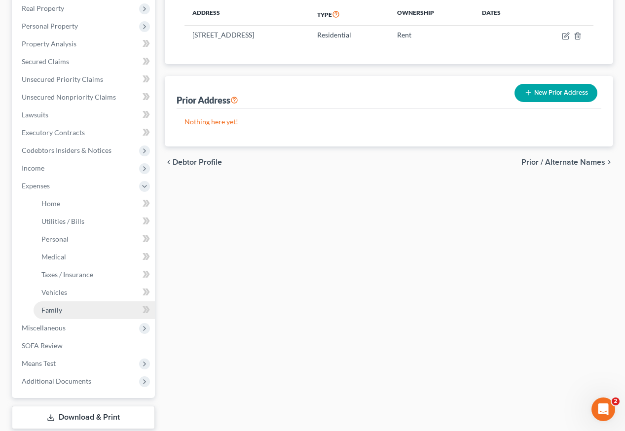
click at [48, 306] on span "Family" at bounding box center [51, 310] width 21 height 8
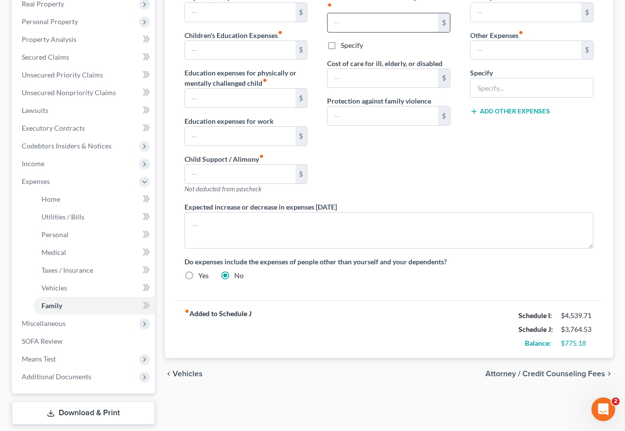
scroll to position [192, 0]
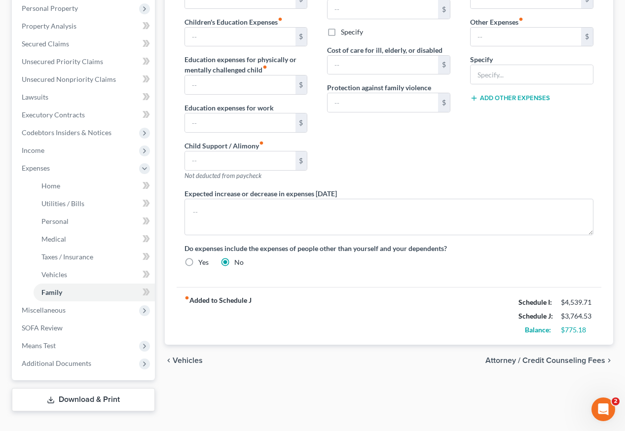
drag, startPoint x: 392, startPoint y: 298, endPoint x: 392, endPoint y: 290, distance: 8.4
click at [392, 298] on div "fiber_manual_record Added to Schedule J Schedule I: $4,539.71 Schedule J: $3,76…" at bounding box center [389, 316] width 424 height 58
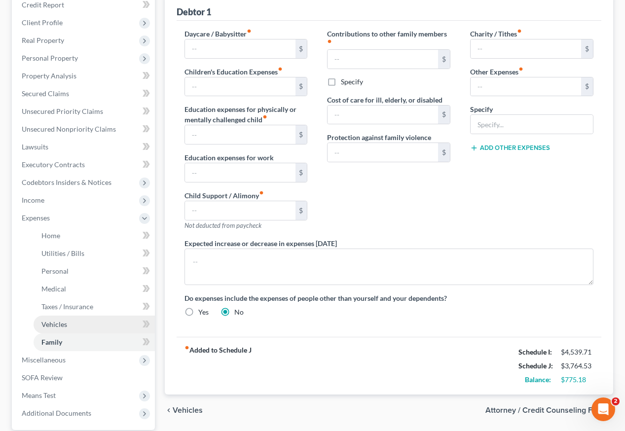
scroll to position [0, 0]
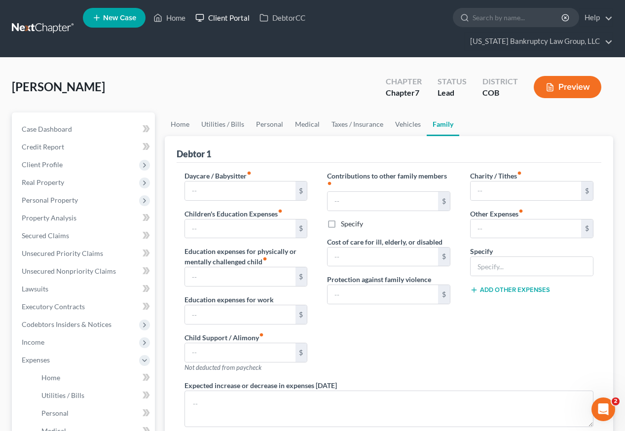
click at [224, 23] on link "Client Portal" at bounding box center [222, 18] width 64 height 18
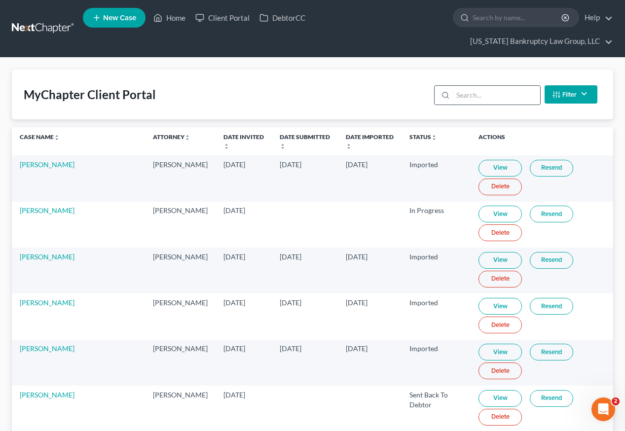
click at [471, 86] on input "search" at bounding box center [496, 95] width 87 height 19
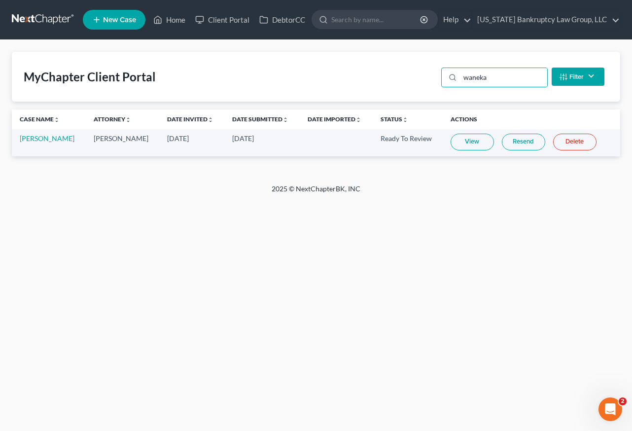
click at [468, 141] on link "View" at bounding box center [472, 142] width 43 height 17
click at [178, 17] on link "Home" at bounding box center [169, 20] width 42 height 18
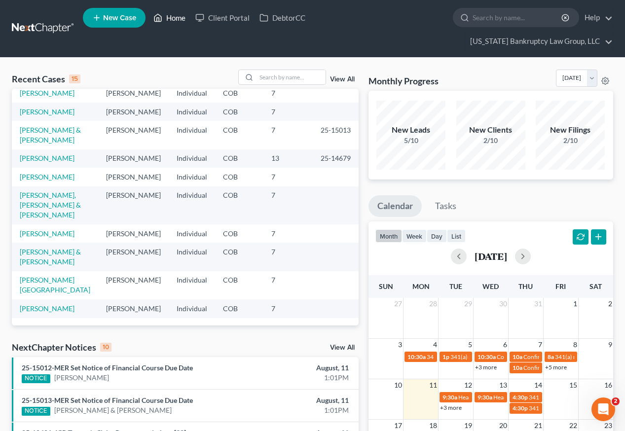
scroll to position [215, 0]
click at [53, 304] on link "[PERSON_NAME]" at bounding box center [47, 308] width 55 height 8
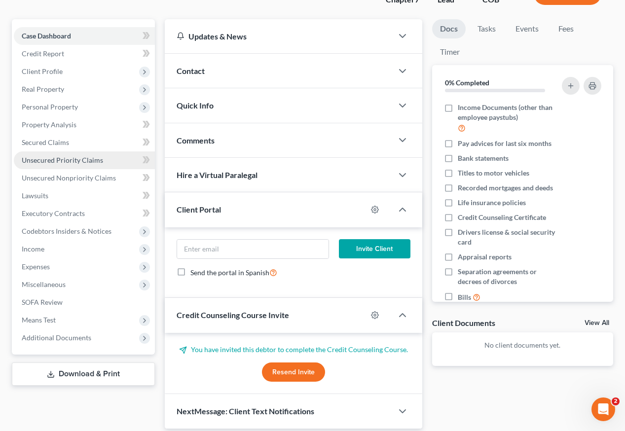
scroll to position [111, 0]
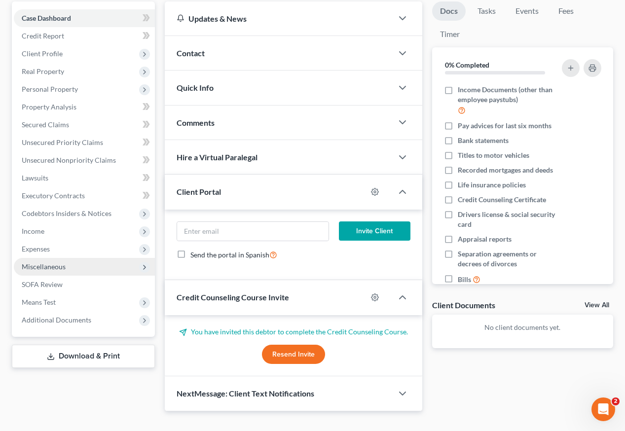
click at [50, 262] on span "Miscellaneous" at bounding box center [44, 266] width 44 height 8
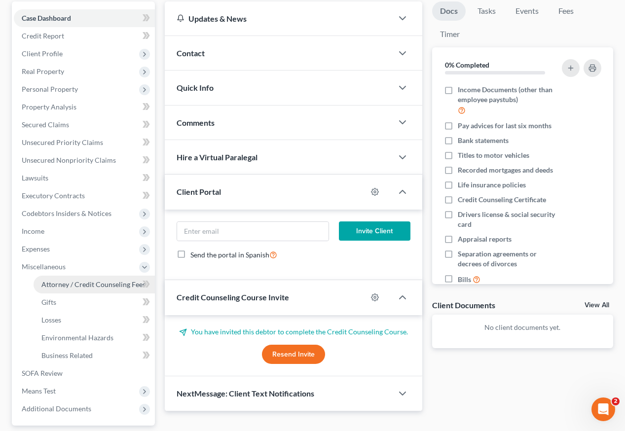
click at [67, 280] on span "Attorney / Credit Counseling Fees" at bounding box center [93, 284] width 104 height 8
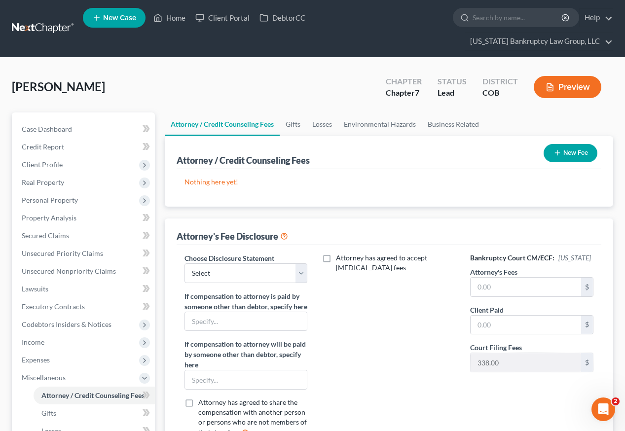
click at [582, 144] on button "New Fee" at bounding box center [570, 153] width 54 height 18
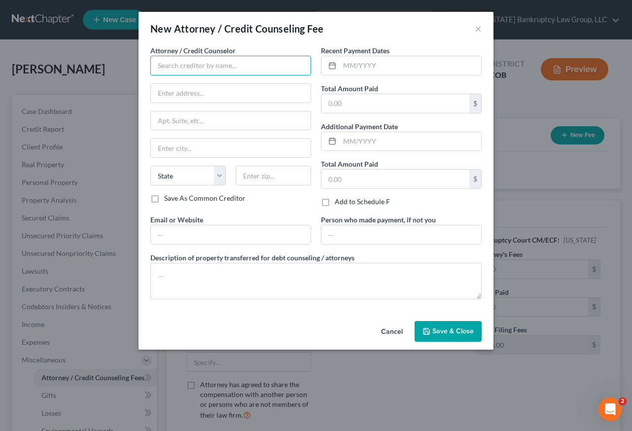
click at [219, 64] on input "text" at bounding box center [230, 66] width 161 height 20
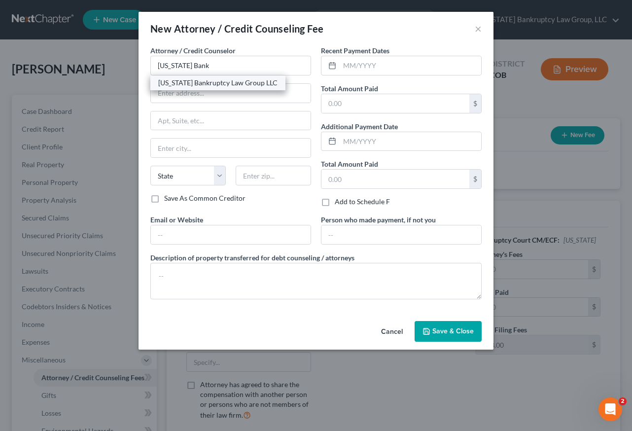
click at [212, 83] on div "[US_STATE] Bankruptcy Law Group LLC" at bounding box center [217, 83] width 119 height 10
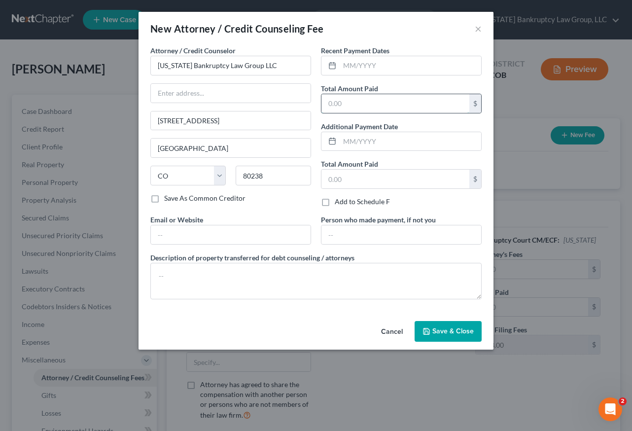
click at [414, 108] on input "text" at bounding box center [395, 103] width 148 height 19
click at [458, 329] on span "Save & Close" at bounding box center [452, 331] width 41 height 8
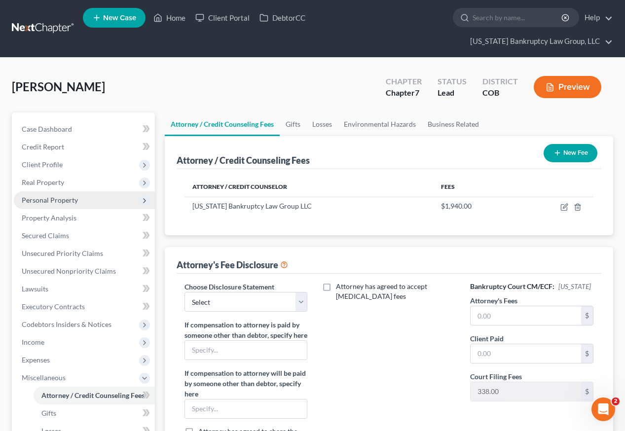
click at [42, 196] on span "Personal Property" at bounding box center [50, 200] width 56 height 8
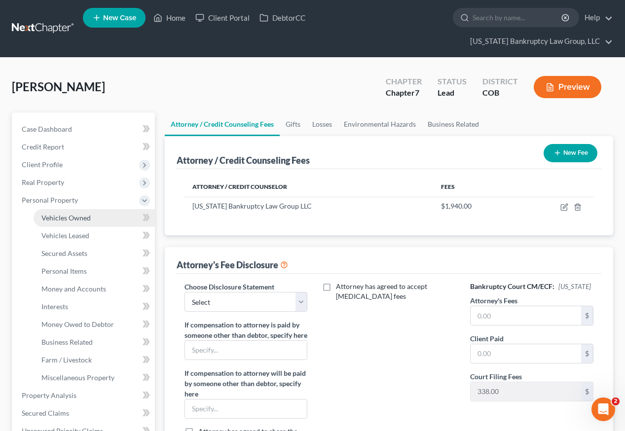
click at [51, 213] on span "Vehicles Owned" at bounding box center [65, 217] width 49 height 8
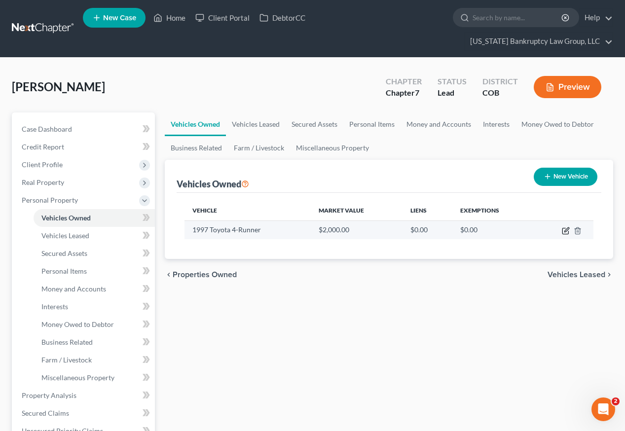
click at [565, 227] on icon "button" at bounding box center [566, 229] width 4 height 4
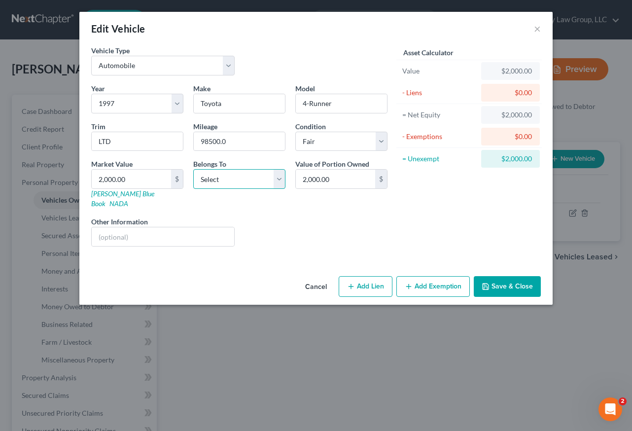
click at [218, 182] on select "Select Debtor 1 Only Debtor 2 Only Debtor 1 And Debtor 2 Only At Least One Of T…" at bounding box center [239, 179] width 92 height 20
click at [193, 169] on select "Select Debtor 1 Only Debtor 2 Only Debtor 1 And Debtor 2 Only At Least One Of T…" at bounding box center [239, 179] width 92 height 20
click at [448, 281] on button "Add Exemption" at bounding box center [432, 286] width 73 height 21
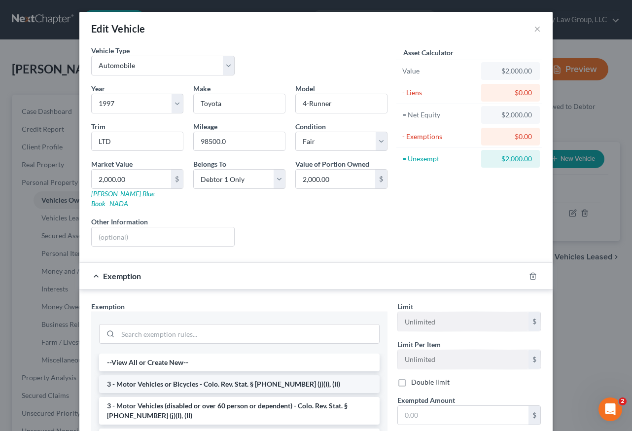
click at [216, 375] on li "3 - Motor Vehicles or Bicycles - Colo. Rev. Stat. § [PHONE_NUMBER] (j)(I), (II)" at bounding box center [239, 384] width 281 height 18
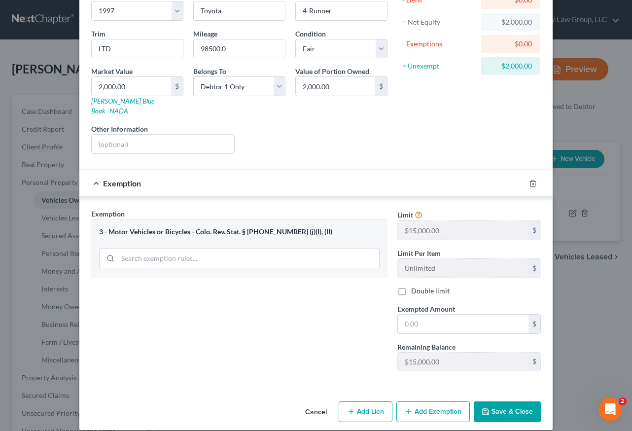
scroll to position [94, 0]
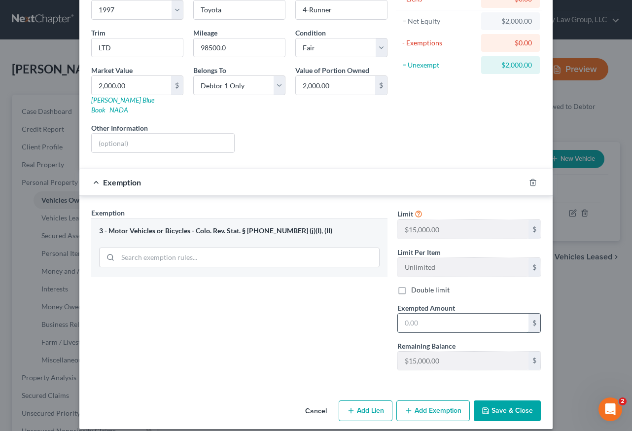
click at [457, 314] on input "text" at bounding box center [463, 323] width 131 height 19
click at [511, 400] on button "Save & Close" at bounding box center [507, 410] width 67 height 21
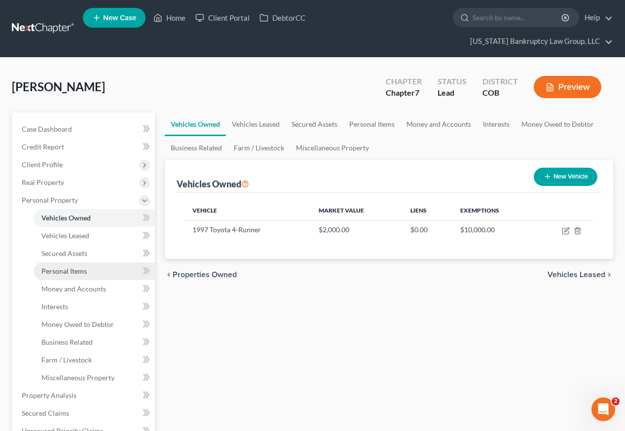
click at [66, 267] on span "Personal Items" at bounding box center [63, 271] width 45 height 8
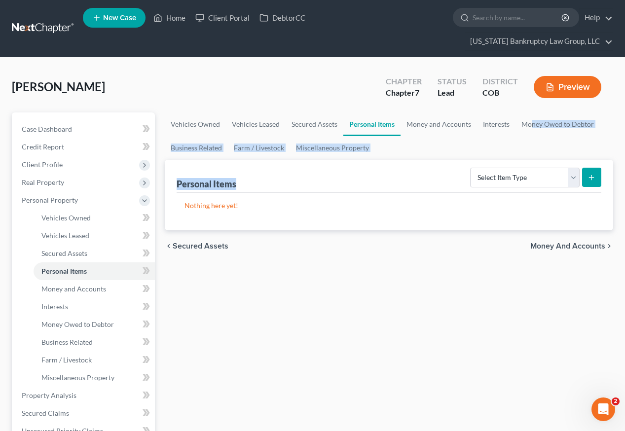
click at [531, 141] on ui-view "Vehicles Owned Vehicles Leased Secured Assets Personal Items Money and Accounts…" at bounding box center [389, 186] width 448 height 149
click at [534, 168] on select "Select Item Type Clothing Collectibles Of Value Electronics Firearms Household …" at bounding box center [524, 178] width 109 height 20
click at [471, 168] on select "Select Item Type Clothing Collectibles Of Value Electronics Firearms Household …" at bounding box center [524, 178] width 109 height 20
click at [587, 174] on icon "submit" at bounding box center [591, 178] width 8 height 8
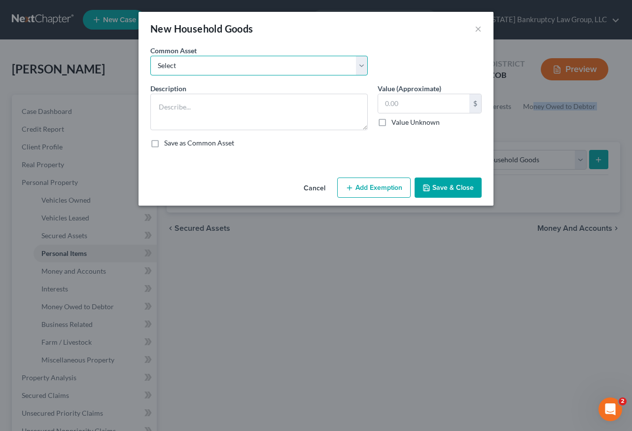
drag, startPoint x: 216, startPoint y: 60, endPoint x: 224, endPoint y: 73, distance: 14.8
click at [216, 60] on select "Select Household Goods Including:" at bounding box center [258, 66] width 217 height 20
click at [150, 56] on select "Select Household Goods Including:" at bounding box center [258, 66] width 217 height 20
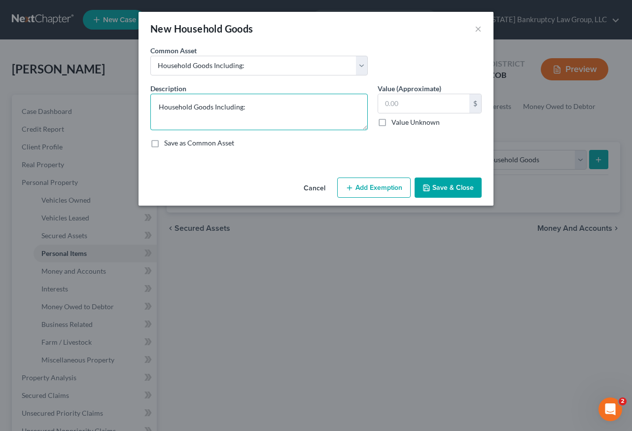
click at [256, 109] on textarea "Household Goods Including:" at bounding box center [258, 112] width 217 height 36
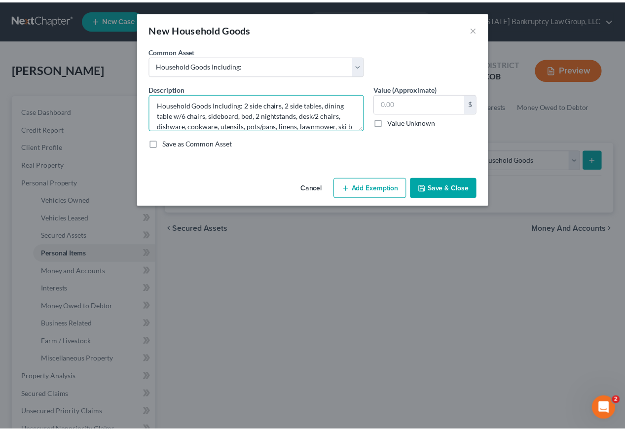
scroll to position [12, 0]
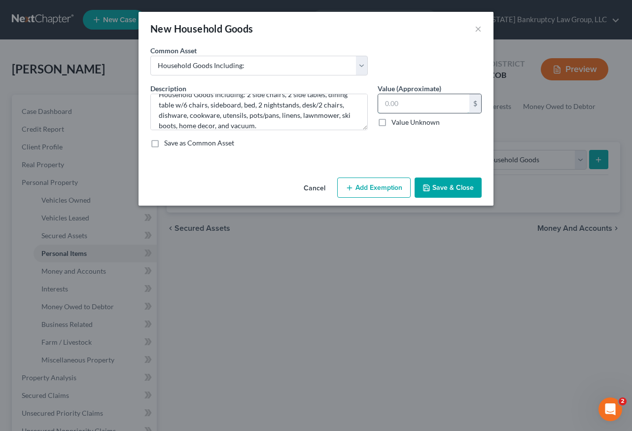
click at [425, 102] on input "text" at bounding box center [423, 103] width 91 height 19
click at [354, 183] on button "Add Exemption" at bounding box center [373, 187] width 73 height 21
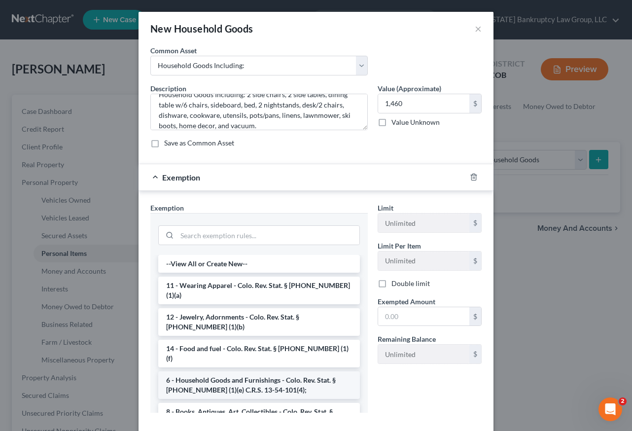
click at [279, 371] on li "6 - Household Goods and Furnishings - Colo. Rev. Stat. § [PHONE_NUMBER] (1)(e) …" at bounding box center [259, 385] width 202 height 28
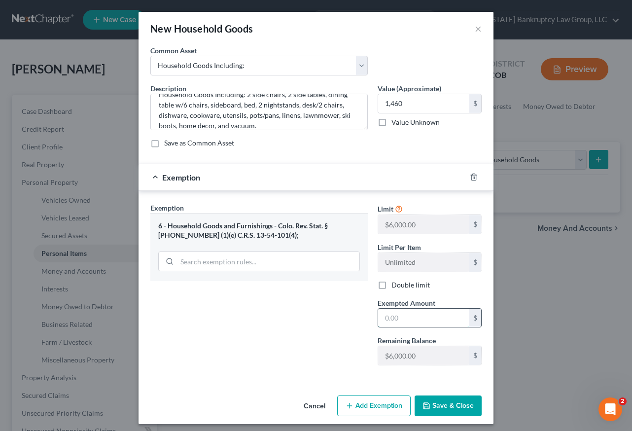
click at [414, 321] on input "text" at bounding box center [423, 318] width 91 height 19
click at [448, 404] on button "Save & Close" at bounding box center [448, 405] width 67 height 21
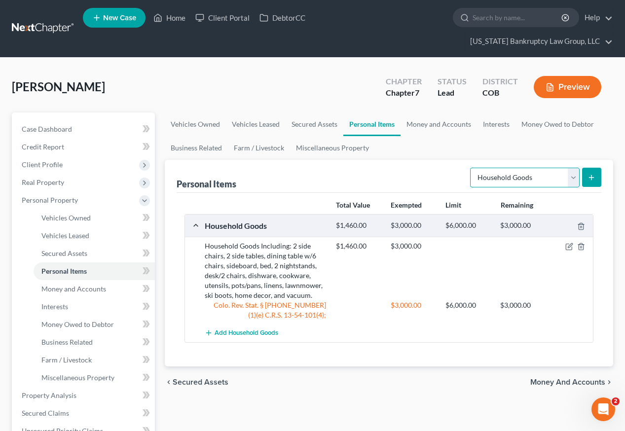
click at [530, 168] on select "Select Item Type Clothing Collectibles Of Value Electronics Firearms Household …" at bounding box center [524, 178] width 109 height 20
click at [471, 168] on select "Select Item Type Clothing Collectibles Of Value Electronics Firearms Household …" at bounding box center [524, 178] width 109 height 20
click at [592, 177] on line "submit" at bounding box center [591, 177] width 4 height 0
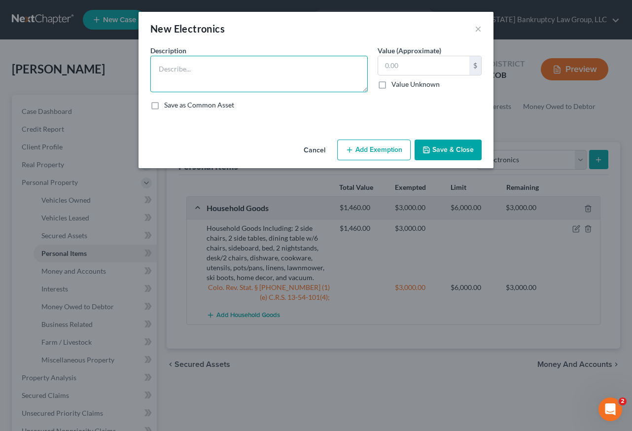
click at [240, 64] on textarea at bounding box center [258, 74] width 217 height 36
click at [401, 144] on button "Add Exemption" at bounding box center [373, 150] width 73 height 21
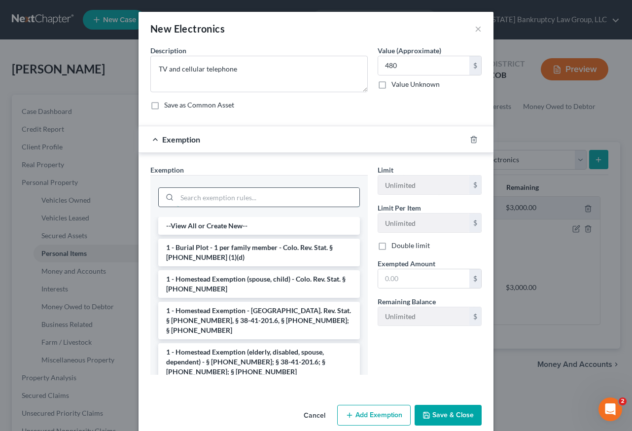
click at [250, 188] on input "search" at bounding box center [268, 197] width 182 height 19
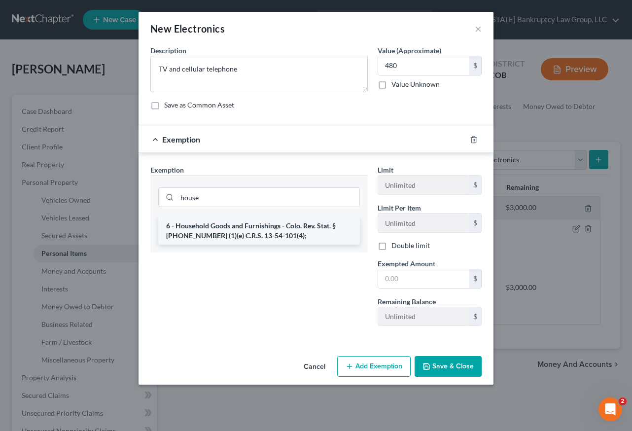
click at [241, 233] on li "6 - Household Goods and Furnishings - Colo. Rev. Stat. § [PHONE_NUMBER] (1)(e) …" at bounding box center [259, 231] width 202 height 28
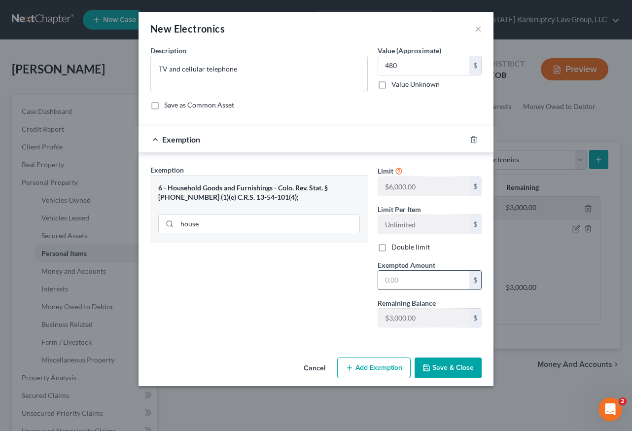
click at [454, 281] on input "text" at bounding box center [423, 280] width 91 height 19
click at [475, 362] on button "Save & Close" at bounding box center [448, 367] width 67 height 21
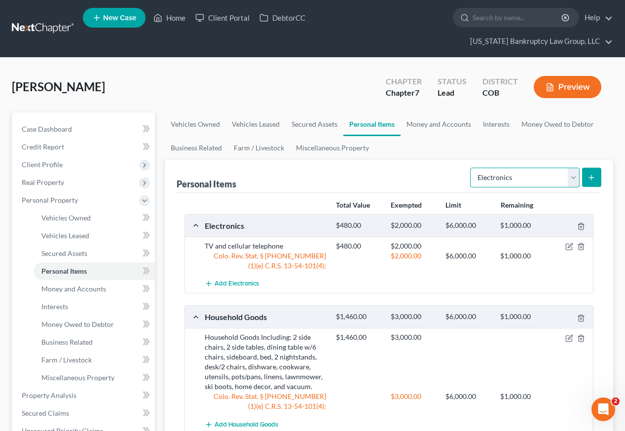
click at [501, 168] on select "Select Item Type Clothing Collectibles Of Value Electronics Firearms Household …" at bounding box center [524, 178] width 109 height 20
click at [471, 168] on select "Select Item Type Clothing Collectibles Of Value Electronics Firearms Household …" at bounding box center [524, 178] width 109 height 20
click at [596, 168] on button "submit" at bounding box center [591, 177] width 19 height 19
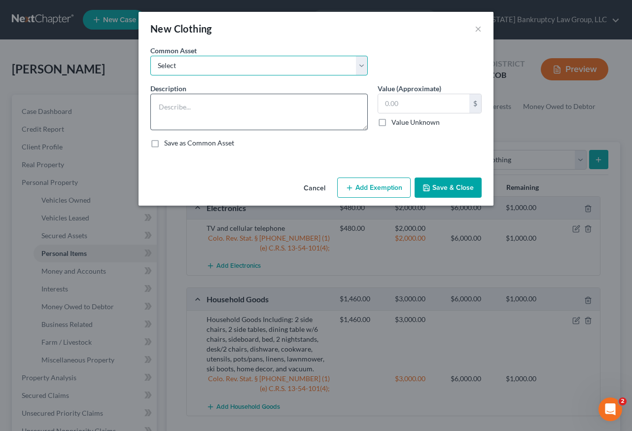
drag, startPoint x: 220, startPoint y: 59, endPoint x: 240, endPoint y: 103, distance: 48.3
click at [220, 59] on select "Select Clothing and Outerwear" at bounding box center [258, 66] width 217 height 20
click at [150, 56] on select "Select Clothing and Outerwear" at bounding box center [258, 66] width 217 height 20
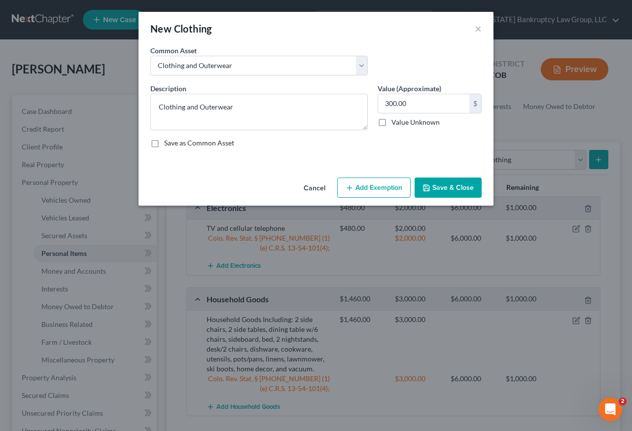
click at [385, 180] on button "Add Exemption" at bounding box center [373, 187] width 73 height 21
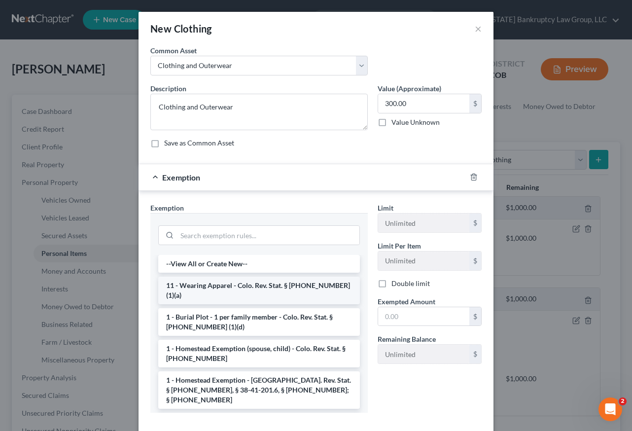
click at [254, 284] on li "11 - Wearing Apparel - Colo. Rev. Stat. § [PHONE_NUMBER] (1)(a)" at bounding box center [259, 291] width 202 height 28
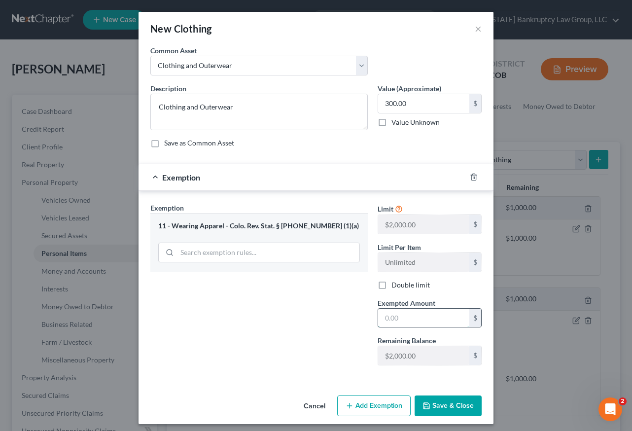
click at [436, 323] on input "text" at bounding box center [423, 318] width 91 height 19
drag, startPoint x: 444, startPoint y: 406, endPoint x: 457, endPoint y: 405, distance: 12.3
click at [444, 405] on button "Save & Close" at bounding box center [448, 405] width 67 height 21
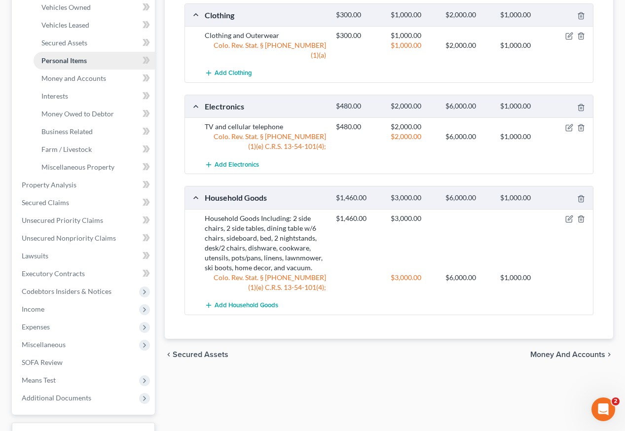
scroll to position [245, 0]
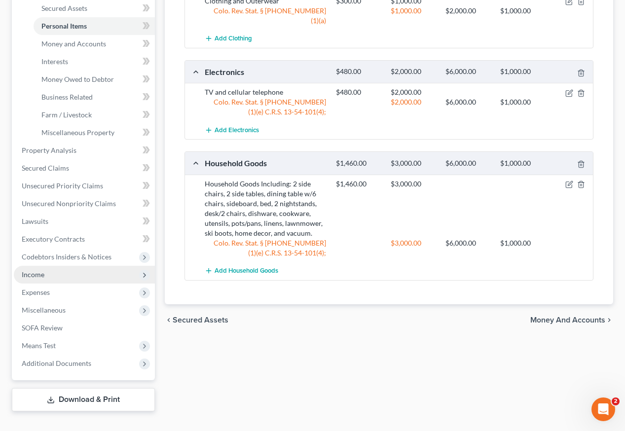
click at [35, 270] on span "Income" at bounding box center [33, 274] width 23 height 8
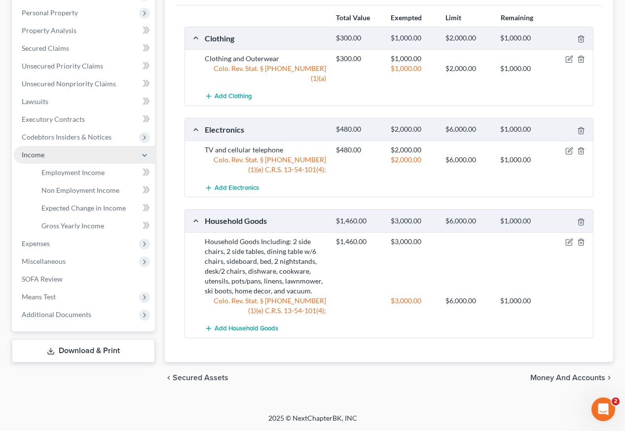
scroll to position [160, 0]
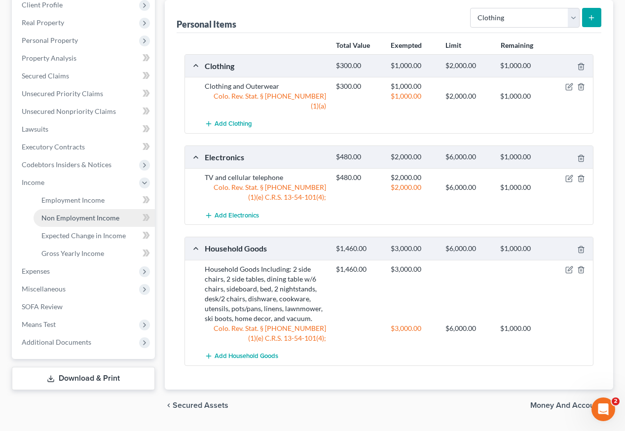
click at [70, 213] on span "Non Employment Income" at bounding box center [80, 217] width 78 height 8
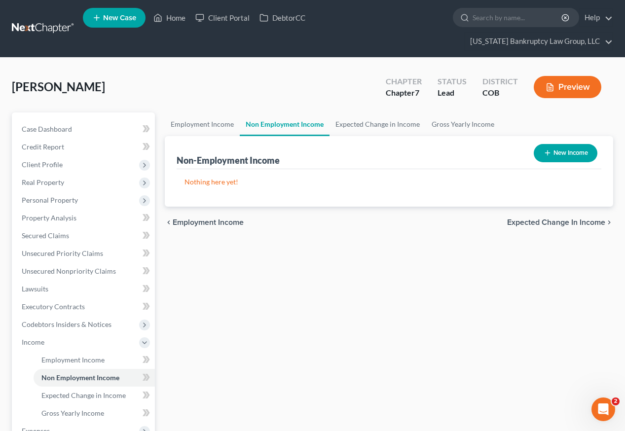
click at [580, 144] on button "New Income" at bounding box center [565, 153] width 64 height 18
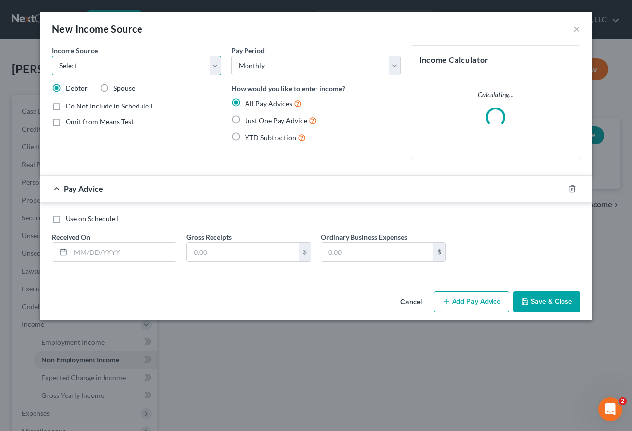
click at [130, 67] on select "Select Unemployment Disability (from employer) Pension Retirement Social Securi…" at bounding box center [137, 66] width 170 height 20
click at [52, 56] on select "Select Unemployment Disability (from employer) Pension Retirement Social Securi…" at bounding box center [137, 66] width 170 height 20
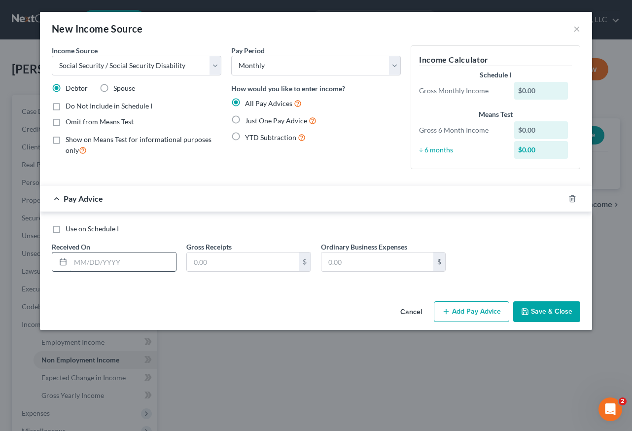
click at [107, 261] on input "text" at bounding box center [124, 261] width 106 height 19
click at [245, 119] on label "Just One Pay Advice" at bounding box center [280, 120] width 71 height 11
click at [249, 119] on input "Just One Pay Advice" at bounding box center [252, 118] width 6 height 6
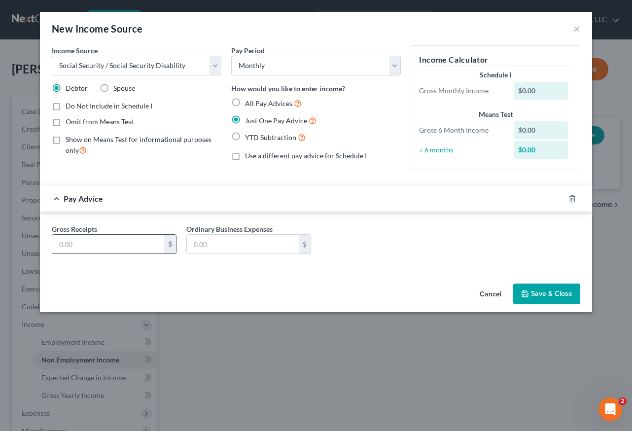
click at [100, 244] on input "text" at bounding box center [108, 244] width 112 height 19
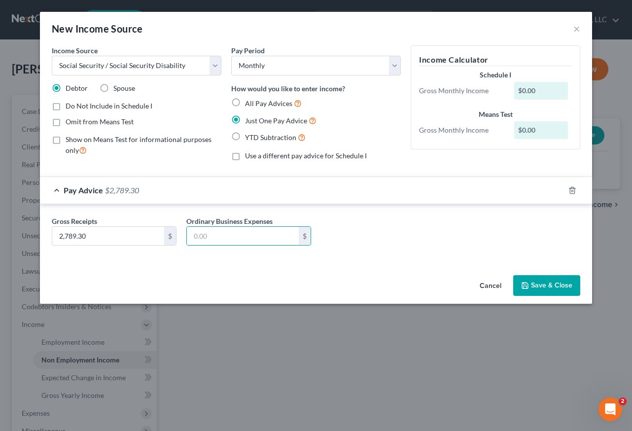
click at [555, 288] on button "Save & Close" at bounding box center [546, 285] width 67 height 21
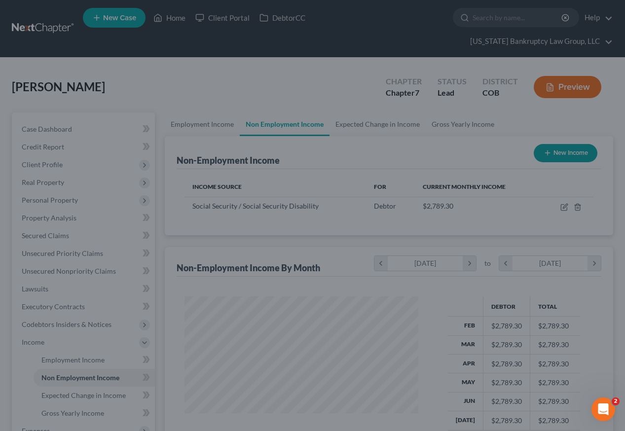
scroll to position [492855, 492781]
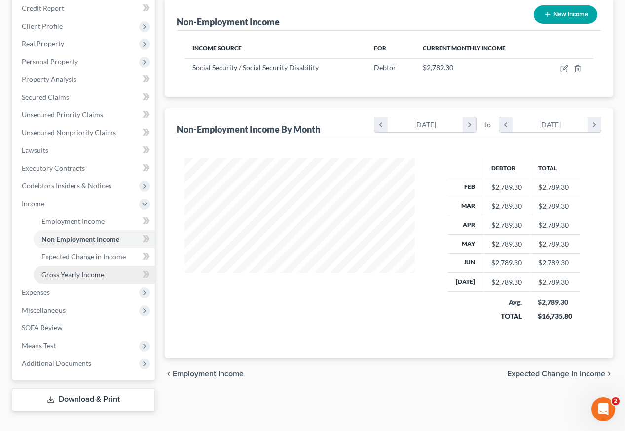
click at [73, 270] on span "Gross Yearly Income" at bounding box center [72, 274] width 63 height 8
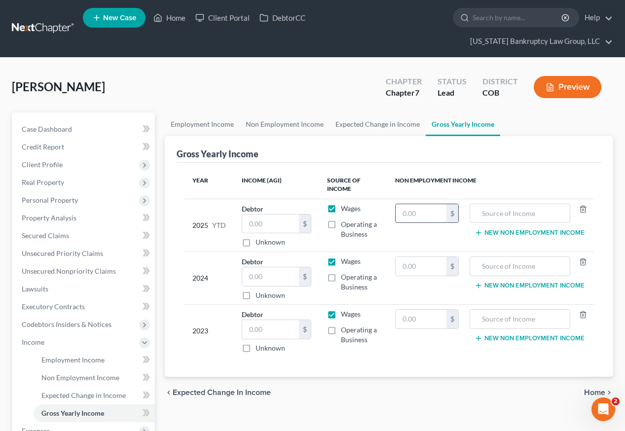
click at [397, 204] on input "text" at bounding box center [420, 213] width 51 height 19
drag, startPoint x: 331, startPoint y: 189, endPoint x: 331, endPoint y: 195, distance: 6.4
click at [341, 204] on label "Wages" at bounding box center [351, 209] width 20 height 10
click at [345, 204] on input "Wages" at bounding box center [348, 207] width 6 height 6
click at [341, 256] on label "Wages" at bounding box center [351, 261] width 20 height 10
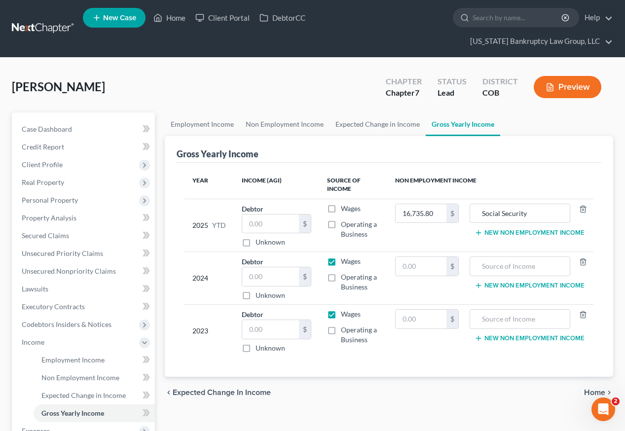
click at [345, 256] on input "Wages" at bounding box center [348, 259] width 6 height 6
click at [341, 309] on label "Wages" at bounding box center [351, 314] width 20 height 10
click at [345, 309] on input "Wages" at bounding box center [348, 312] width 6 height 6
click at [53, 196] on span "Personal Property" at bounding box center [50, 200] width 56 height 8
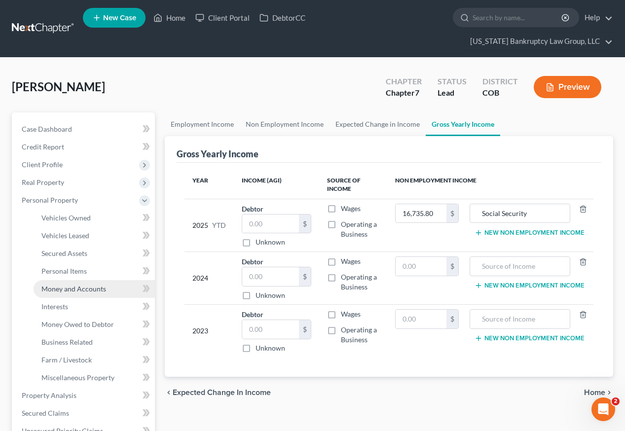
click at [81, 284] on span "Money and Accounts" at bounding box center [73, 288] width 65 height 8
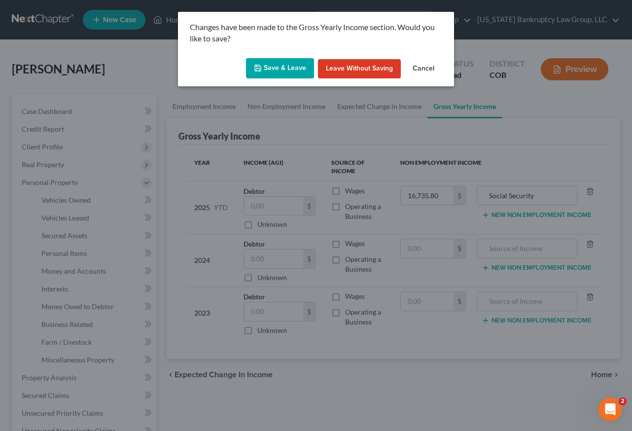
click at [288, 77] on button "Save & Leave" at bounding box center [280, 68] width 68 height 21
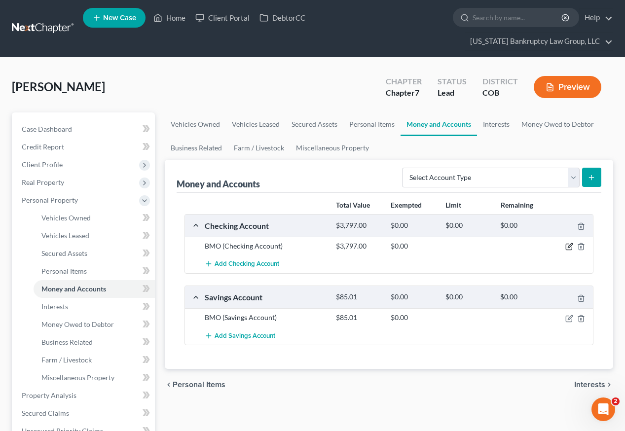
click at [567, 243] on icon "button" at bounding box center [569, 247] width 8 height 8
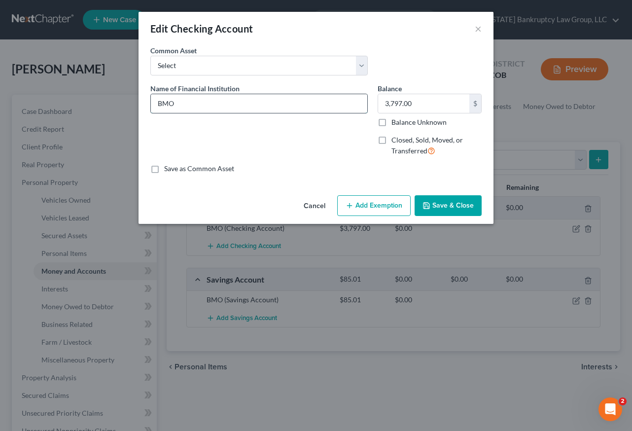
click at [215, 106] on input "BMO" at bounding box center [259, 103] width 216 height 19
click at [395, 117] on input "Balance Unknown" at bounding box center [398, 120] width 6 height 6
click at [395, 206] on button "Add Exemption" at bounding box center [373, 205] width 73 height 21
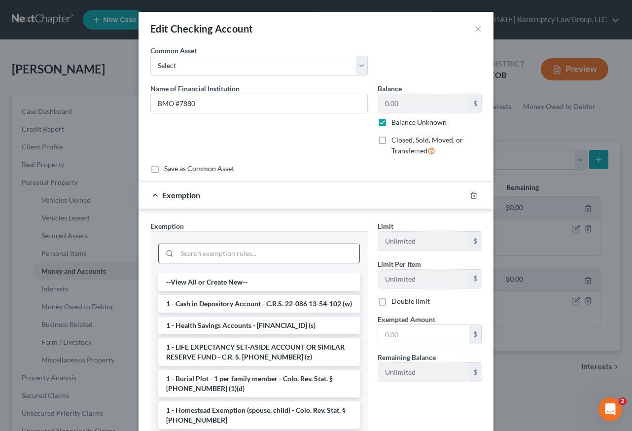
click at [272, 251] on input "search" at bounding box center [268, 253] width 182 height 19
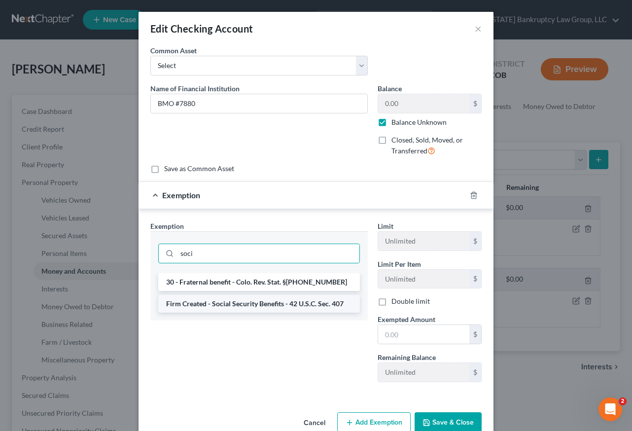
click at [265, 302] on li "Firm Created - Social Security Benefits - 42 U.S.C. Sec. 407" at bounding box center [259, 304] width 202 height 18
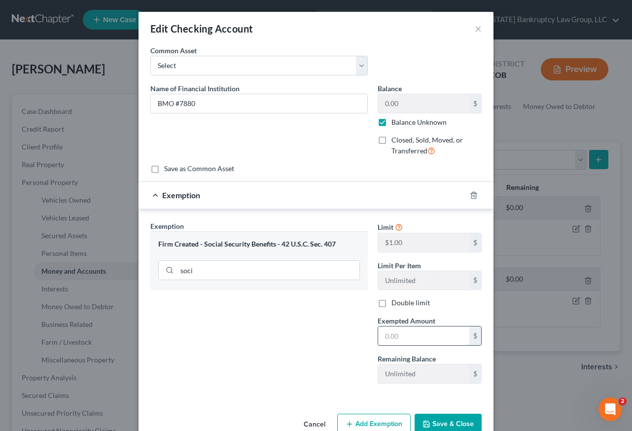
click at [423, 336] on input "text" at bounding box center [423, 335] width 91 height 19
drag, startPoint x: 250, startPoint y: 357, endPoint x: 424, endPoint y: 416, distance: 183.8
click at [250, 357] on div "Exemption Set must be selected for CA. Exemption * Firm Created - Social Securi…" at bounding box center [258, 306] width 227 height 171
click at [428, 416] on button "Save & Close" at bounding box center [448, 424] width 67 height 21
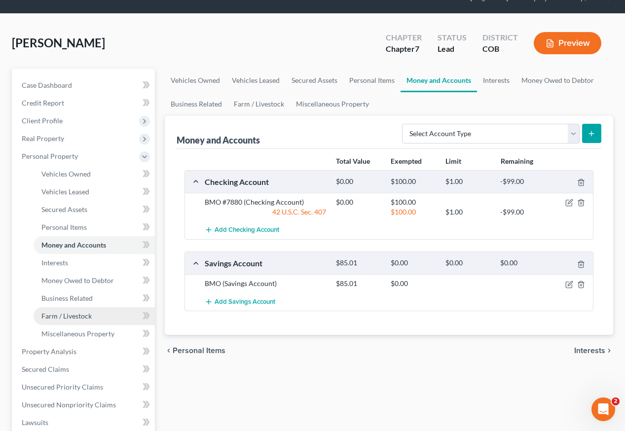
scroll to position [197, 0]
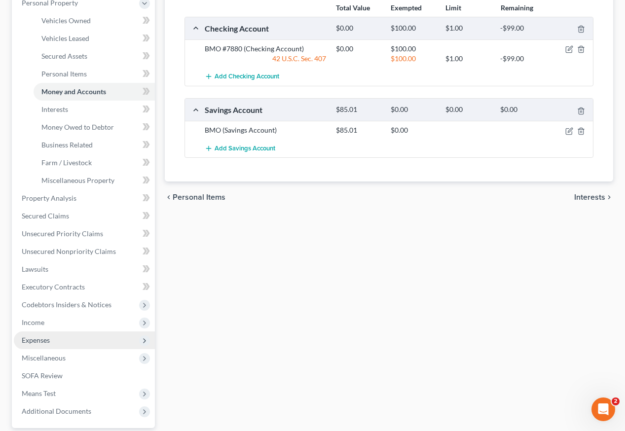
click at [36, 336] on span "Expenses" at bounding box center [36, 340] width 28 height 8
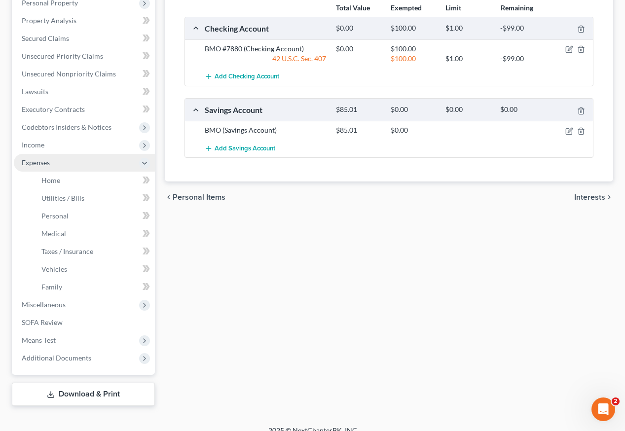
scroll to position [192, 0]
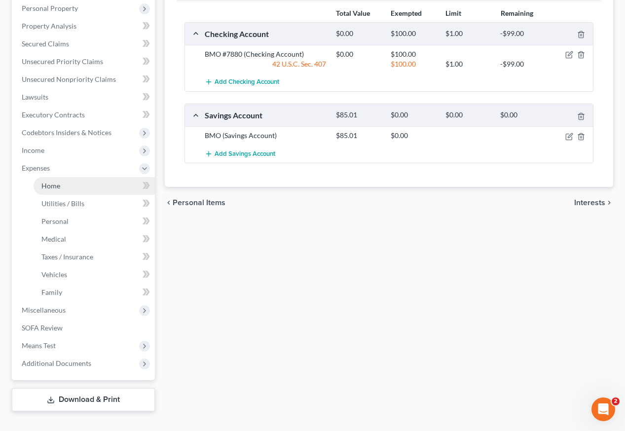
click at [51, 181] on span "Home" at bounding box center [50, 185] width 19 height 8
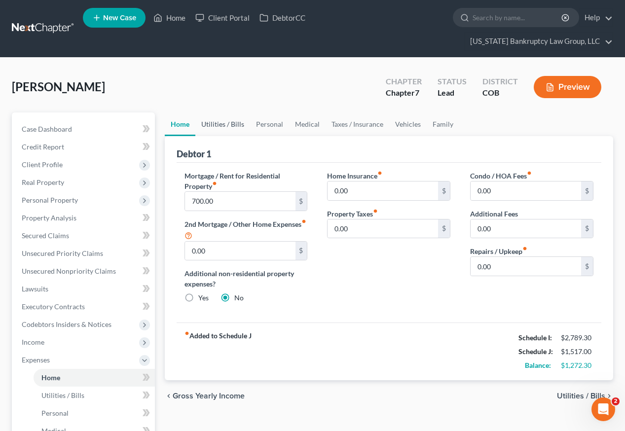
click at [219, 112] on link "Utilities / Bills" at bounding box center [222, 124] width 55 height 24
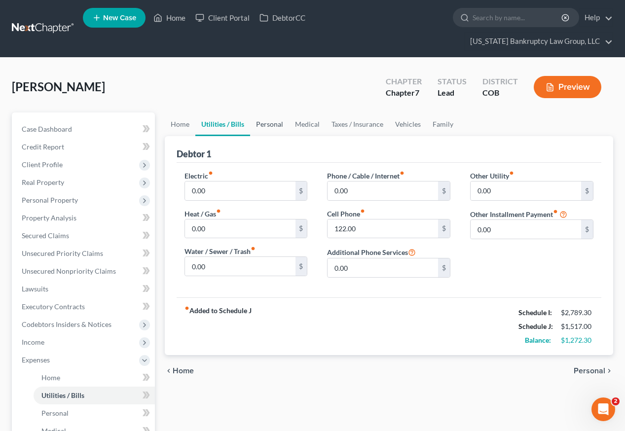
click at [273, 112] on link "Personal" at bounding box center [269, 124] width 39 height 24
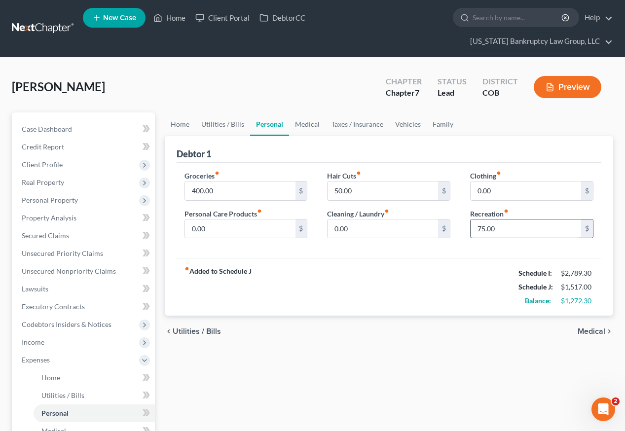
click at [515, 219] on input "75.00" at bounding box center [525, 228] width 110 height 19
click at [315, 112] on link "Medical" at bounding box center [307, 124] width 36 height 24
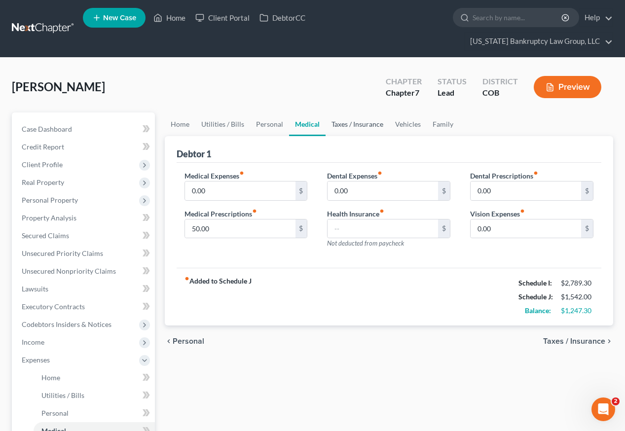
click at [347, 112] on link "Taxes / Insurance" at bounding box center [357, 124] width 64 height 24
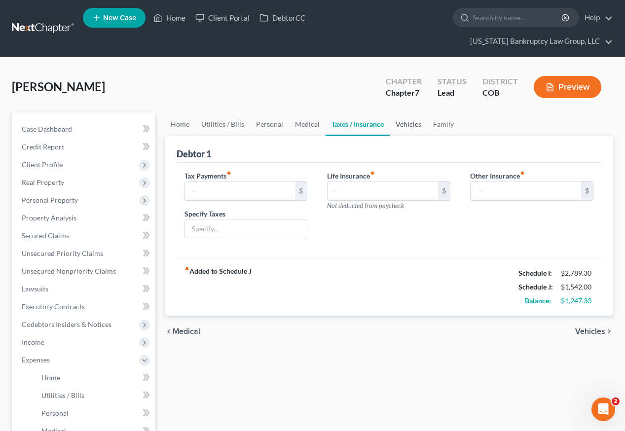
click at [392, 112] on link "Vehicles" at bounding box center [407, 124] width 37 height 24
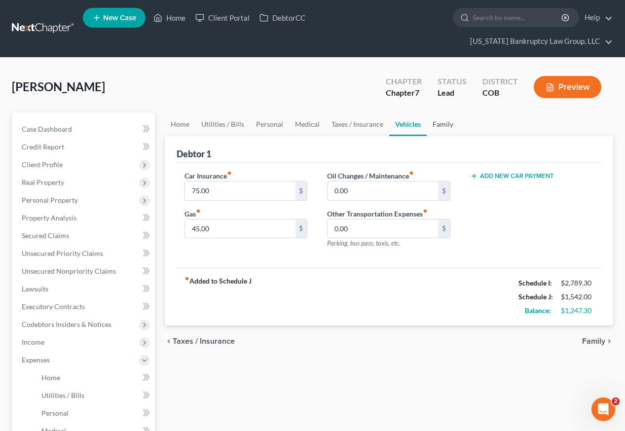
click at [429, 112] on link "Family" at bounding box center [442, 124] width 33 height 24
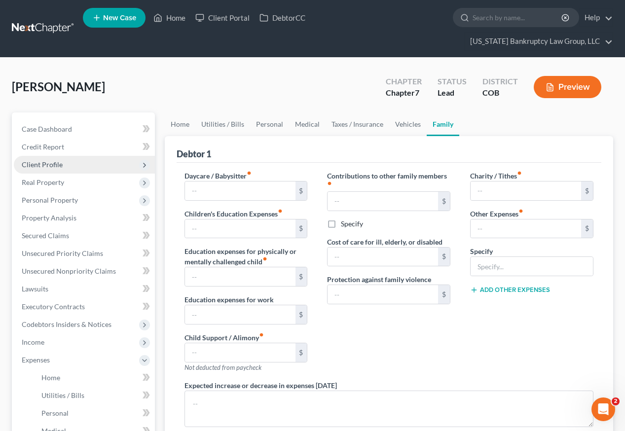
click at [47, 156] on span "Client Profile" at bounding box center [84, 165] width 141 height 18
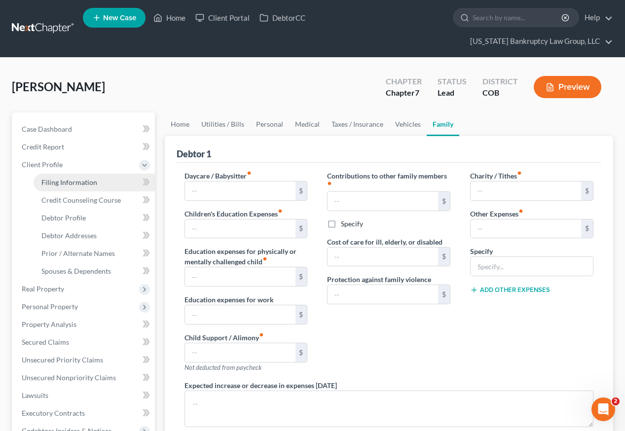
click at [69, 178] on span "Filing Information" at bounding box center [69, 182] width 56 height 8
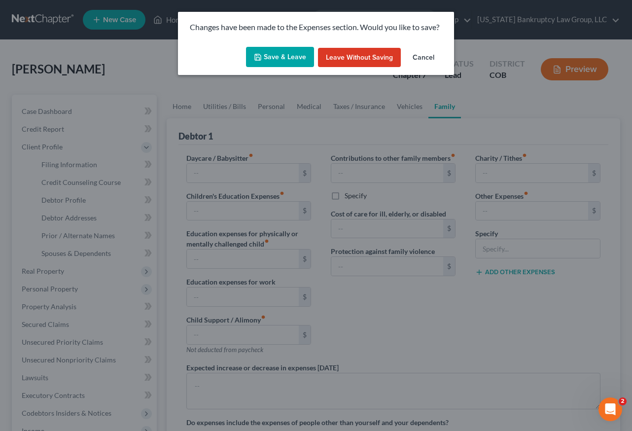
click at [294, 61] on button "Save & Leave" at bounding box center [280, 57] width 68 height 21
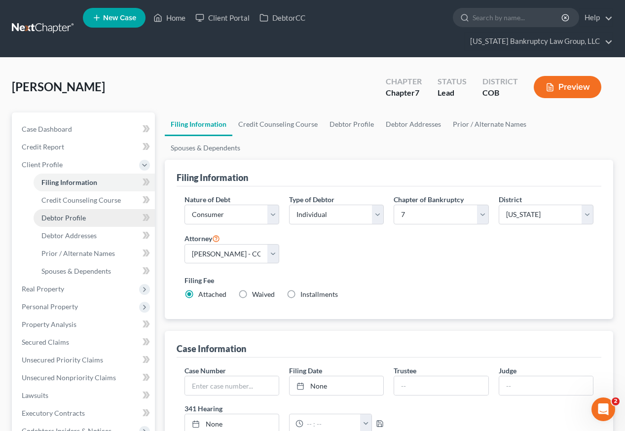
click at [65, 213] on span "Debtor Profile" at bounding box center [63, 217] width 44 height 8
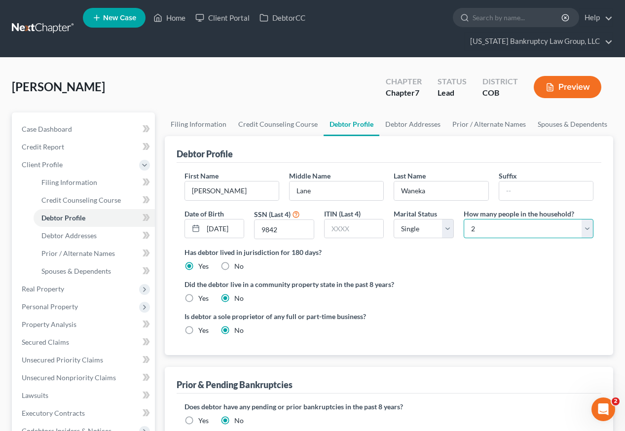
click at [489, 219] on select "Select 1 2 3 4 5 6 7 8 9 10 11 12 13 14 15 16 17 18 19 20" at bounding box center [528, 229] width 130 height 20
click at [463, 219] on select "Select 1 2 3 4 5 6 7 8 9 10 11 12 13 14 15 16 17 18 19 20" at bounding box center [528, 229] width 130 height 20
click at [510, 292] on ng-include "First Name [PERSON_NAME] Middle Name [PERSON_NAME] Last Name [PERSON_NAME] Date…" at bounding box center [388, 257] width 409 height 173
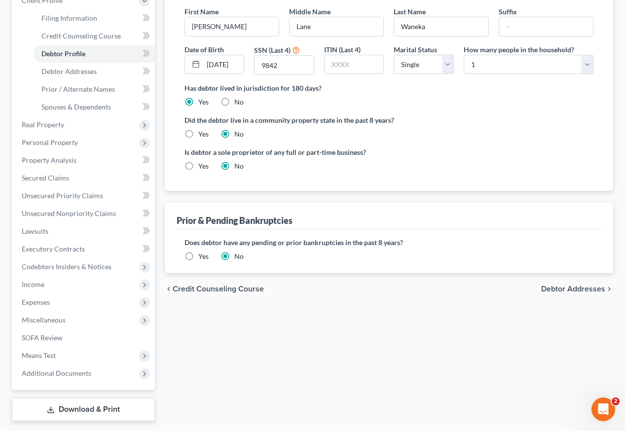
scroll to position [174, 0]
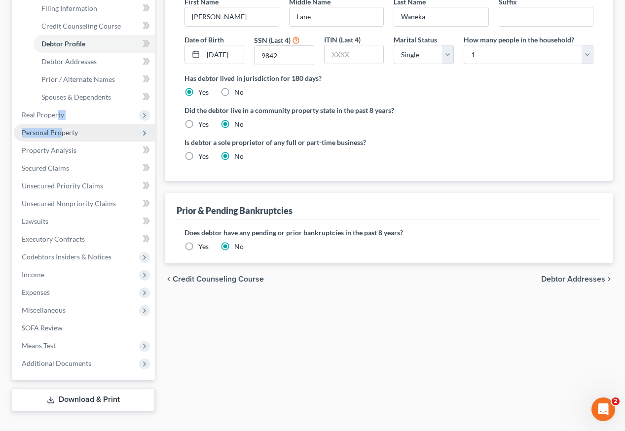
click at [62, 107] on ul "Case Dashboard Payments Invoices Payments Payments Credit Report Client Profile" at bounding box center [84, 159] width 141 height 426
click at [67, 128] on span "Personal Property" at bounding box center [50, 132] width 56 height 8
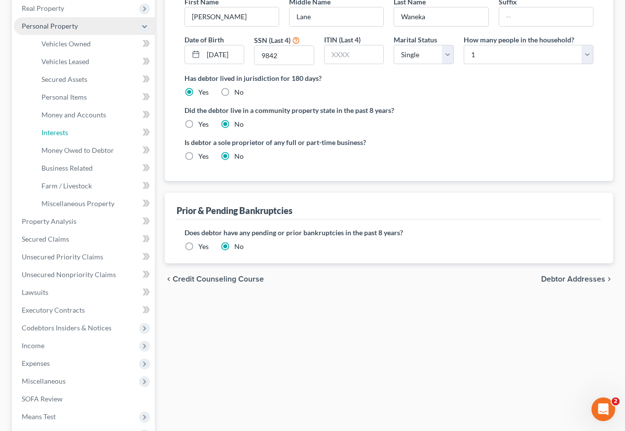
click at [68, 128] on span "Interests" at bounding box center [54, 132] width 27 height 8
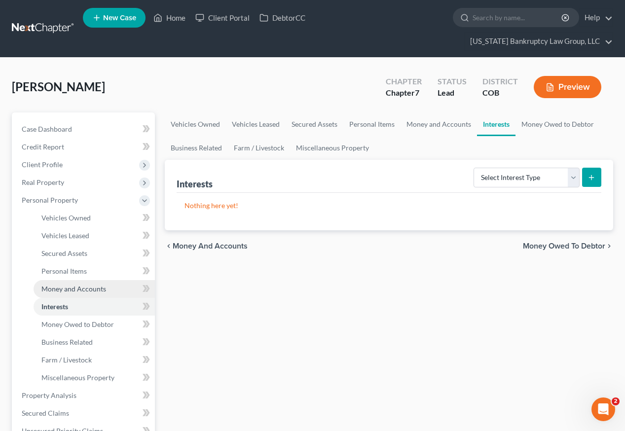
click at [77, 284] on span "Money and Accounts" at bounding box center [73, 288] width 65 height 8
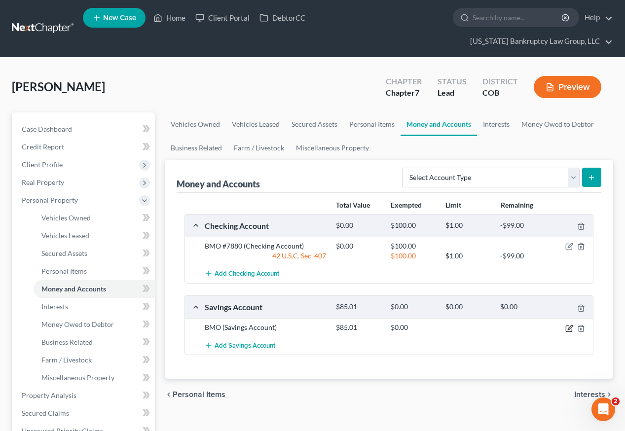
drag, startPoint x: 567, startPoint y: 312, endPoint x: 572, endPoint y: 309, distance: 6.2
click at [567, 324] on icon "button" at bounding box center [569, 328] width 8 height 8
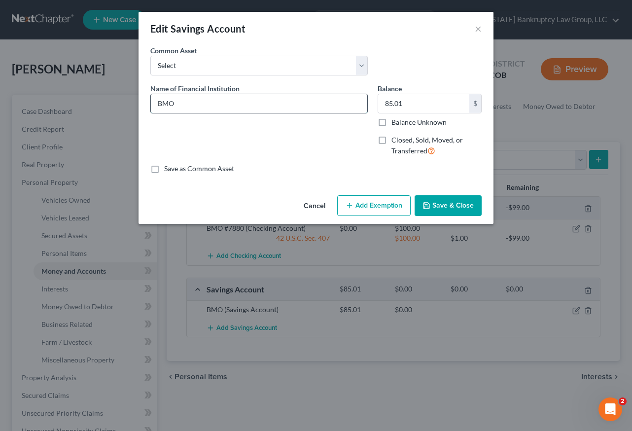
click at [227, 105] on input "BMO" at bounding box center [259, 103] width 216 height 19
click at [391, 119] on label "Balance Unknown" at bounding box center [418, 122] width 55 height 10
click at [395, 119] on input "Balance Unknown" at bounding box center [398, 120] width 6 height 6
click at [382, 207] on button "Add Exemption" at bounding box center [373, 205] width 73 height 21
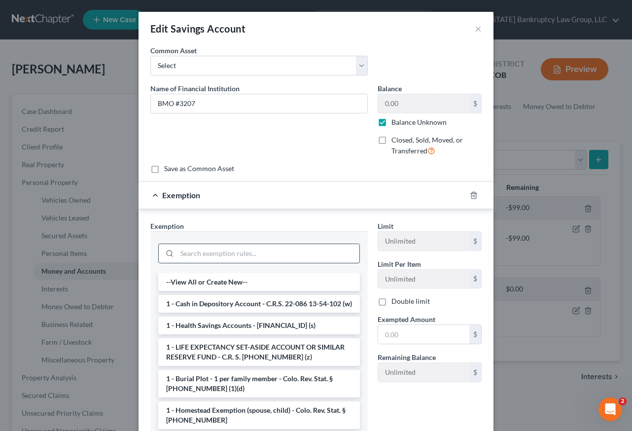
click at [272, 254] on input "search" at bounding box center [268, 253] width 182 height 19
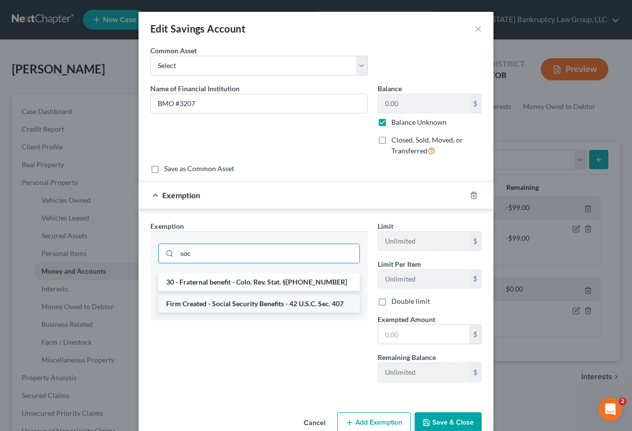
click at [245, 305] on li "Firm Created - Social Security Benefits - 42 U.S.C. Sec. 407" at bounding box center [259, 304] width 202 height 18
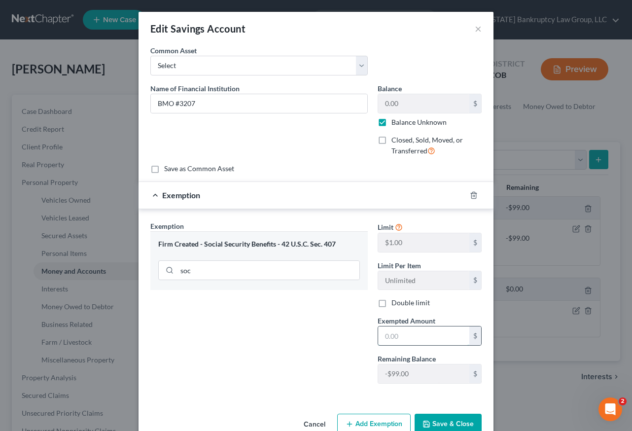
click at [422, 342] on input "text" at bounding box center [423, 335] width 91 height 19
drag, startPoint x: 449, startPoint y: 417, endPoint x: 448, endPoint y: 411, distance: 6.0
click at [449, 417] on button "Save & Close" at bounding box center [448, 424] width 67 height 21
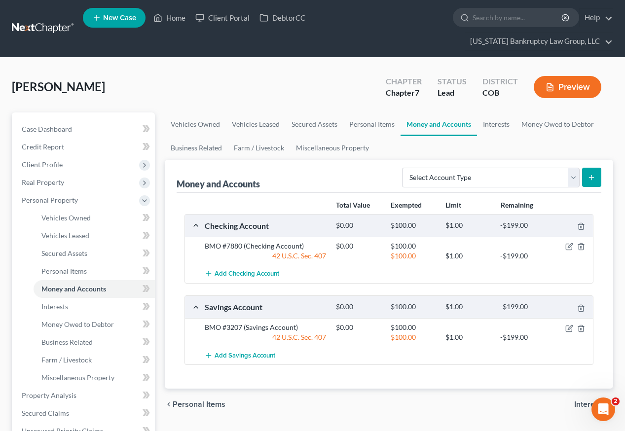
click at [185, 85] on div "[PERSON_NAME] Upgraded Chapter Chapter 7 Status Lead District COB Preview" at bounding box center [312, 91] width 601 height 43
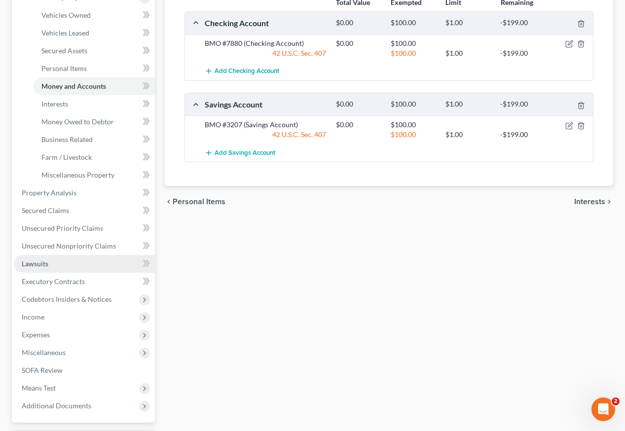
scroll to position [245, 0]
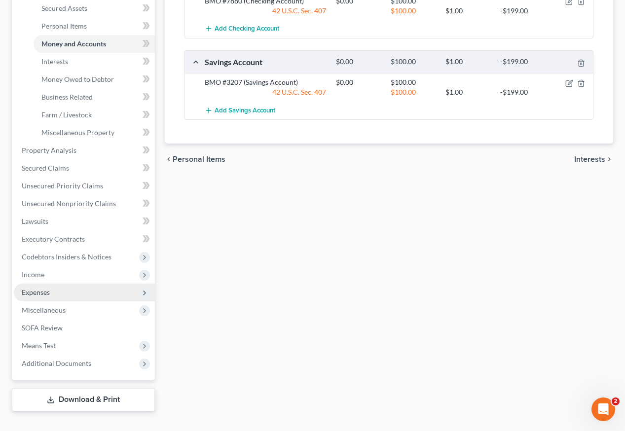
click at [32, 288] on span "Expenses" at bounding box center [36, 292] width 28 height 8
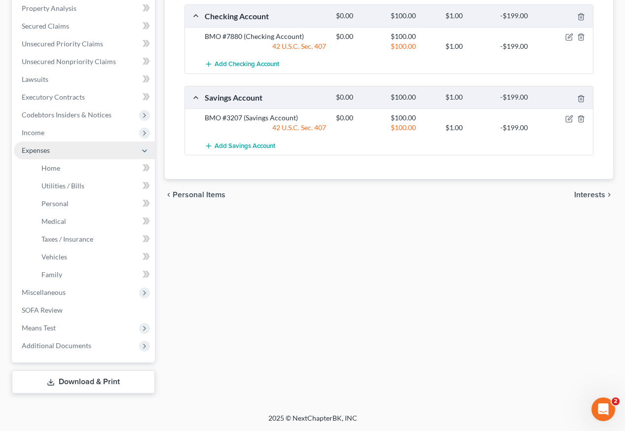
scroll to position [192, 0]
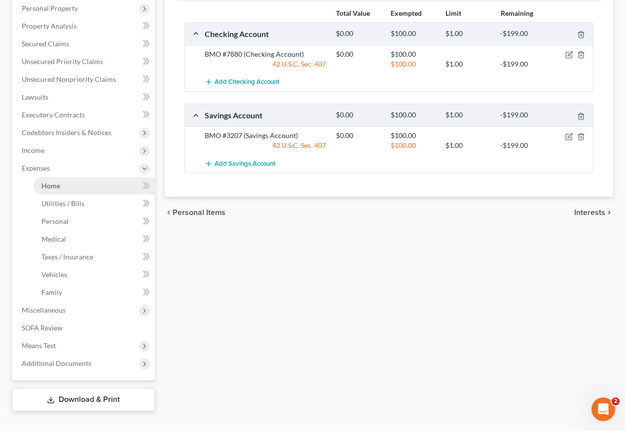
click at [52, 181] on span "Home" at bounding box center [50, 185] width 19 height 8
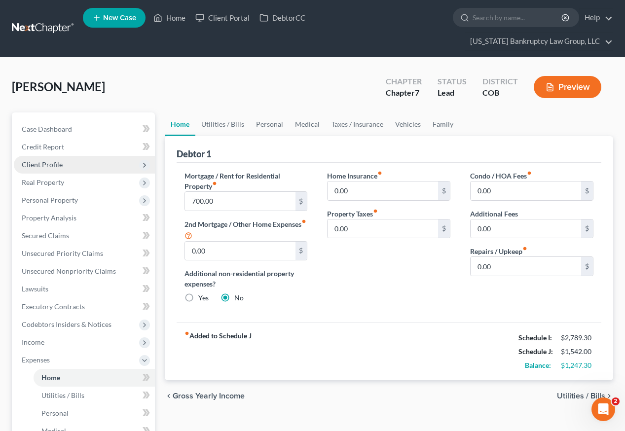
click at [43, 160] on span "Client Profile" at bounding box center [42, 164] width 41 height 8
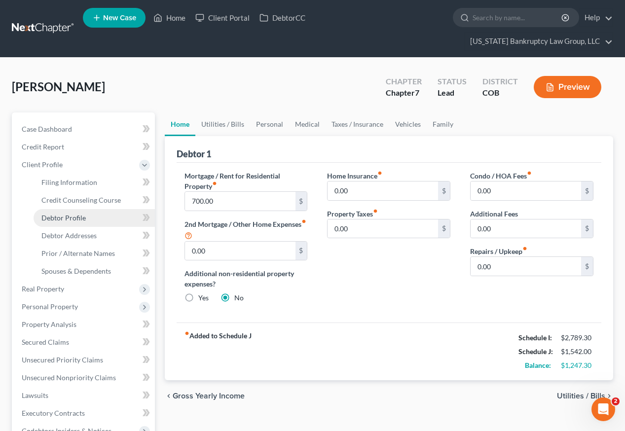
click at [70, 213] on span "Debtor Profile" at bounding box center [63, 217] width 44 height 8
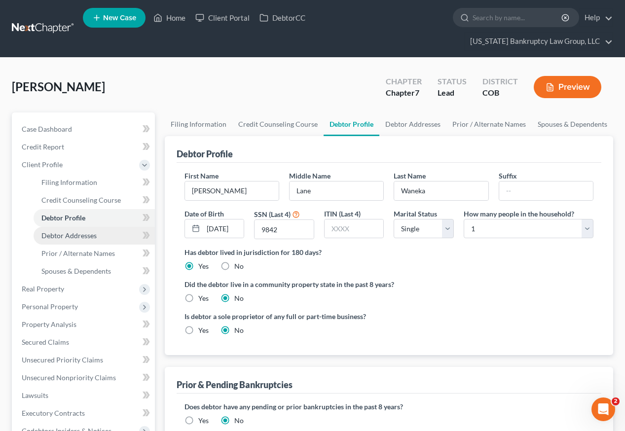
click at [77, 227] on link "Debtor Addresses" at bounding box center [94, 236] width 121 height 18
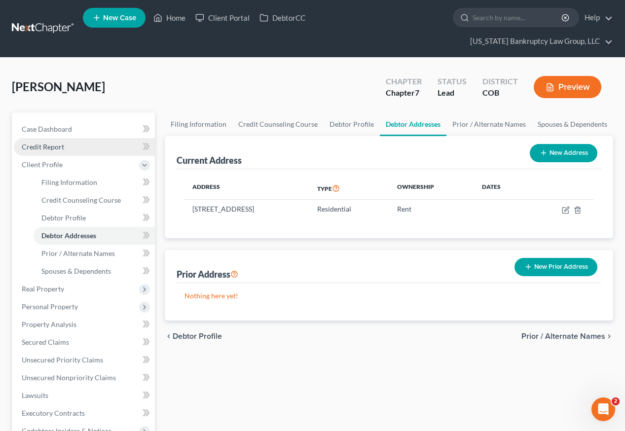
click at [43, 142] on span "Credit Report" at bounding box center [43, 146] width 42 height 8
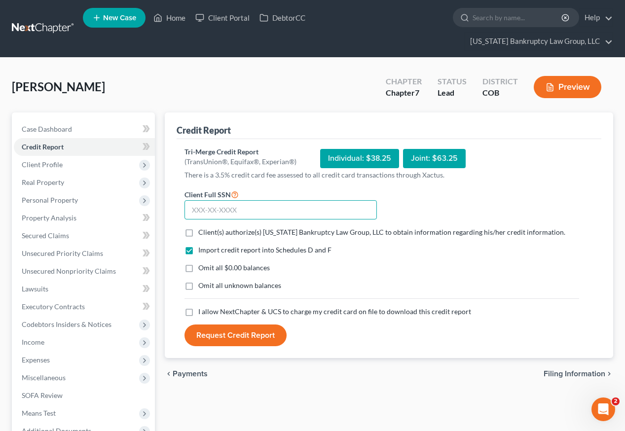
click at [304, 200] on input "text" at bounding box center [280, 210] width 192 height 20
click at [198, 227] on label "Client(s) authorize(s) [US_STATE] Bankruptcy Law Group, LLC to obtain informati…" at bounding box center [381, 232] width 367 height 10
click at [202, 227] on input "Client(s) authorize(s) [US_STATE] Bankruptcy Law Group, LLC to obtain informati…" at bounding box center [205, 230] width 6 height 6
click at [198, 263] on label "Omit all $0.00 balances" at bounding box center [233, 268] width 71 height 10
click at [202, 263] on input "Omit all $0.00 balances" at bounding box center [205, 266] width 6 height 6
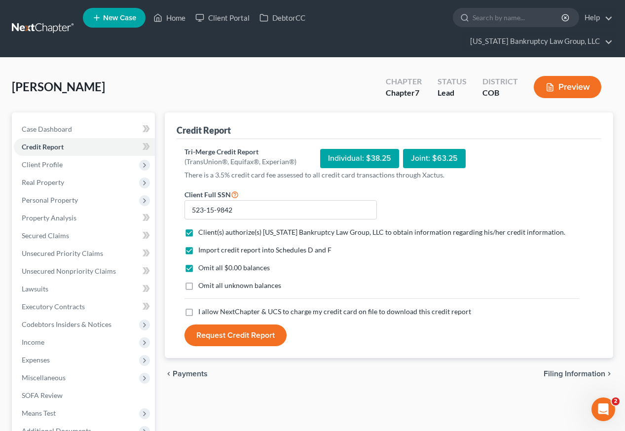
drag, startPoint x: 189, startPoint y: 269, endPoint x: 190, endPoint y: 296, distance: 27.1
click at [198, 281] on label "Omit all unknown balances" at bounding box center [239, 286] width 83 height 10
click at [202, 281] on input "Omit all unknown balances" at bounding box center [205, 284] width 6 height 6
drag, startPoint x: 190, startPoint y: 297, endPoint x: 236, endPoint y: 328, distance: 55.7
click at [198, 307] on label "I allow NextChapter & UCS to charge my credit card on file to download this cre…" at bounding box center [334, 312] width 273 height 10
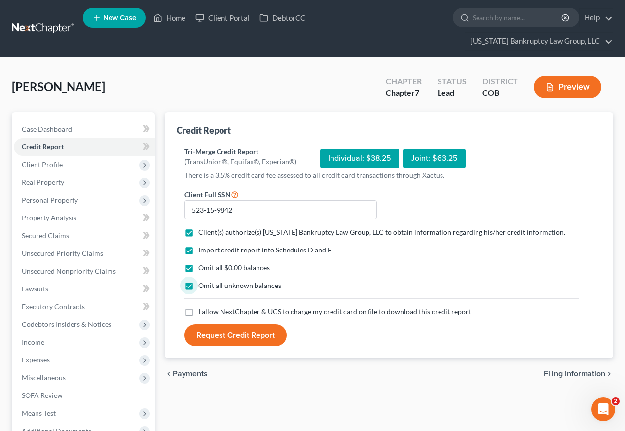
click at [202, 307] on input "I allow NextChapter & UCS to charge my credit card on file to download this cre…" at bounding box center [205, 310] width 6 height 6
click at [233, 324] on button "Request Credit Report" at bounding box center [235, 335] width 102 height 22
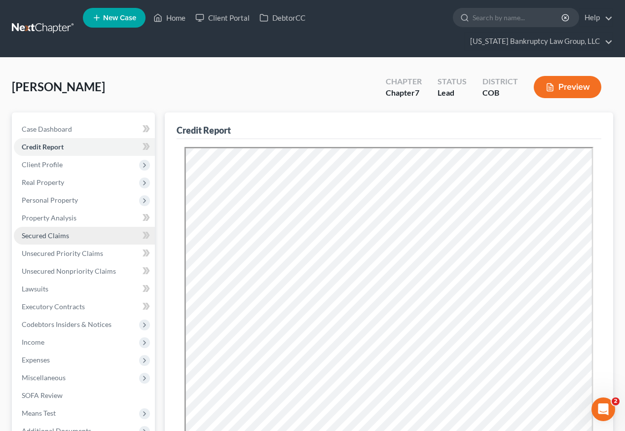
click at [44, 231] on span "Secured Claims" at bounding box center [45, 235] width 47 height 8
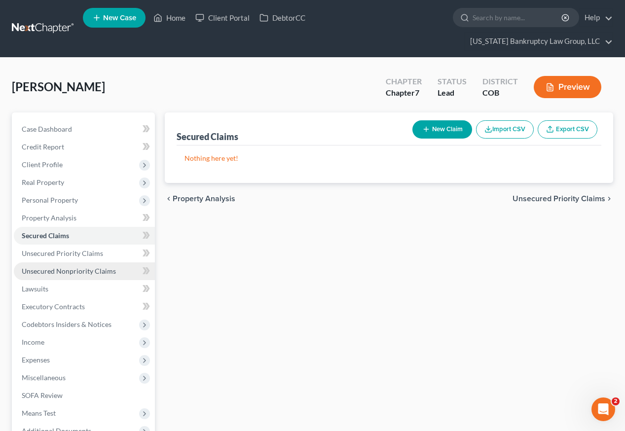
click at [54, 267] on span "Unsecured Nonpriority Claims" at bounding box center [69, 271] width 94 height 8
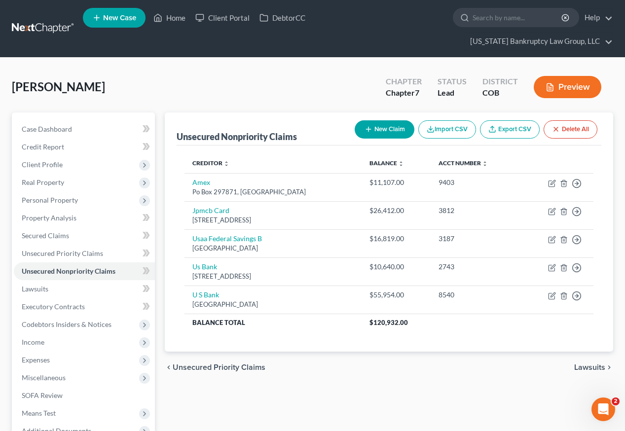
click at [381, 120] on button "New Claim" at bounding box center [384, 129] width 60 height 18
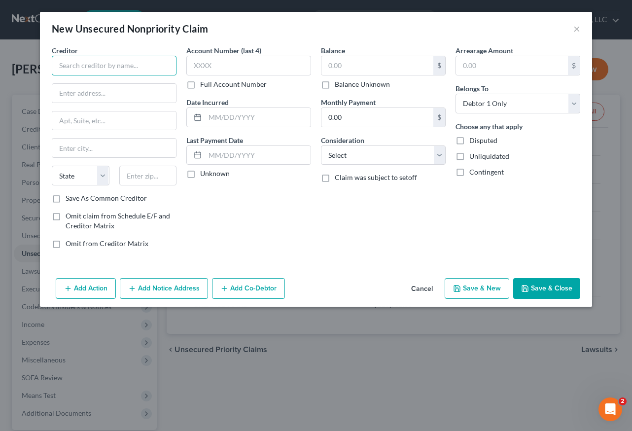
click at [111, 67] on input "text" at bounding box center [114, 66] width 125 height 20
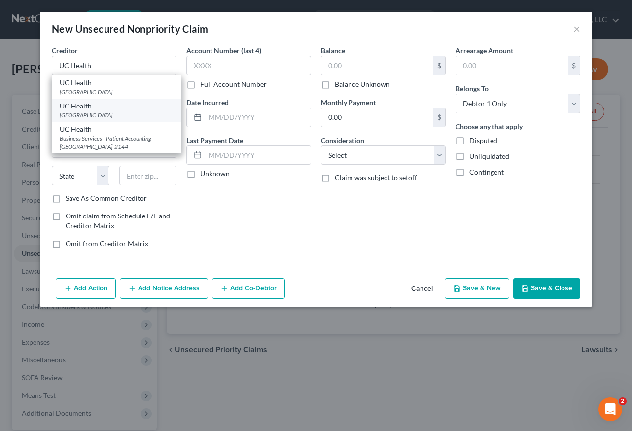
click at [118, 112] on div "[GEOGRAPHIC_DATA]" at bounding box center [117, 115] width 114 height 8
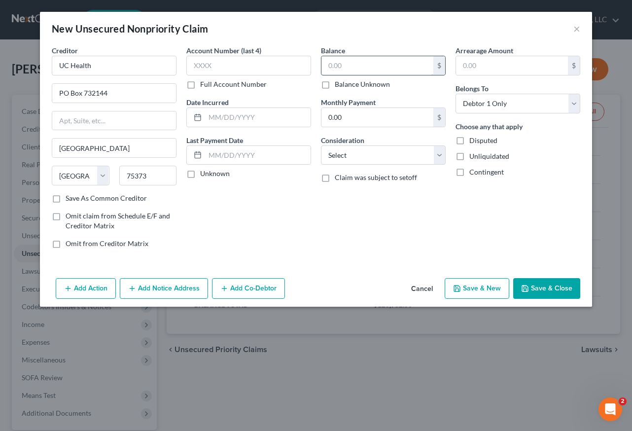
click at [345, 71] on input "text" at bounding box center [377, 65] width 112 height 19
click at [549, 283] on button "Save & Close" at bounding box center [546, 288] width 67 height 21
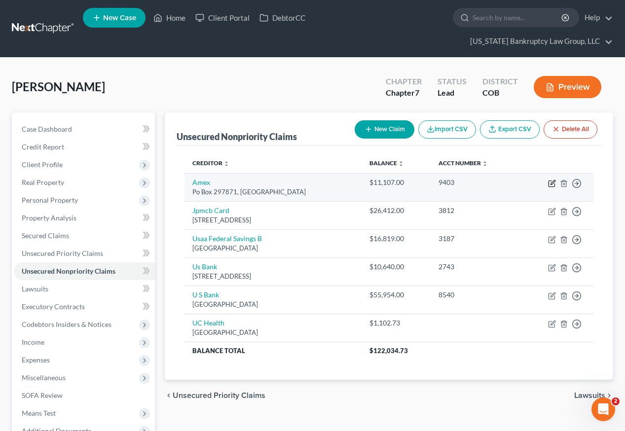
click at [552, 179] on icon "button" at bounding box center [552, 183] width 8 height 8
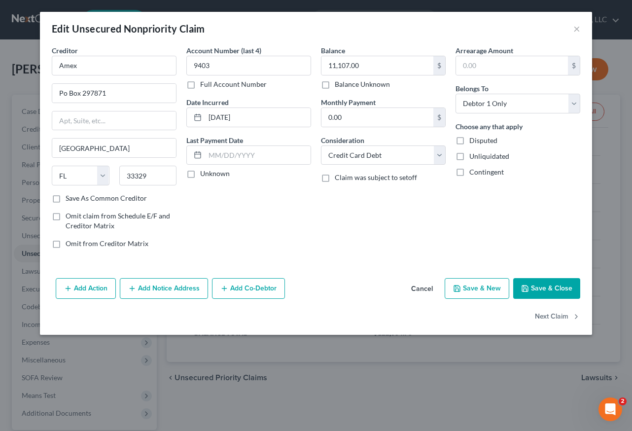
click at [178, 285] on button "Add Notice Address" at bounding box center [164, 288] width 88 height 21
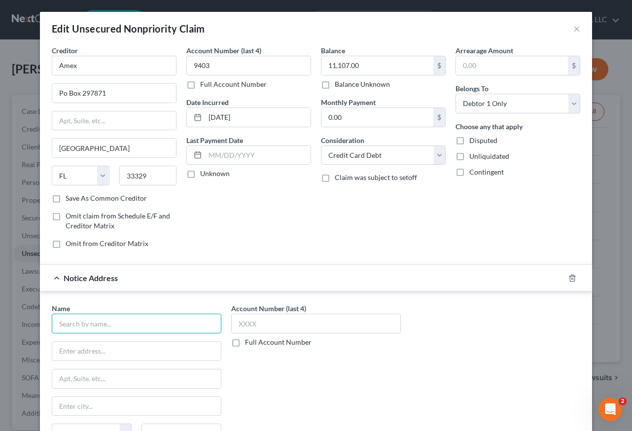
click at [122, 319] on input "text" at bounding box center [137, 324] width 170 height 20
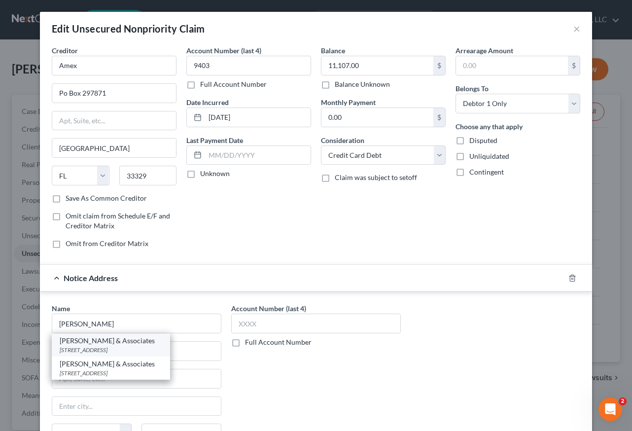
click at [111, 345] on div "[PERSON_NAME] & Associates" at bounding box center [111, 341] width 103 height 10
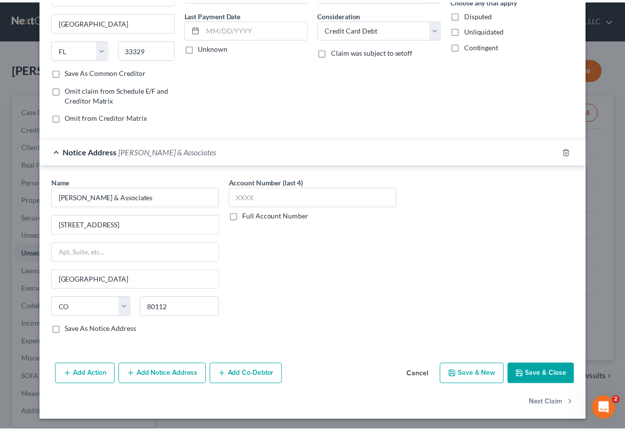
scroll to position [128, 0]
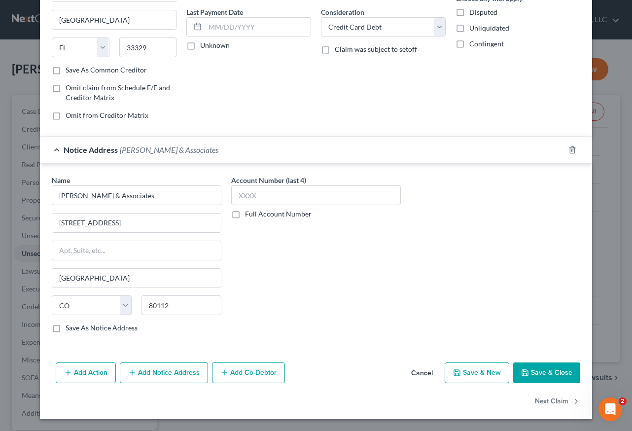
click at [566, 378] on button "Save & Close" at bounding box center [546, 372] width 67 height 21
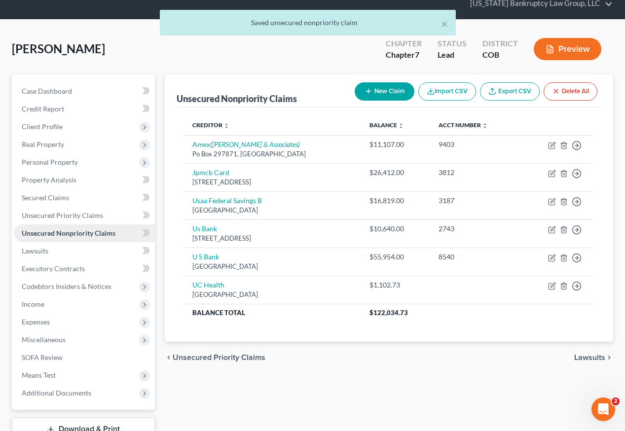
scroll to position [68, 0]
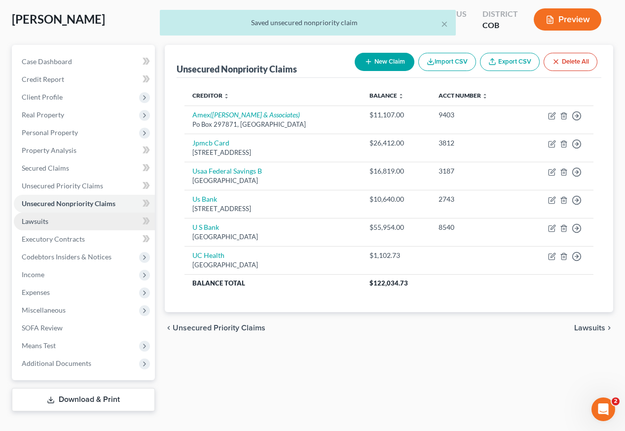
click at [34, 217] on span "Lawsuits" at bounding box center [35, 221] width 27 height 8
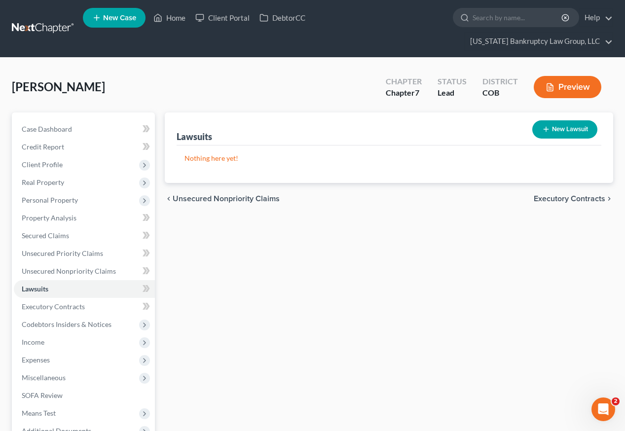
click at [576, 120] on button "New Lawsuit" at bounding box center [564, 129] width 65 height 18
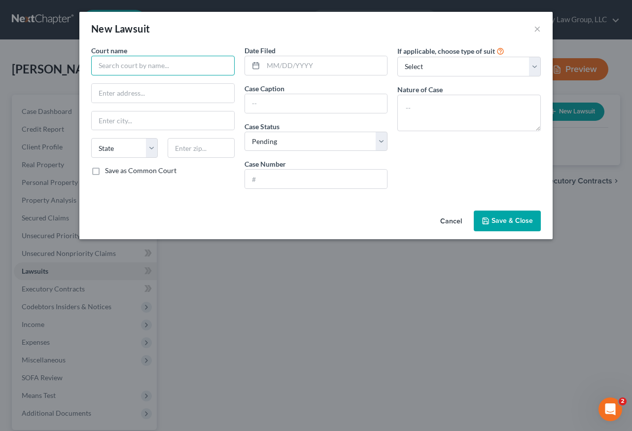
click at [152, 64] on input "text" at bounding box center [162, 66] width 143 height 20
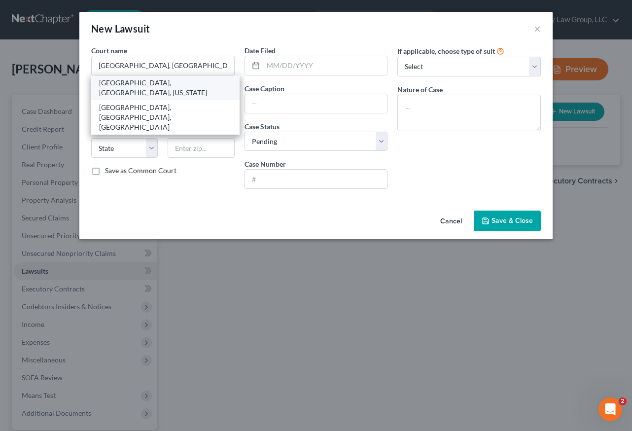
click at [160, 85] on div "[GEOGRAPHIC_DATA], [GEOGRAPHIC_DATA], [US_STATE]" at bounding box center [165, 88] width 133 height 20
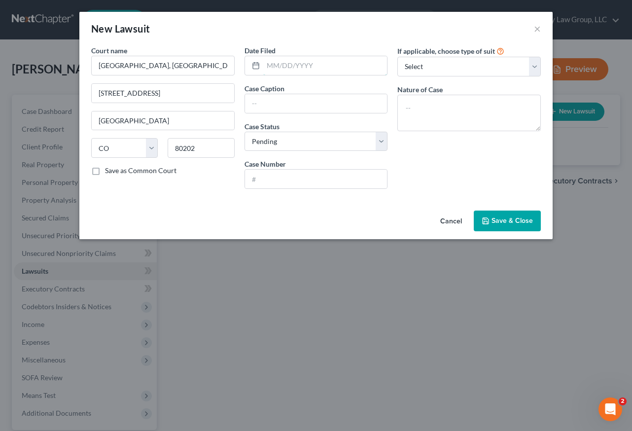
drag, startPoint x: 311, startPoint y: 68, endPoint x: 46, endPoint y: 146, distance: 275.5
click at [311, 68] on input "text" at bounding box center [325, 65] width 124 height 19
click at [499, 218] on span "Save & Close" at bounding box center [512, 220] width 41 height 8
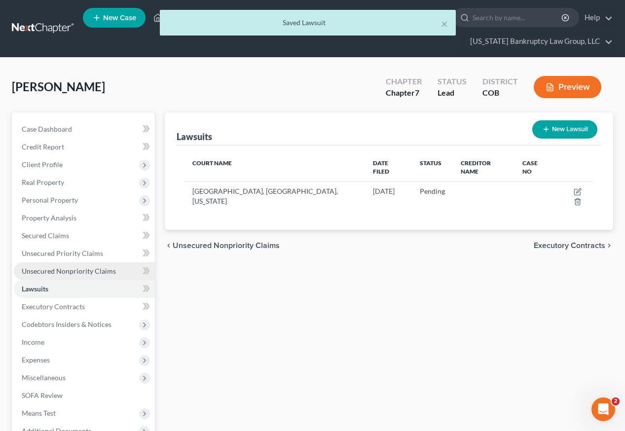
click at [52, 267] on span "Unsecured Nonpriority Claims" at bounding box center [69, 271] width 94 height 8
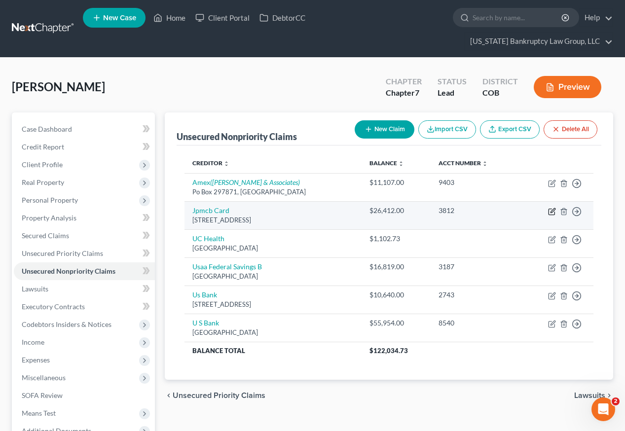
click at [553, 208] on icon "button" at bounding box center [552, 212] width 8 height 8
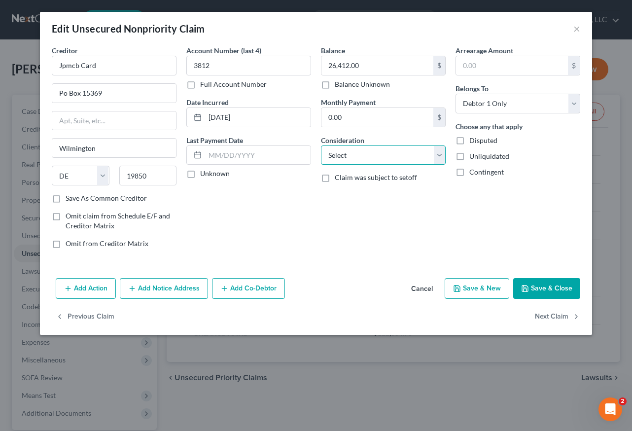
click at [389, 160] on select "Select Cable / Satellite Services Collection Agency Credit Card Debt Debt Couns…" at bounding box center [383, 155] width 125 height 20
click at [321, 145] on select "Select Cable / Satellite Services Collection Agency Credit Card Debt Debt Couns…" at bounding box center [383, 155] width 125 height 20
click at [545, 287] on button "Save & Close" at bounding box center [546, 288] width 67 height 21
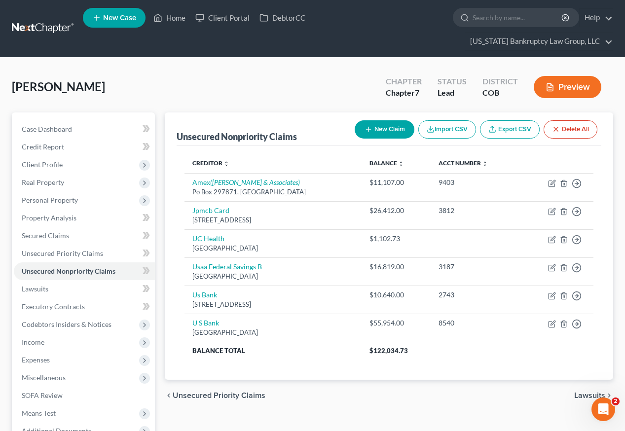
click at [388, 120] on button "New Claim" at bounding box center [384, 129] width 60 height 18
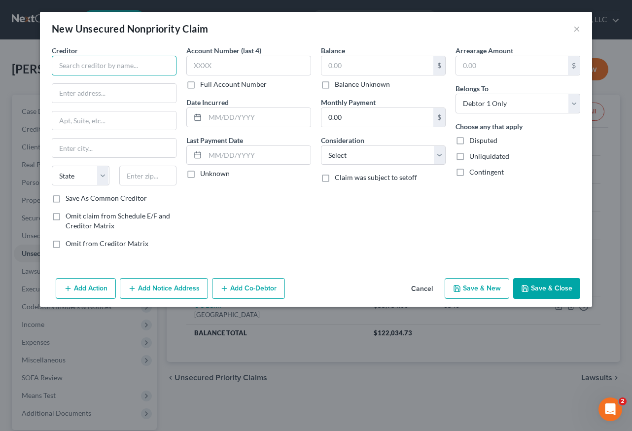
click at [133, 61] on input "text" at bounding box center [114, 66] width 125 height 20
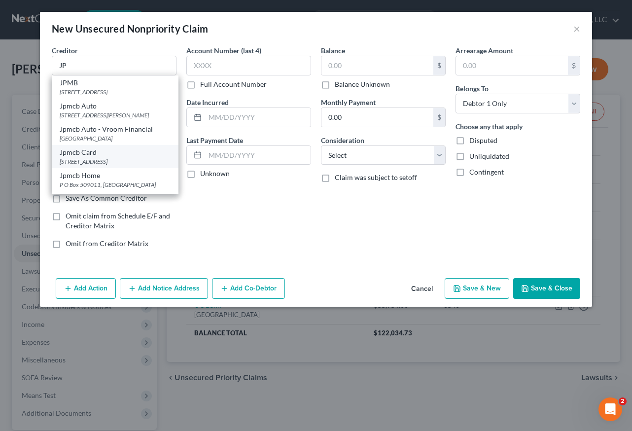
click at [124, 159] on div "[STREET_ADDRESS]" at bounding box center [115, 161] width 111 height 8
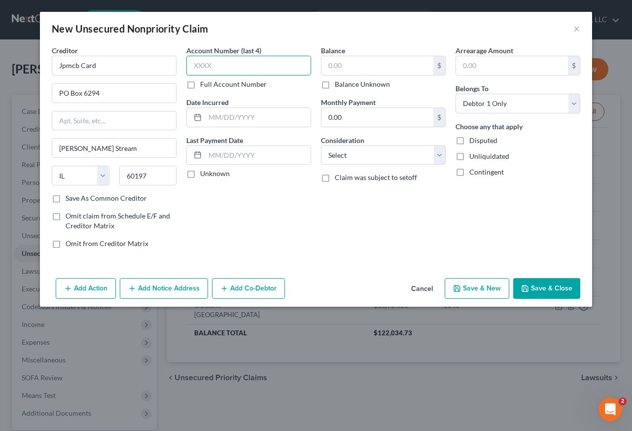
click at [239, 64] on input "text" at bounding box center [248, 66] width 125 height 20
click at [539, 292] on button "Save & Close" at bounding box center [546, 288] width 67 height 21
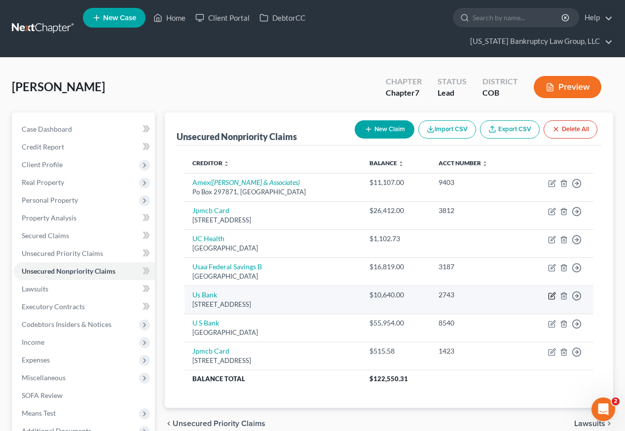
click at [550, 292] on icon "button" at bounding box center [552, 296] width 8 height 8
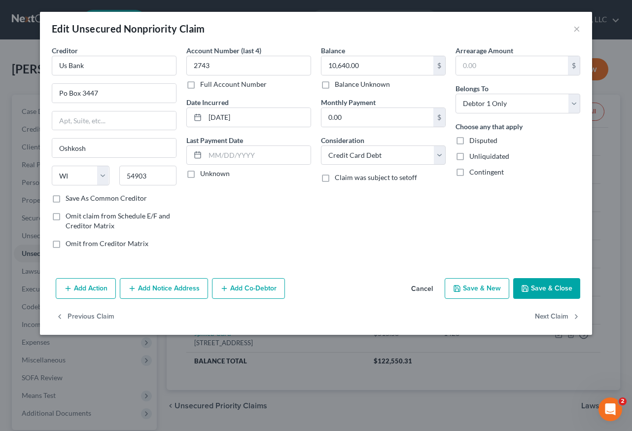
click at [563, 287] on button "Save & Close" at bounding box center [546, 288] width 67 height 21
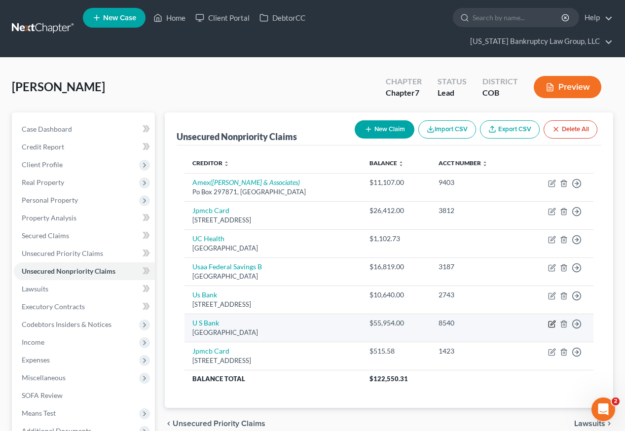
click at [551, 320] on icon "button" at bounding box center [552, 322] width 4 height 4
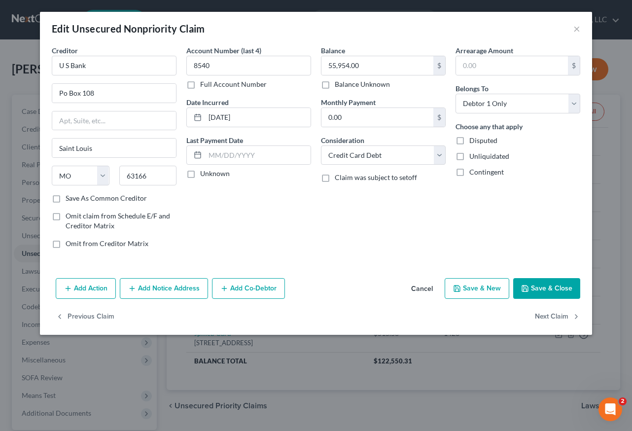
click at [546, 283] on button "Save & Close" at bounding box center [546, 288] width 67 height 21
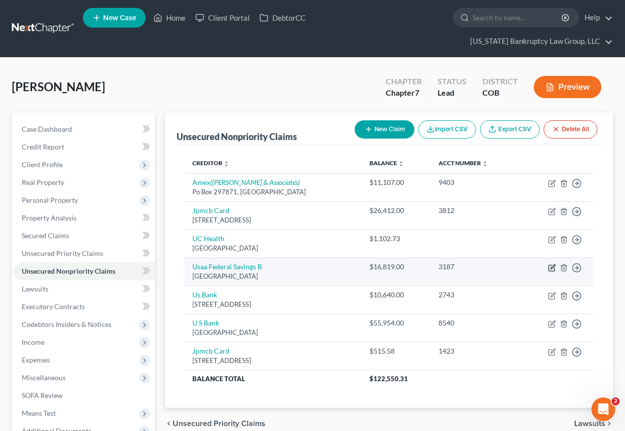
click at [551, 264] on icon "button" at bounding box center [552, 266] width 4 height 4
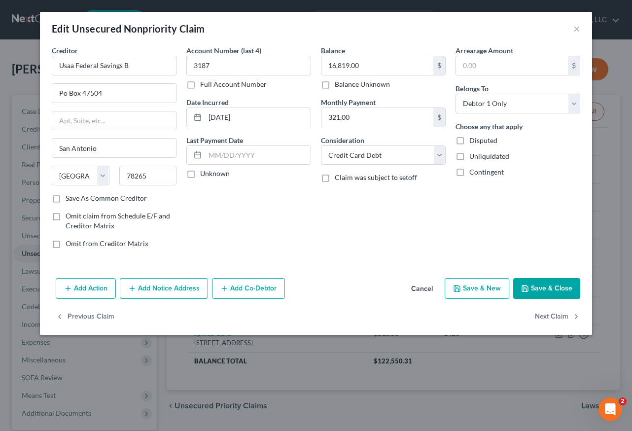
click at [560, 288] on button "Save & Close" at bounding box center [546, 288] width 67 height 21
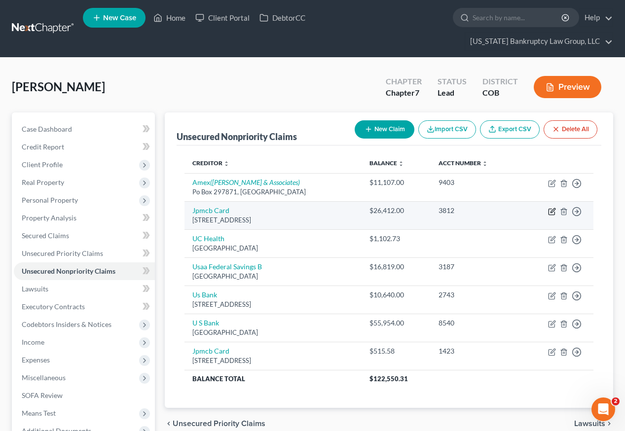
click at [553, 208] on icon "button" at bounding box center [552, 212] width 8 height 8
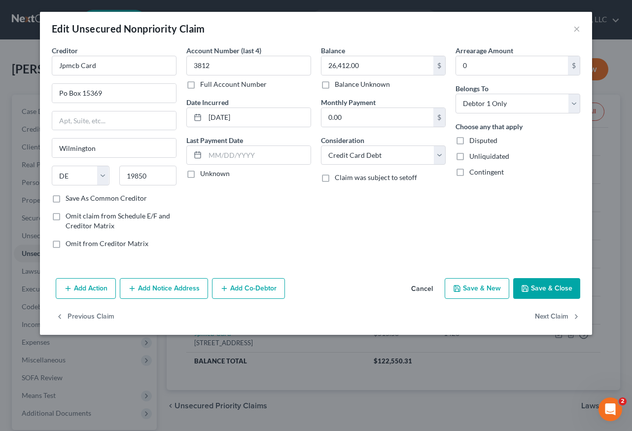
click at [184, 279] on button "Add Notice Address" at bounding box center [164, 288] width 88 height 21
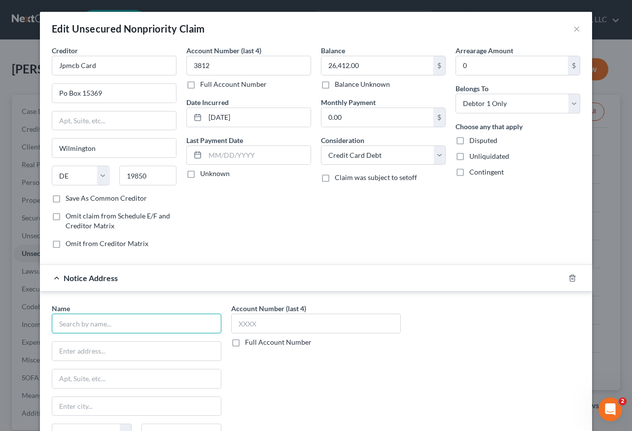
click at [173, 318] on input "text" at bounding box center [137, 324] width 170 height 20
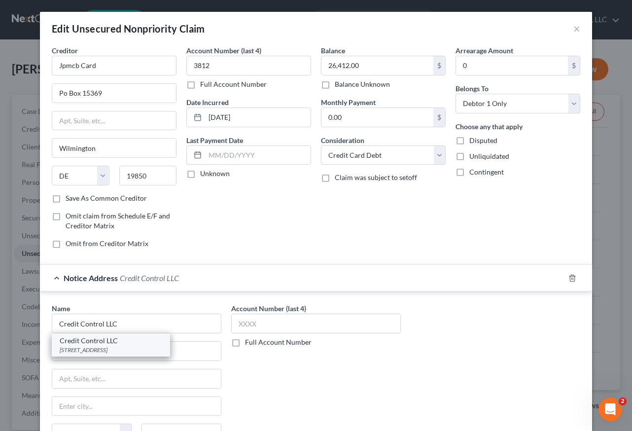
click at [111, 345] on div "Credit Control LLC" at bounding box center [111, 341] width 103 height 10
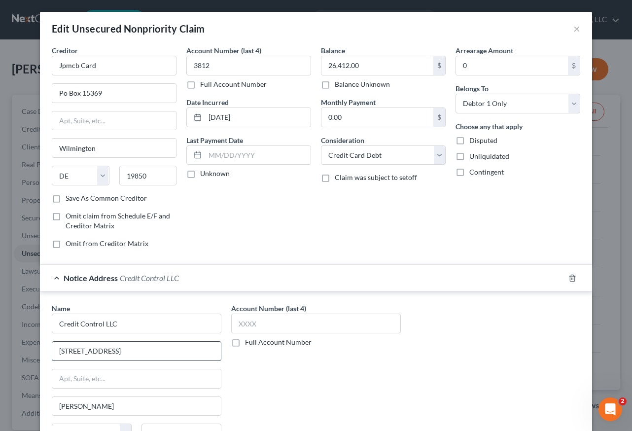
click at [136, 351] on input "[STREET_ADDRESS]" at bounding box center [136, 351] width 169 height 19
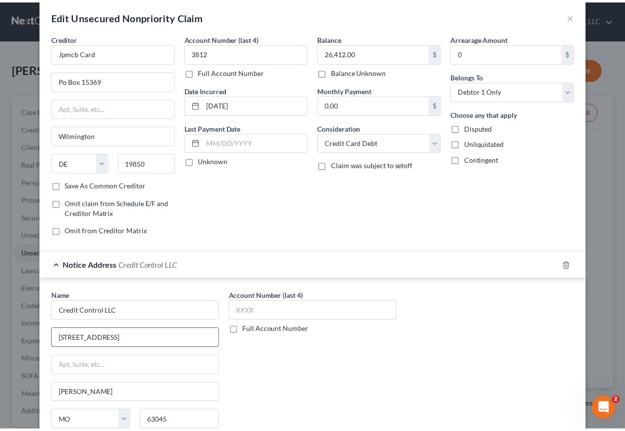
scroll to position [128, 0]
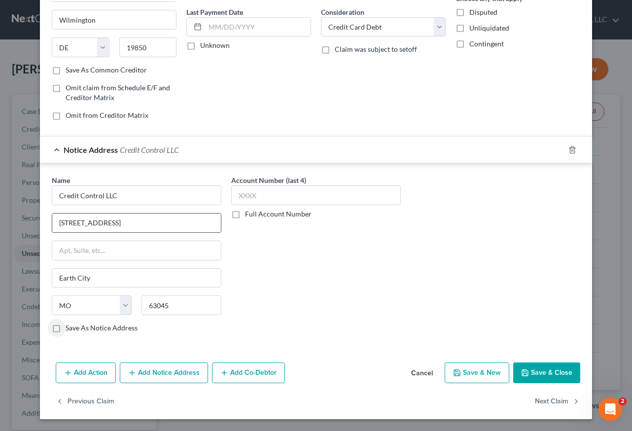
click at [70, 323] on input "Save As Notice Address" at bounding box center [73, 326] width 6 height 6
click at [553, 373] on button "Save & Close" at bounding box center [546, 372] width 67 height 21
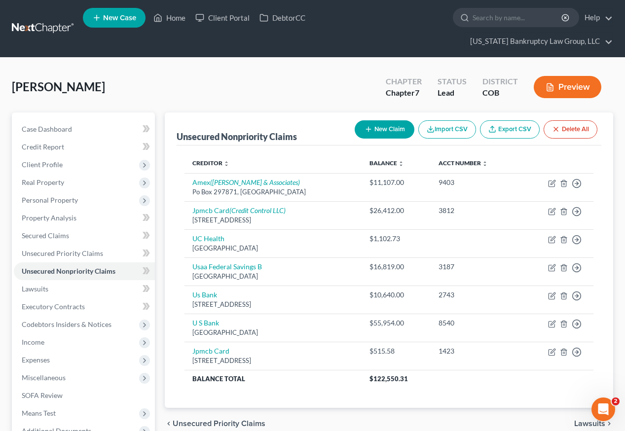
click at [314, 86] on div "[PERSON_NAME] Upgraded Chapter Chapter 7 Status Lead District COB Preview" at bounding box center [312, 91] width 601 height 43
click at [47, 196] on span "Personal Property" at bounding box center [50, 200] width 56 height 8
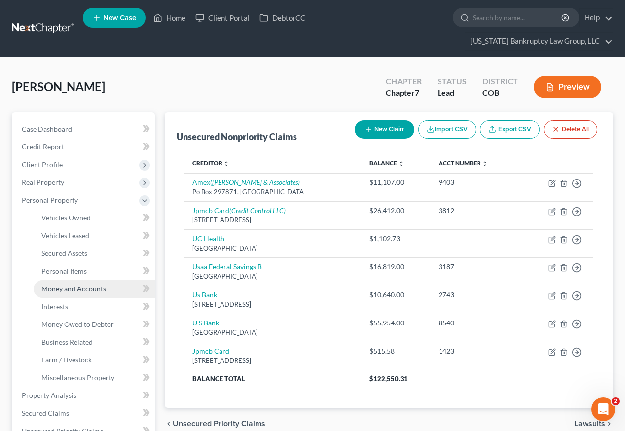
click at [81, 284] on span "Money and Accounts" at bounding box center [73, 288] width 65 height 8
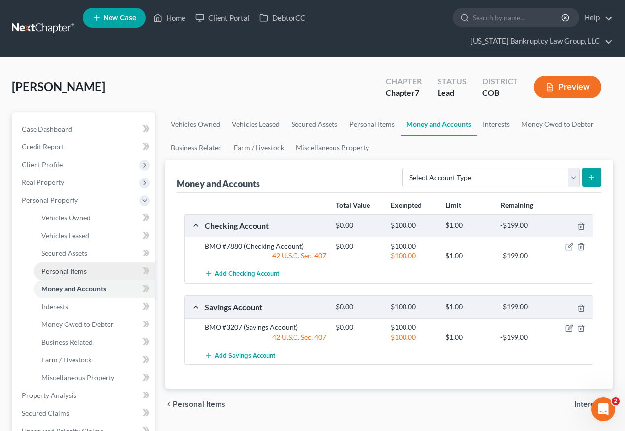
click at [61, 267] on span "Personal Items" at bounding box center [63, 271] width 45 height 8
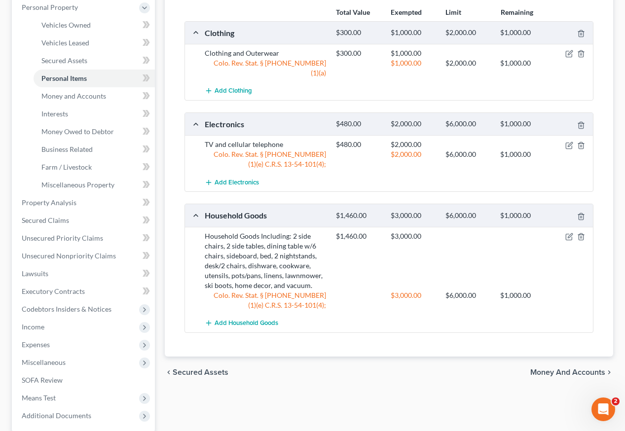
scroll to position [197, 0]
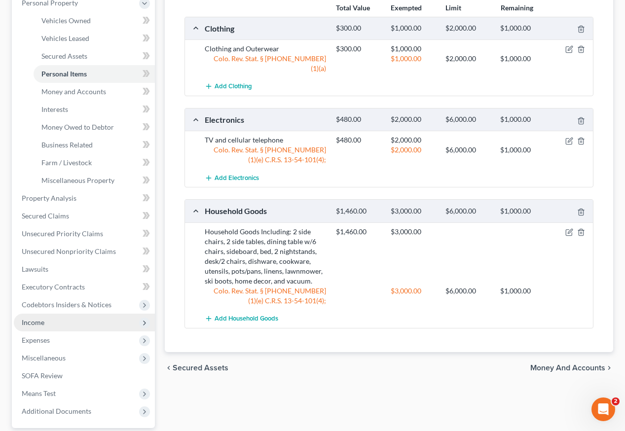
drag, startPoint x: 33, startPoint y: 302, endPoint x: 28, endPoint y: 301, distance: 5.0
click at [33, 318] on span "Income" at bounding box center [33, 322] width 23 height 8
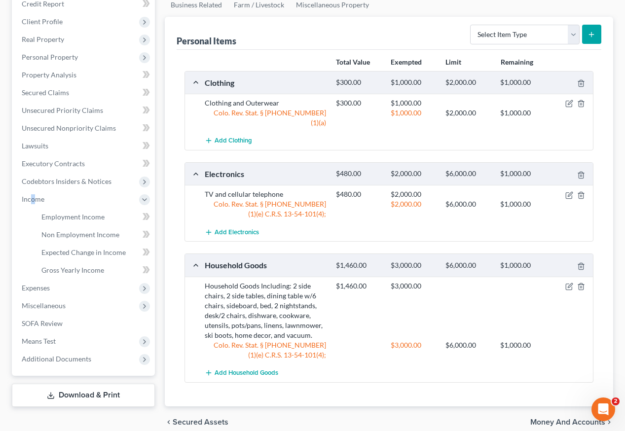
scroll to position [160, 0]
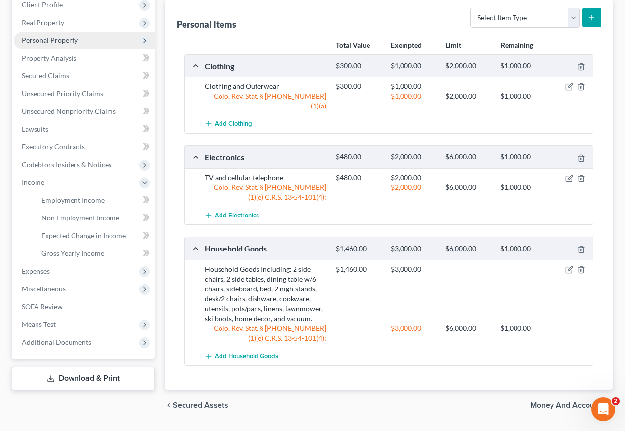
click at [58, 36] on span "Personal Property" at bounding box center [50, 40] width 56 height 8
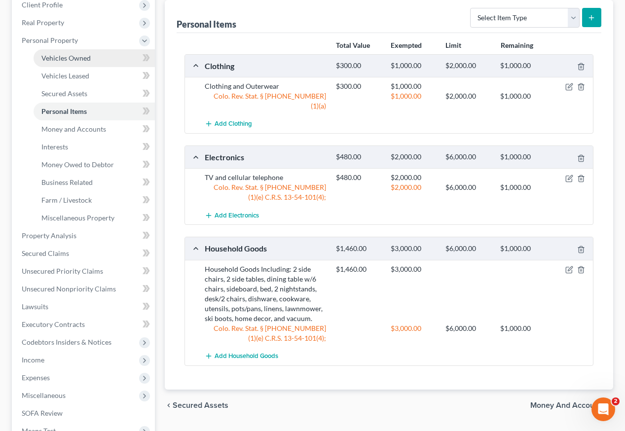
click at [68, 54] on span "Vehicles Owned" at bounding box center [65, 58] width 49 height 8
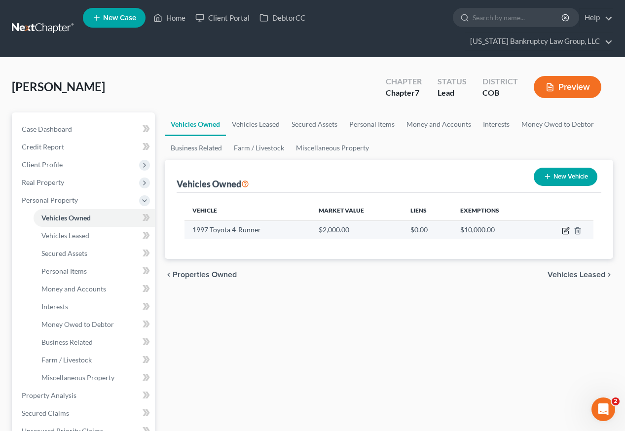
click at [566, 227] on icon "button" at bounding box center [566, 229] width 4 height 4
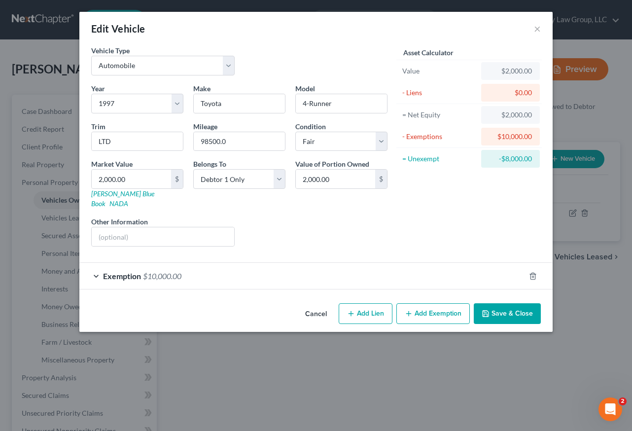
click at [518, 304] on button "Save & Close" at bounding box center [507, 313] width 67 height 21
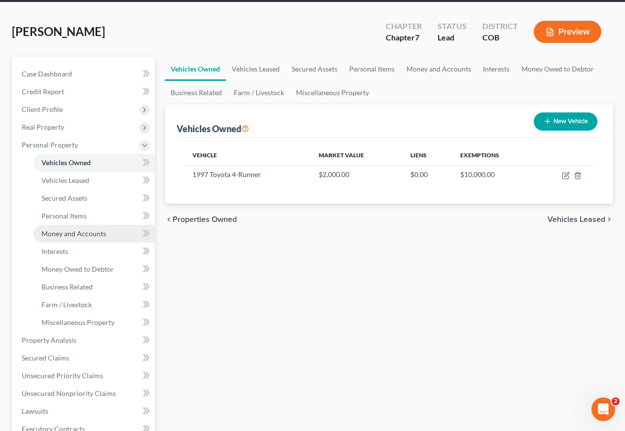
scroll to position [245, 0]
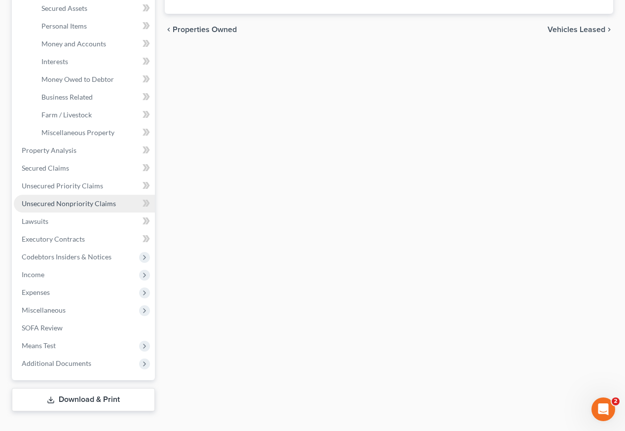
click at [84, 199] on span "Unsecured Nonpriority Claims" at bounding box center [69, 203] width 94 height 8
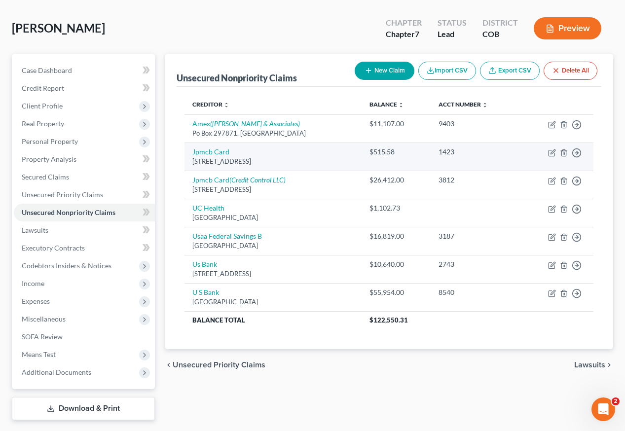
scroll to position [68, 0]
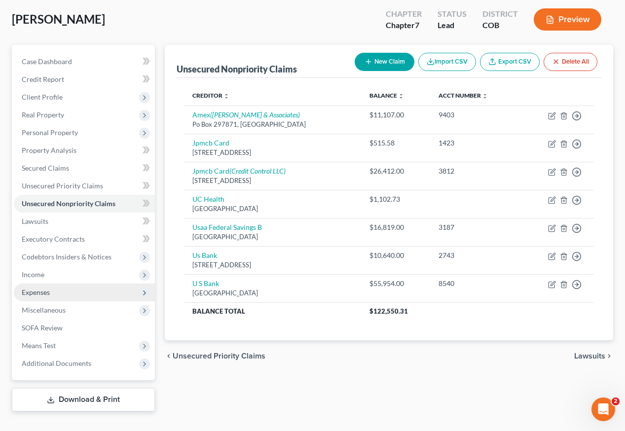
click at [44, 288] on span "Expenses" at bounding box center [36, 292] width 28 height 8
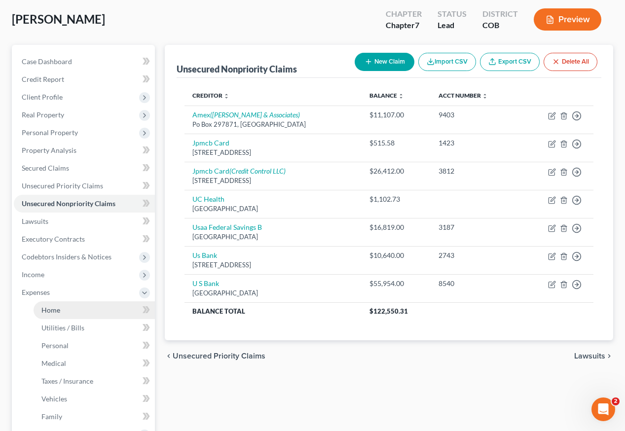
click at [50, 301] on link "Home" at bounding box center [94, 310] width 121 height 18
